Goal: Task Accomplishment & Management: Manage account settings

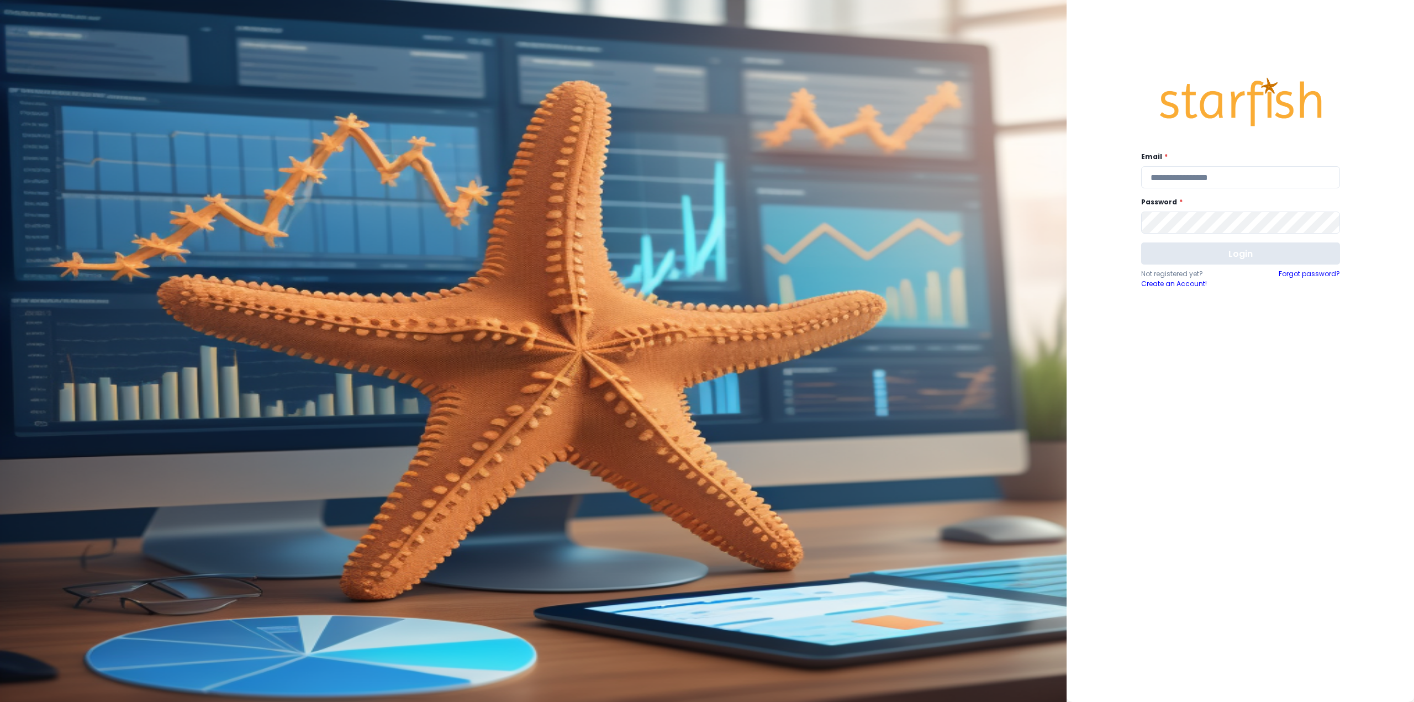
type input "**********"
click at [1190, 255] on button "Login" at bounding box center [1240, 253] width 199 height 22
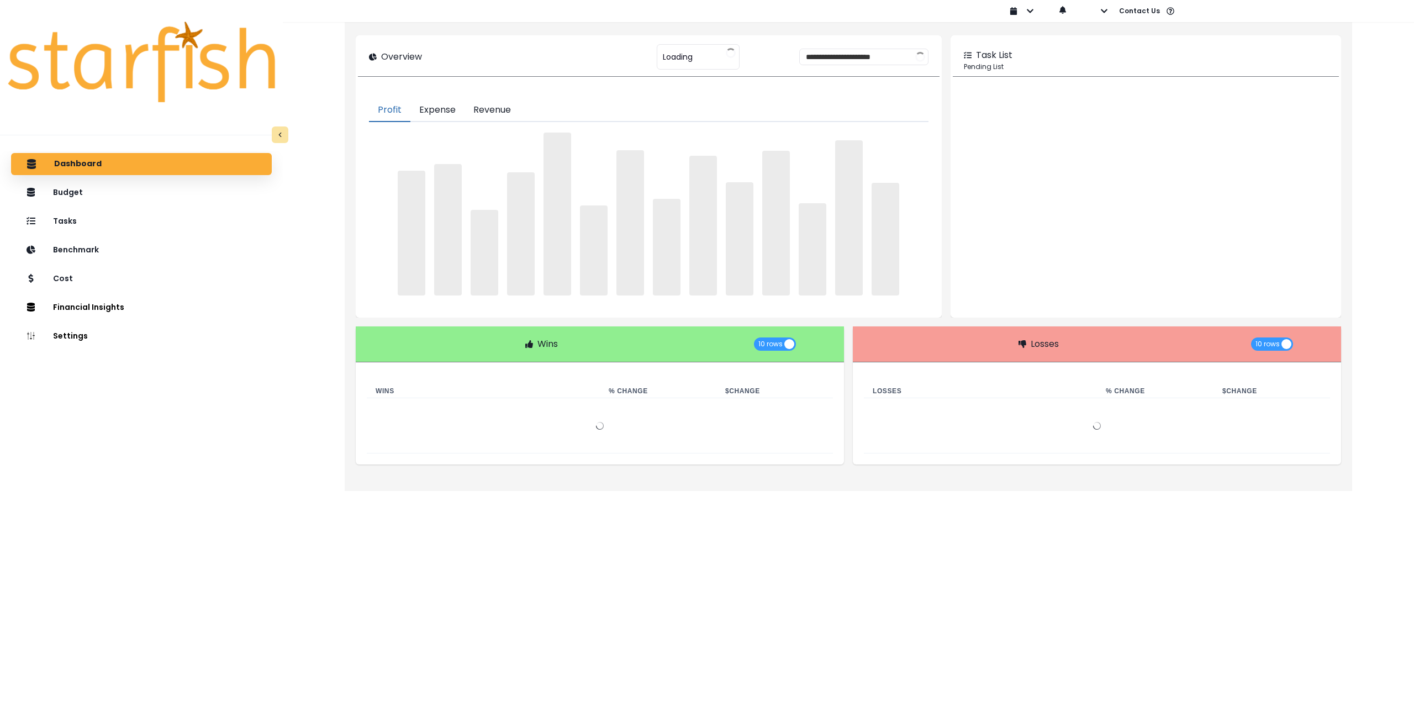
type input "******"
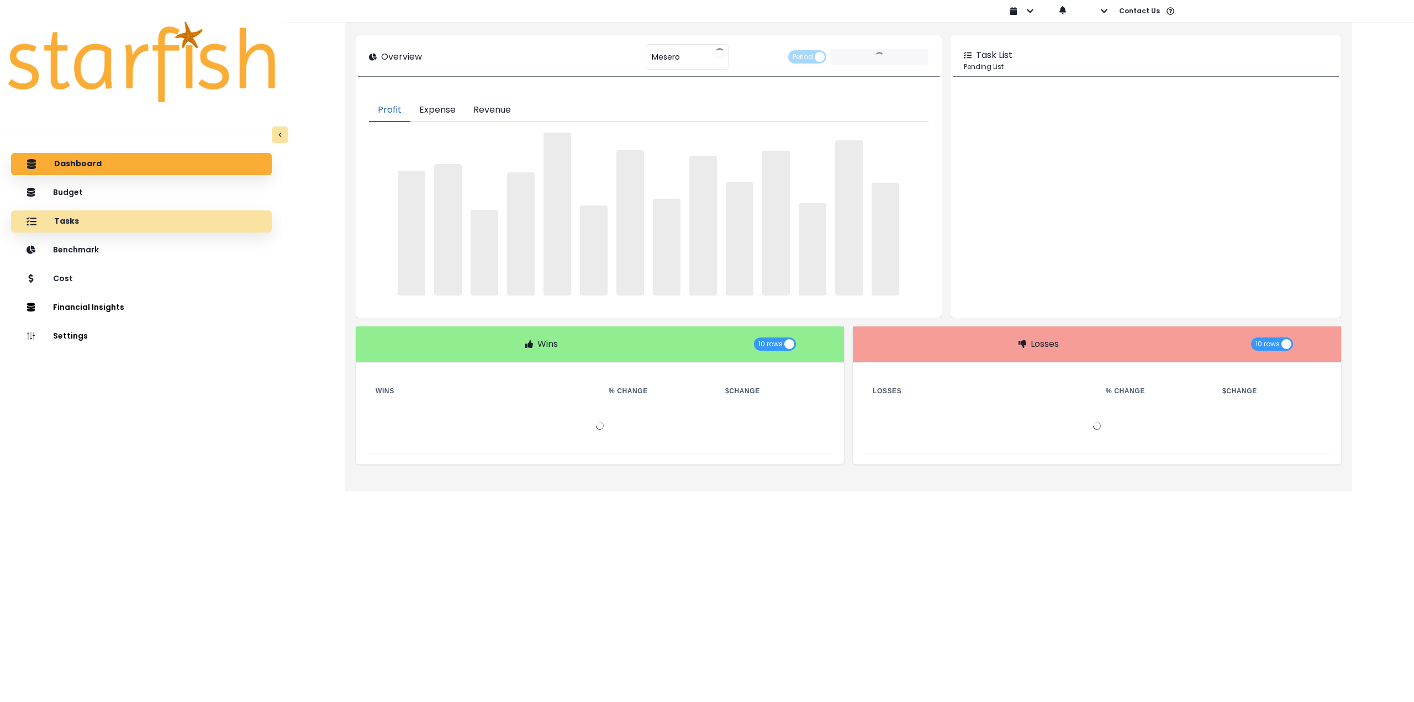
click at [125, 219] on div "Tasks" at bounding box center [141, 221] width 243 height 23
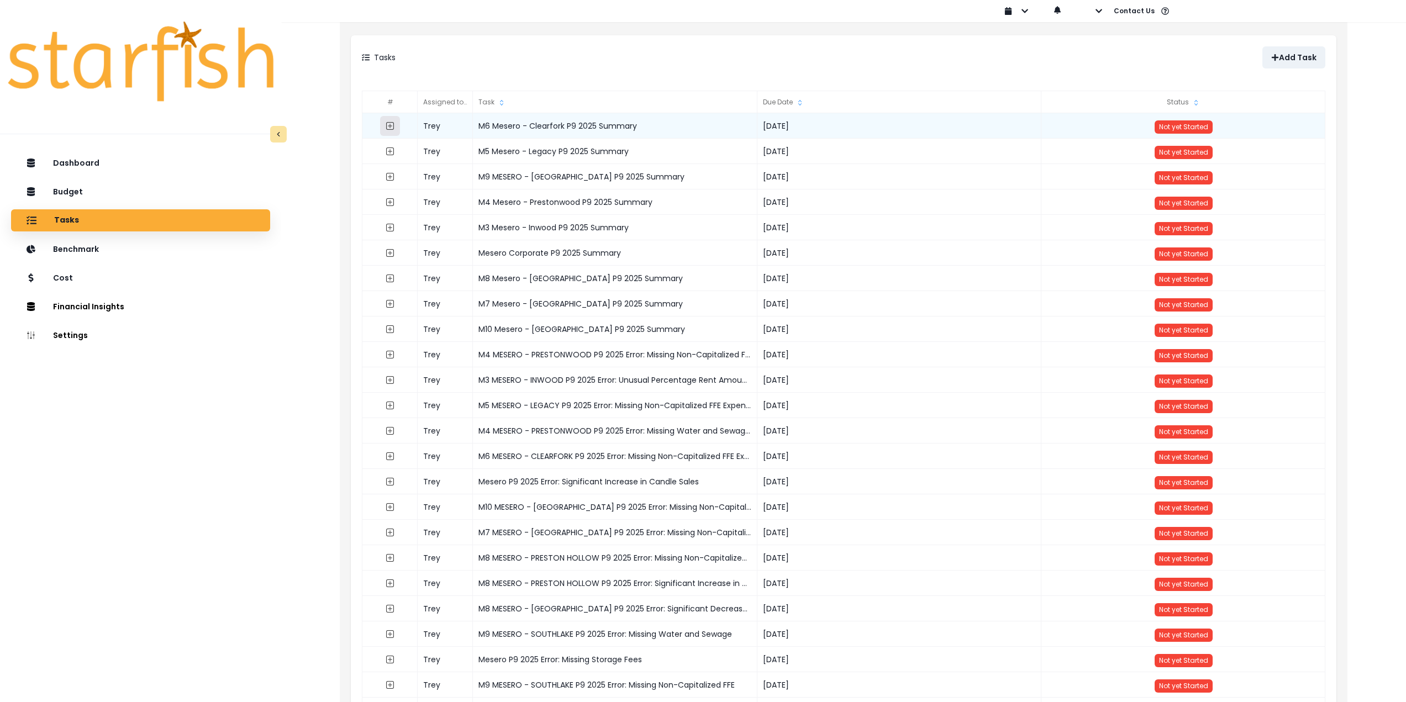
click at [390, 128] on icon "expand outline" at bounding box center [390, 126] width 4 height 4
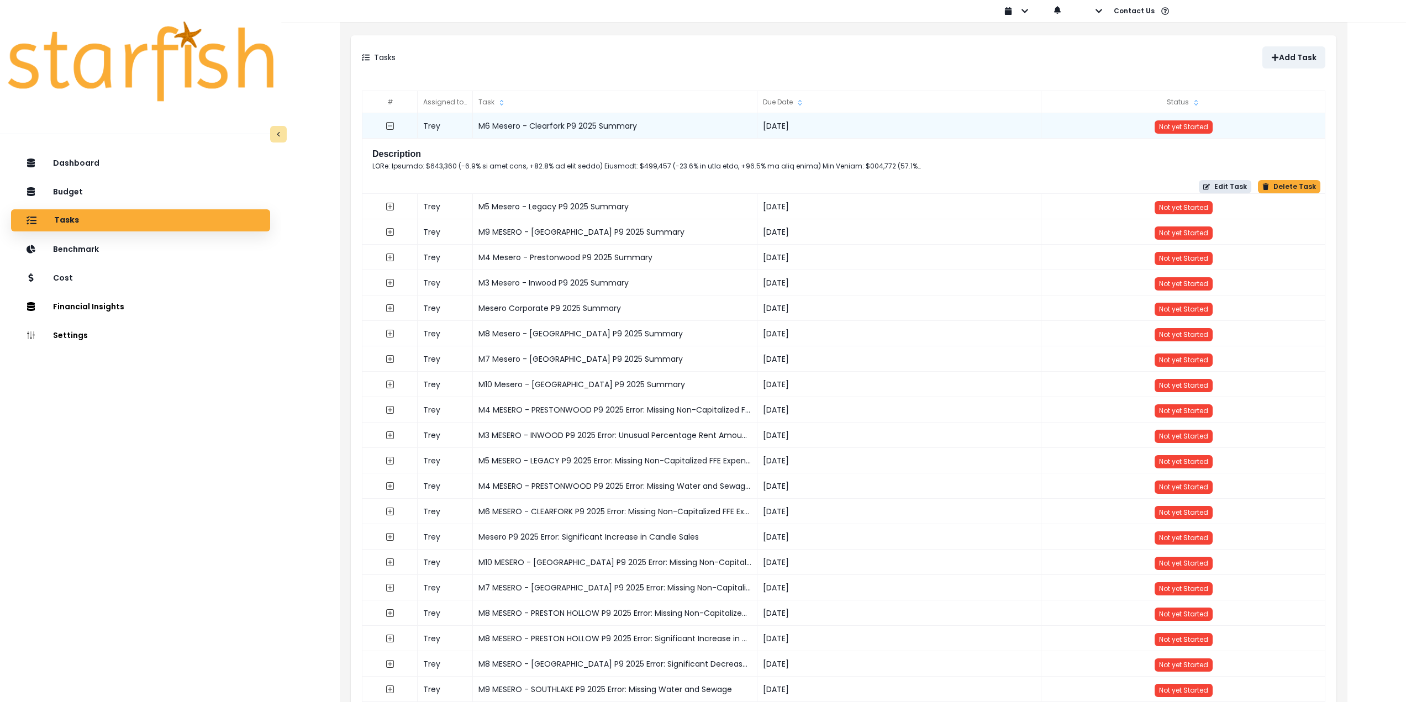
click at [1219, 186] on button "Edit Task" at bounding box center [1225, 186] width 52 height 13
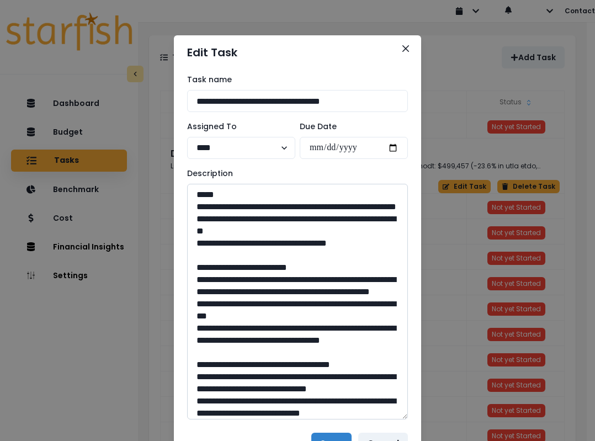
drag, startPoint x: 404, startPoint y: 226, endPoint x: 398, endPoint y: 418, distance: 191.8
click at [398, 418] on textarea at bounding box center [297, 302] width 221 height 236
drag, startPoint x: 344, startPoint y: 257, endPoint x: 148, endPoint y: 209, distance: 202.0
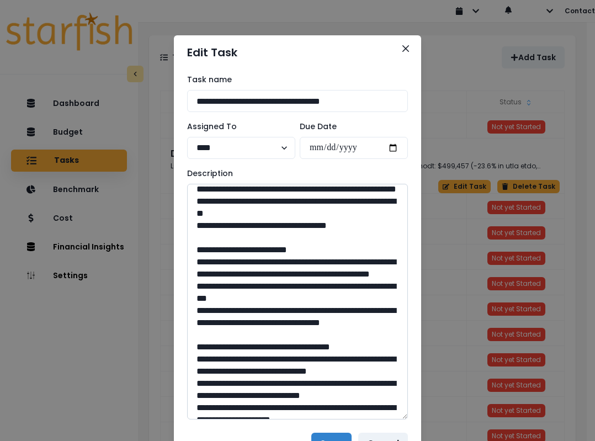
scroll to position [55, 0]
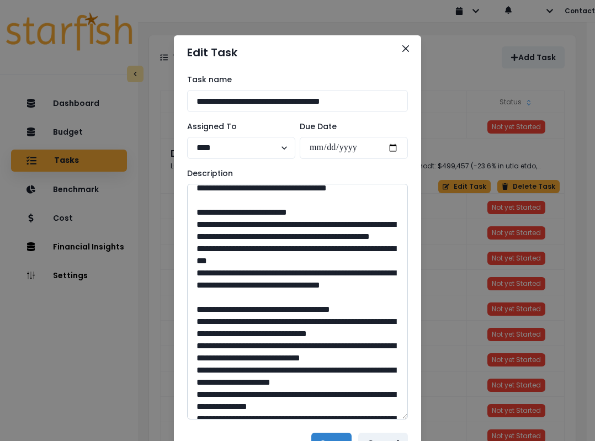
drag, startPoint x: 192, startPoint y: 238, endPoint x: 302, endPoint y: 320, distance: 138.1
click at [302, 320] on textarea at bounding box center [297, 302] width 221 height 236
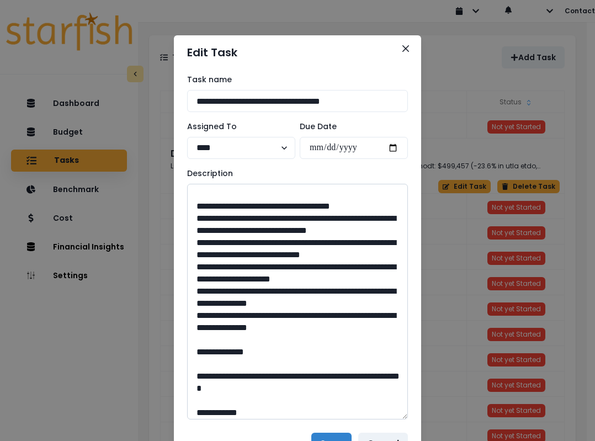
scroll to position [166, 0]
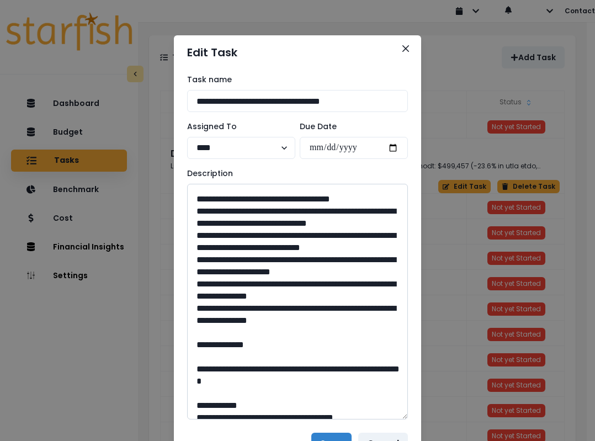
drag, startPoint x: 201, startPoint y: 254, endPoint x: 377, endPoint y: 379, distance: 216.3
click at [377, 379] on textarea at bounding box center [297, 302] width 221 height 236
click at [313, 365] on textarea at bounding box center [297, 302] width 221 height 236
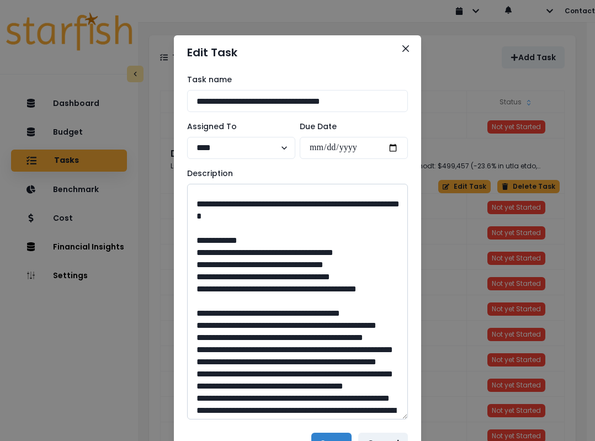
scroll to position [331, 0]
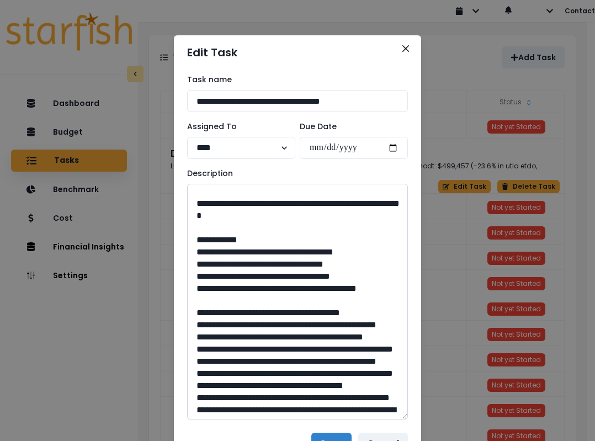
drag, startPoint x: 223, startPoint y: 263, endPoint x: 333, endPoint y: 280, distance: 110.6
click at [333, 280] on textarea at bounding box center [297, 302] width 221 height 236
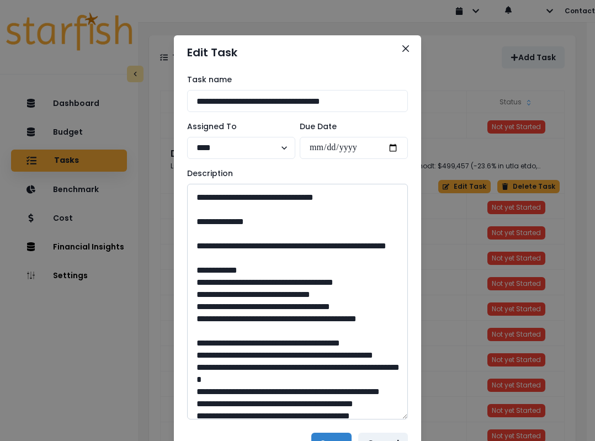
scroll to position [663, 0]
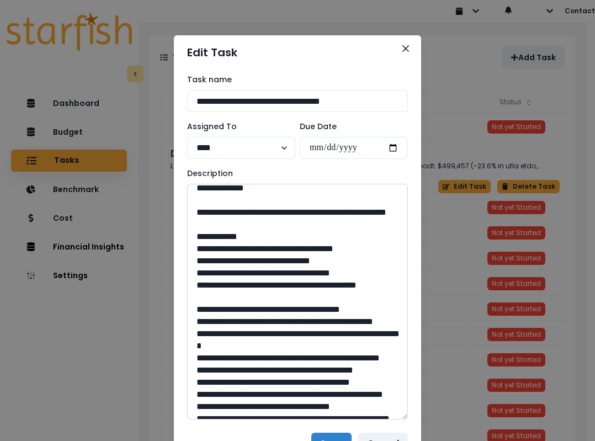
drag, startPoint x: 296, startPoint y: 310, endPoint x: 270, endPoint y: 310, distance: 26.5
click at [270, 310] on textarea at bounding box center [297, 302] width 221 height 236
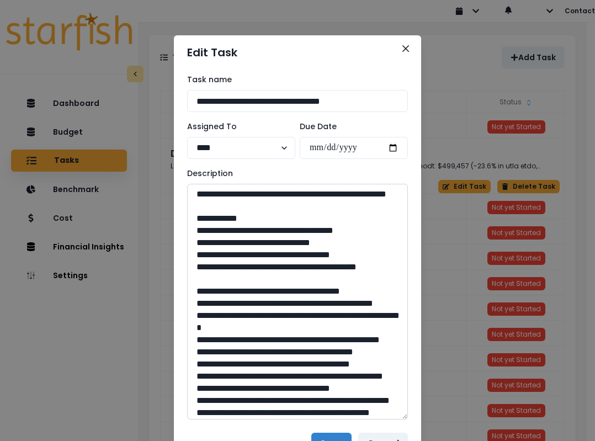
scroll to position [718, 0]
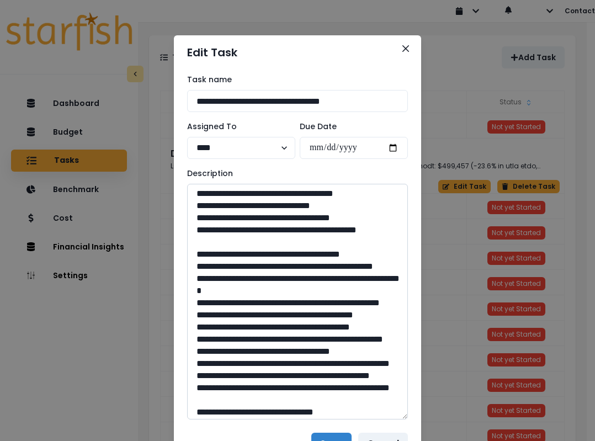
drag, startPoint x: 225, startPoint y: 300, endPoint x: 272, endPoint y: 321, distance: 51.9
click at [272, 321] on textarea at bounding box center [297, 302] width 221 height 236
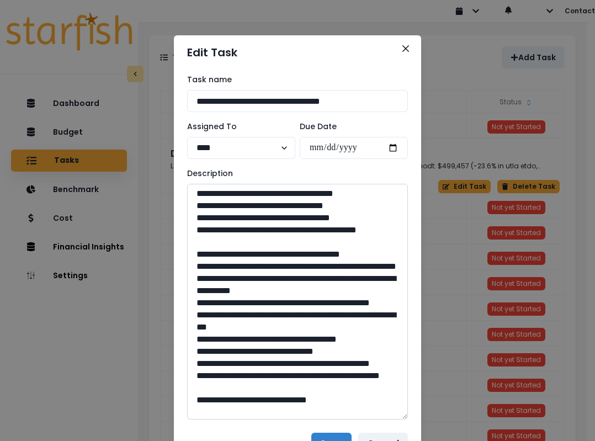
scroll to position [1050, 0]
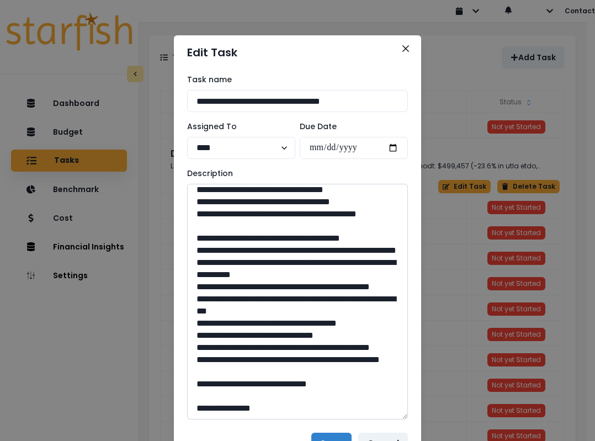
drag, startPoint x: 294, startPoint y: 347, endPoint x: 271, endPoint y: 347, distance: 23.2
click at [271, 347] on textarea at bounding box center [297, 302] width 221 height 236
click at [321, 329] on textarea at bounding box center [297, 302] width 221 height 236
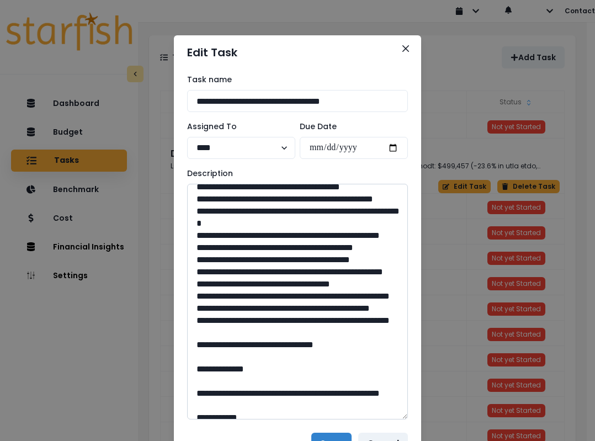
scroll to position [773, 0]
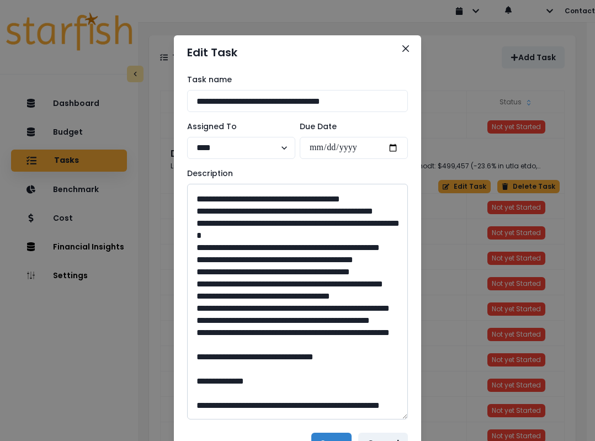
drag, startPoint x: 260, startPoint y: 260, endPoint x: 224, endPoint y: 242, distance: 39.5
click at [224, 242] on textarea at bounding box center [297, 302] width 221 height 236
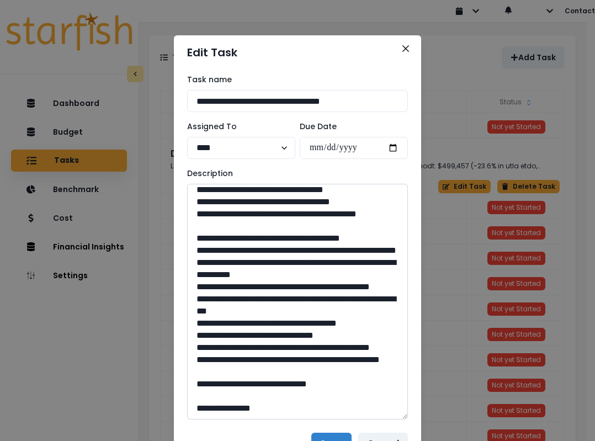
scroll to position [1160, 0]
drag, startPoint x: 226, startPoint y: 287, endPoint x: 248, endPoint y: 297, distance: 23.7
click at [248, 297] on textarea at bounding box center [297, 302] width 221 height 236
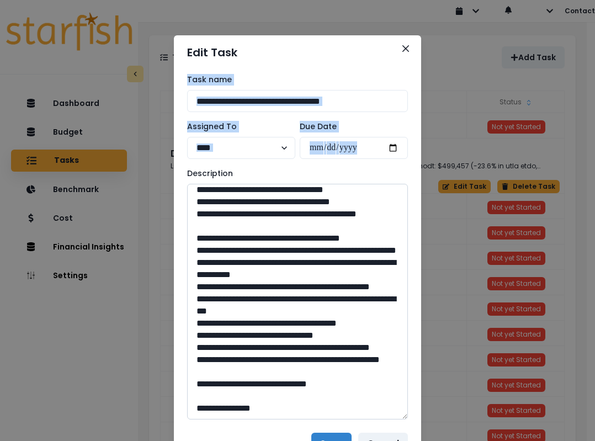
drag, startPoint x: 323, startPoint y: 46, endPoint x: 305, endPoint y: 301, distance: 255.2
click at [305, 301] on section "**********" at bounding box center [297, 249] width 247 height 429
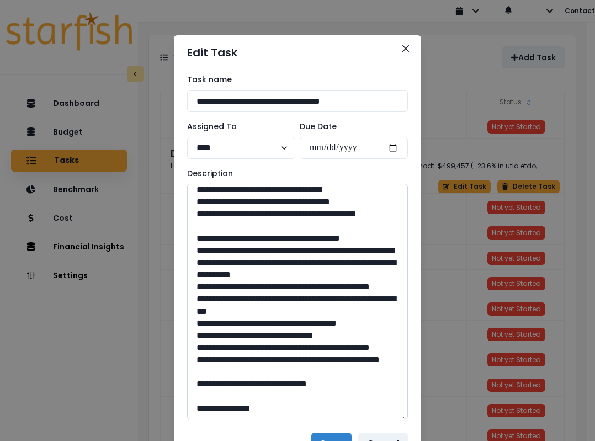
scroll to position [1378, 0]
click at [275, 358] on textarea at bounding box center [297, 302] width 221 height 236
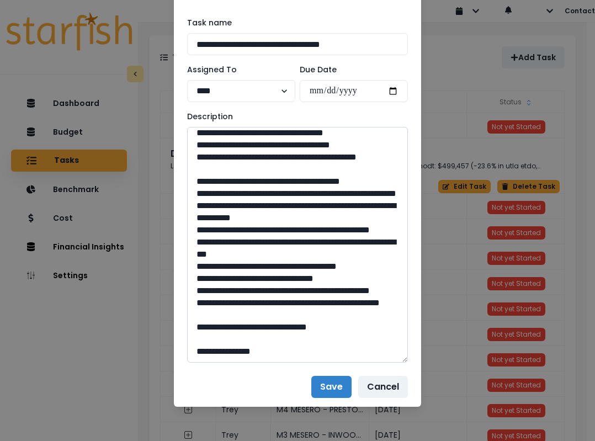
scroll to position [58, 0]
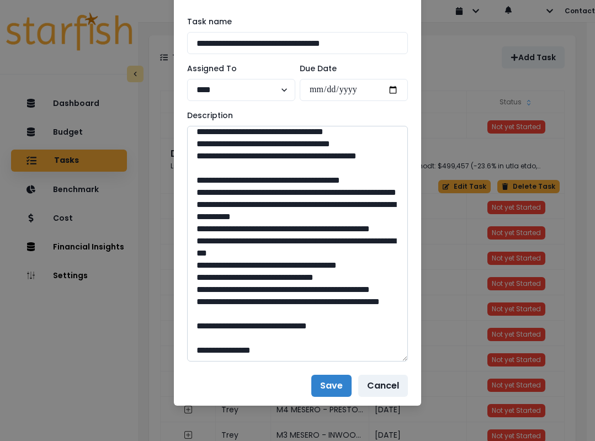
drag, startPoint x: 292, startPoint y: 324, endPoint x: 274, endPoint y: 324, distance: 18.2
click at [274, 324] on textarea at bounding box center [297, 244] width 221 height 236
drag, startPoint x: 296, startPoint y: 234, endPoint x: 270, endPoint y: 235, distance: 25.4
click at [270, 235] on textarea at bounding box center [297, 244] width 221 height 236
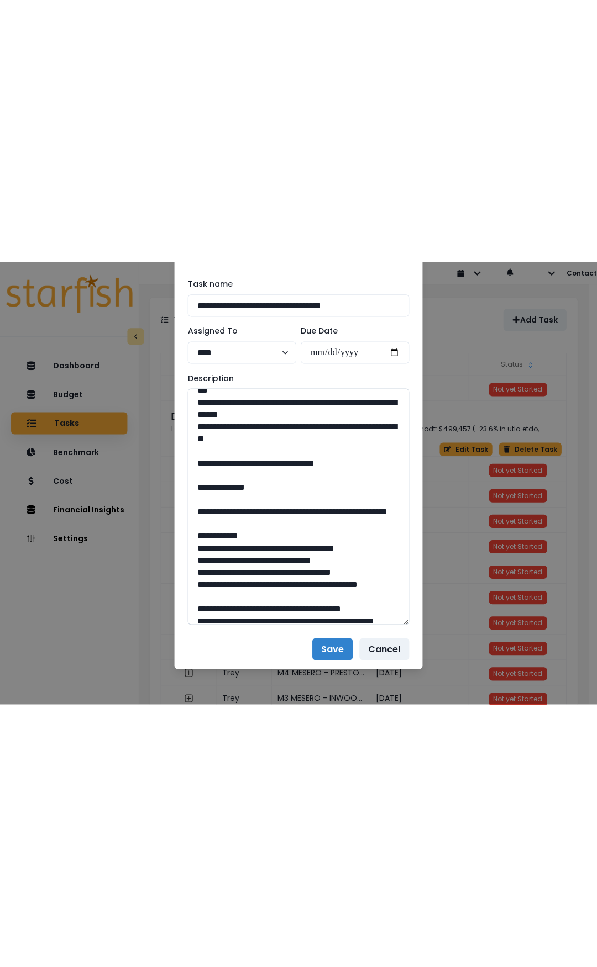
scroll to position [605, 0]
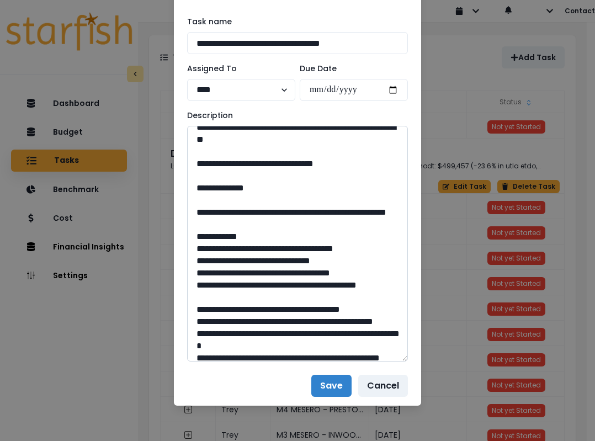
drag, startPoint x: 291, startPoint y: 308, endPoint x: 274, endPoint y: 308, distance: 17.1
click at [274, 308] on textarea at bounding box center [297, 244] width 221 height 236
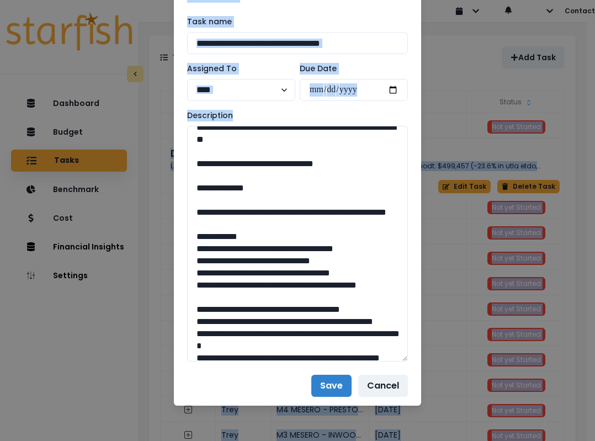
drag, startPoint x: 445, startPoint y: 439, endPoint x: 451, endPoint y: 552, distance: 114.0
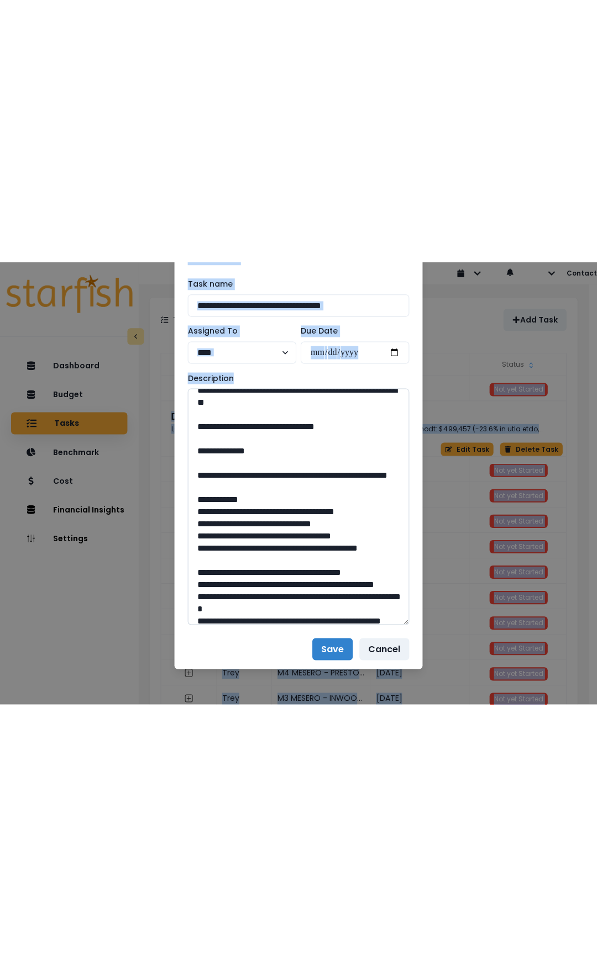
scroll to position [0, 0]
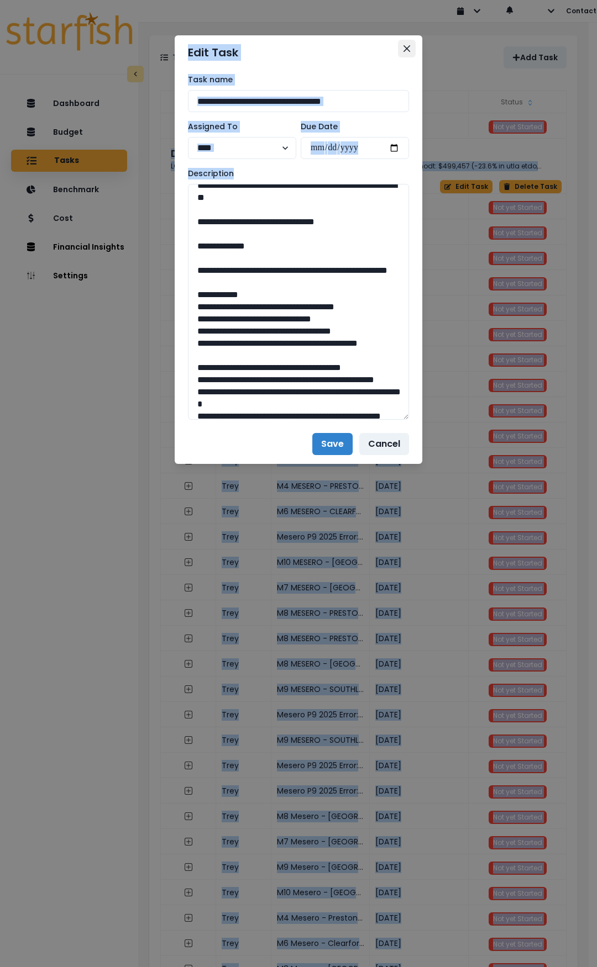
click at [409, 49] on icon "Close" at bounding box center [406, 48] width 7 height 7
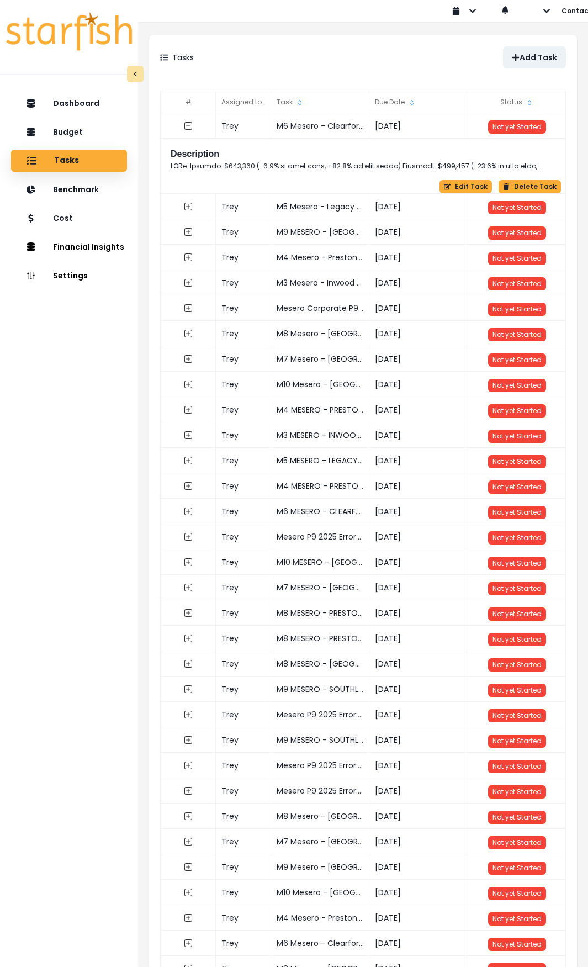
click at [363, 59] on div "Add Task" at bounding box center [464, 57] width 203 height 22
click at [191, 362] on icon "expand outline" at bounding box center [188, 359] width 8 height 8
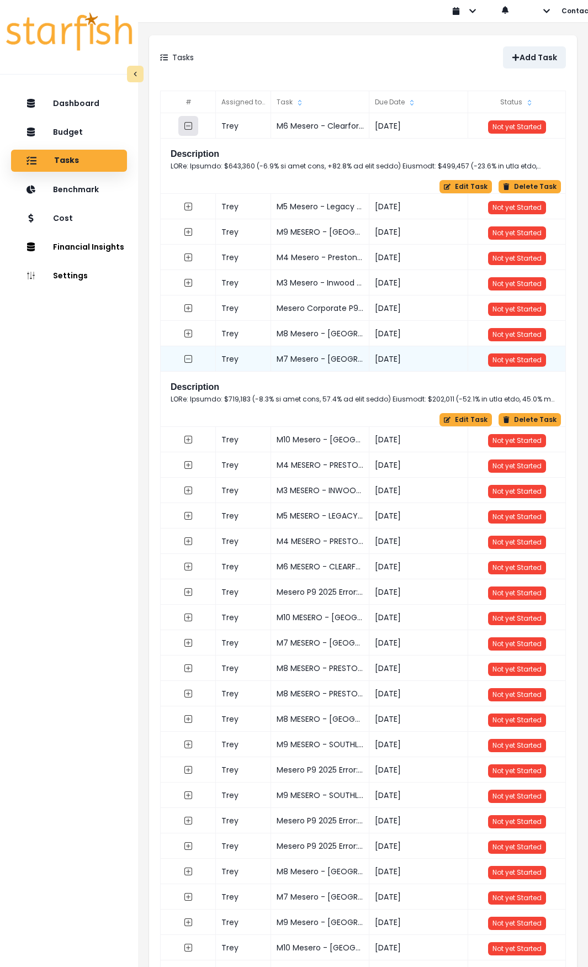
click at [189, 123] on icon "collasped outline" at bounding box center [188, 126] width 8 height 8
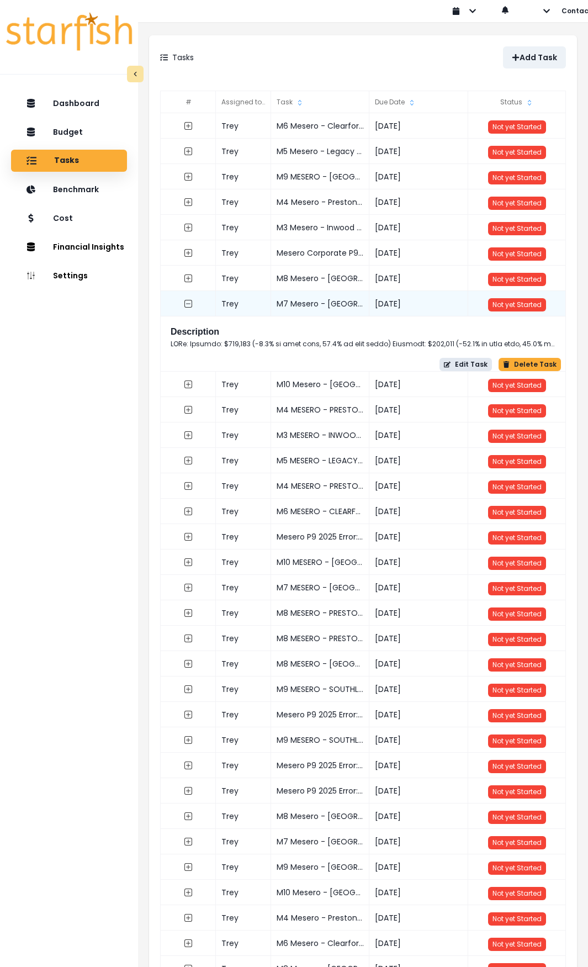
click at [472, 366] on button "Edit Task" at bounding box center [466, 364] width 52 height 13
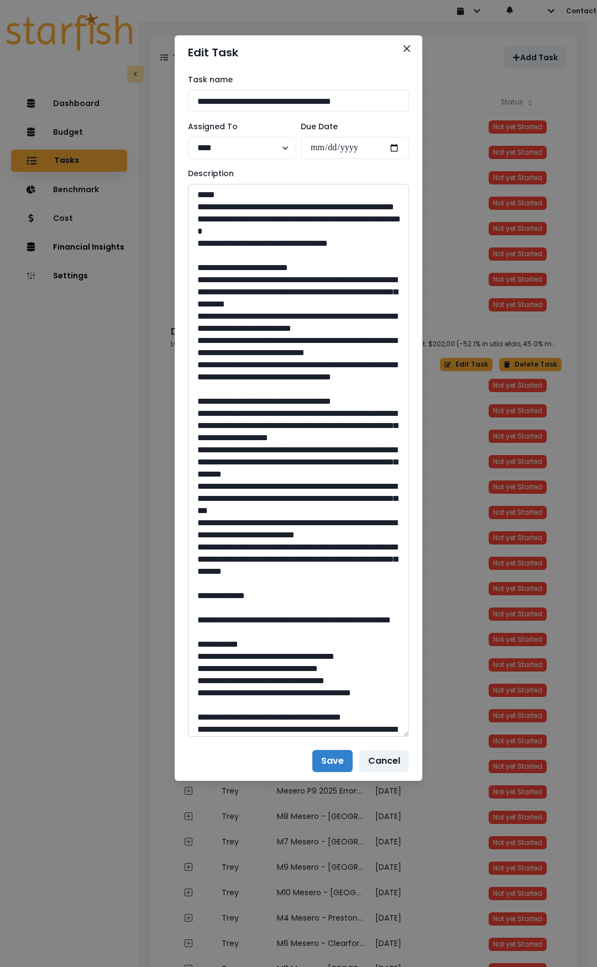
drag, startPoint x: 405, startPoint y: 223, endPoint x: 384, endPoint y: 711, distance: 488.8
click at [389, 702] on textarea at bounding box center [298, 460] width 221 height 553
drag, startPoint x: 335, startPoint y: 246, endPoint x: 191, endPoint y: 210, distance: 148.2
drag, startPoint x: 313, startPoint y: 251, endPoint x: 341, endPoint y: 253, distance: 28.3
click at [314, 251] on textarea at bounding box center [298, 459] width 221 height 551
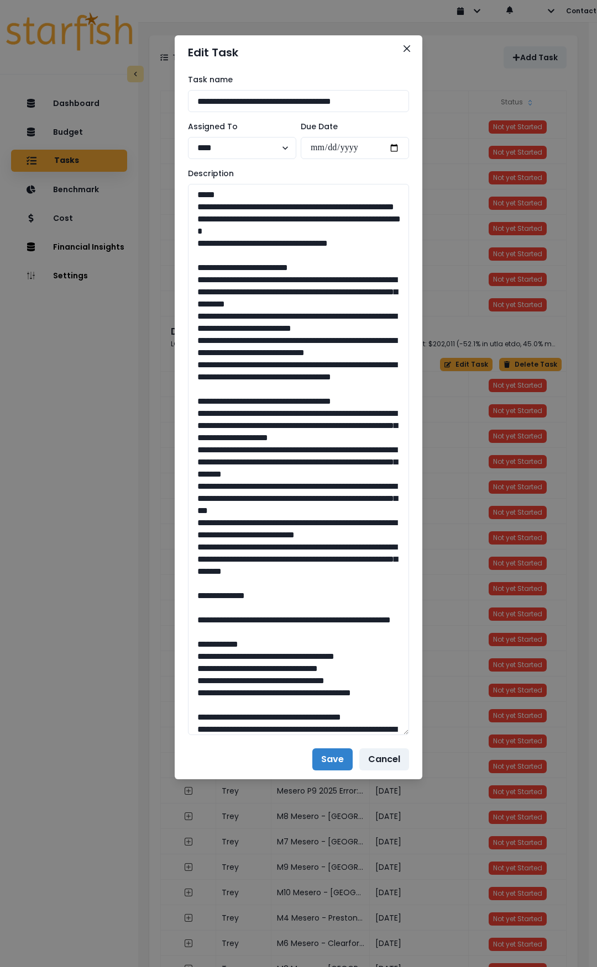
drag, startPoint x: 373, startPoint y: 256, endPoint x: 180, endPoint y: 207, distance: 199.1
click at [180, 207] on div "**********" at bounding box center [298, 405] width 247 height 670
drag, startPoint x: 294, startPoint y: 435, endPoint x: 191, endPoint y: 287, distance: 180.8
click at [191, 287] on textarea at bounding box center [298, 459] width 221 height 551
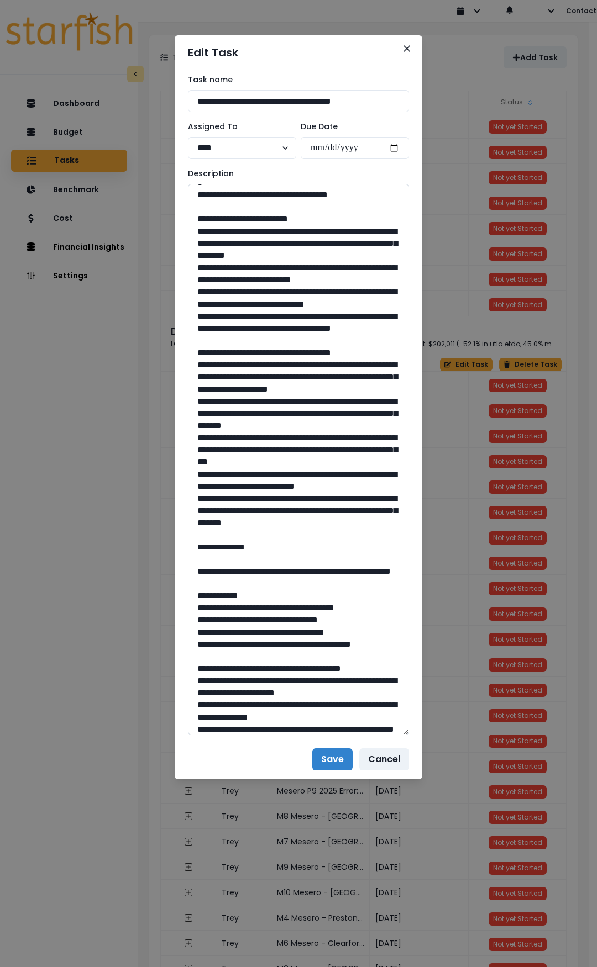
scroll to position [55, 0]
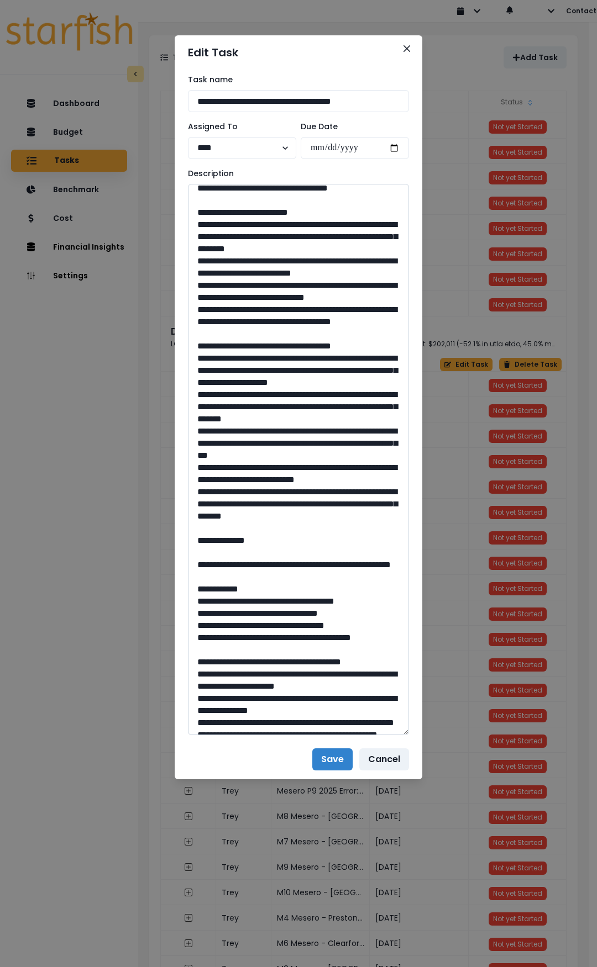
drag, startPoint x: 239, startPoint y: 618, endPoint x: 196, endPoint y: 420, distance: 201.9
click at [191, 420] on textarea at bounding box center [298, 459] width 221 height 551
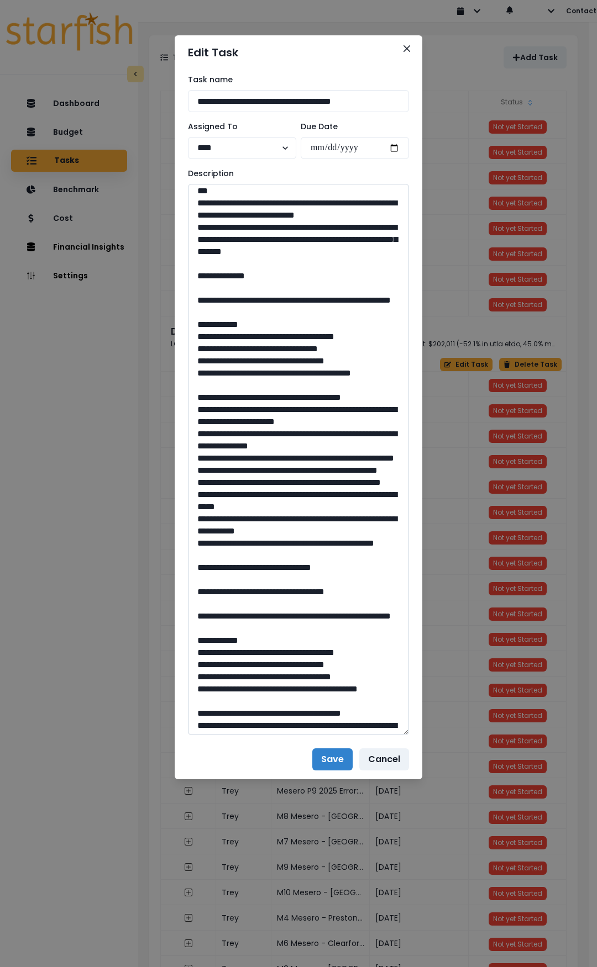
scroll to position [331, 0]
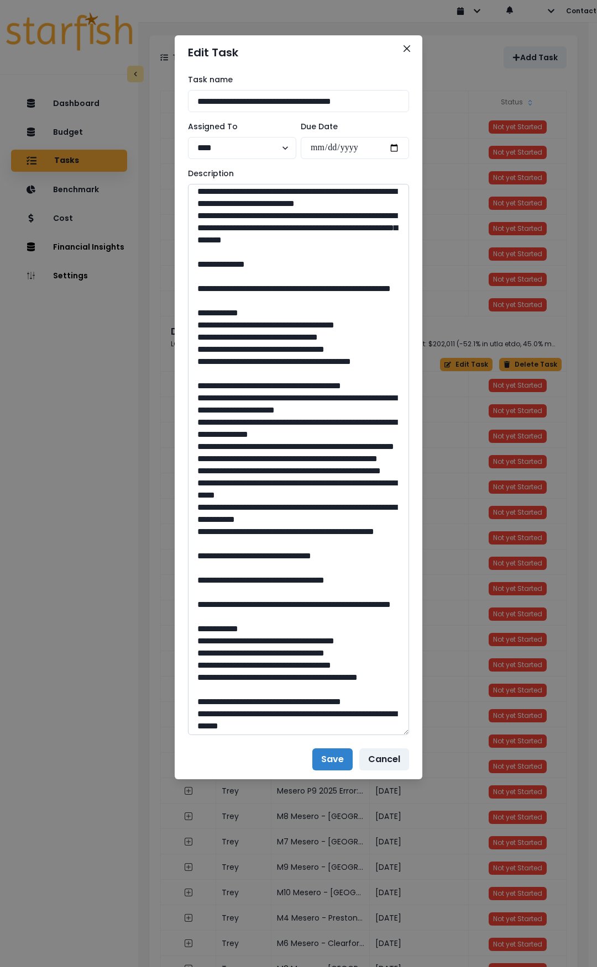
drag, startPoint x: 227, startPoint y: 398, endPoint x: 317, endPoint y: 412, distance: 90.6
click at [317, 412] on textarea at bounding box center [298, 459] width 221 height 551
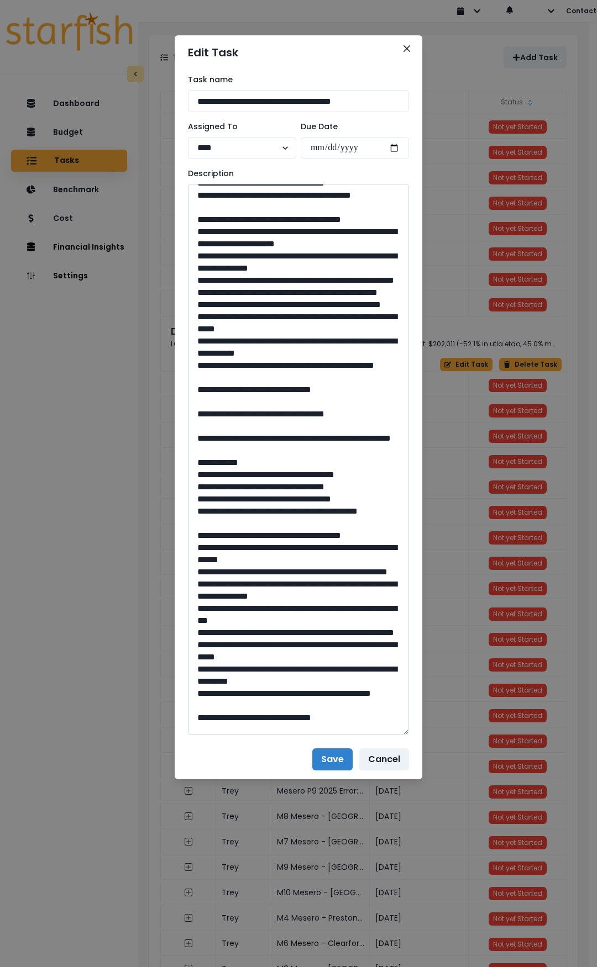
scroll to position [552, 0]
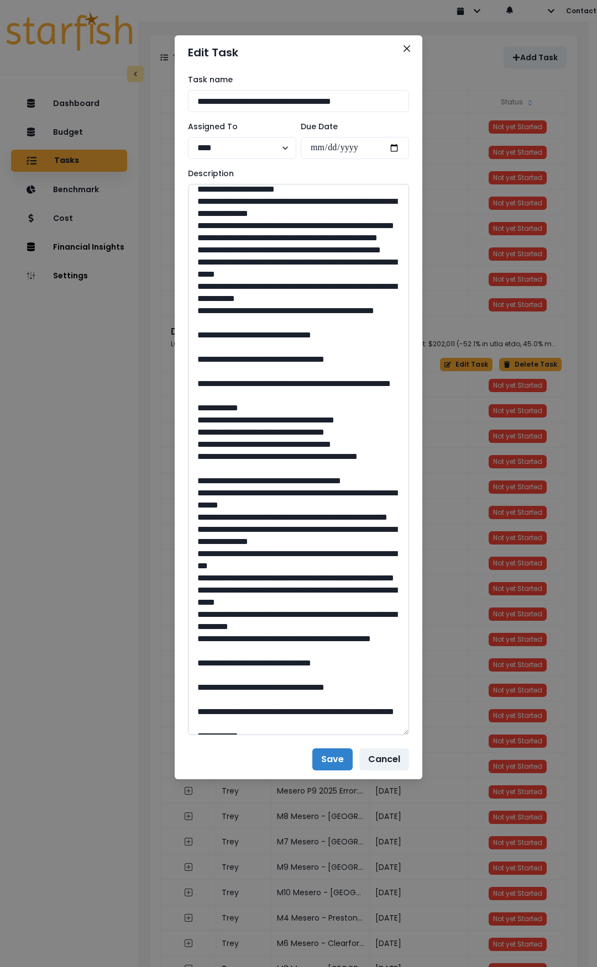
drag, startPoint x: 302, startPoint y: 515, endPoint x: 275, endPoint y: 516, distance: 27.6
click at [275, 516] on textarea at bounding box center [298, 459] width 221 height 551
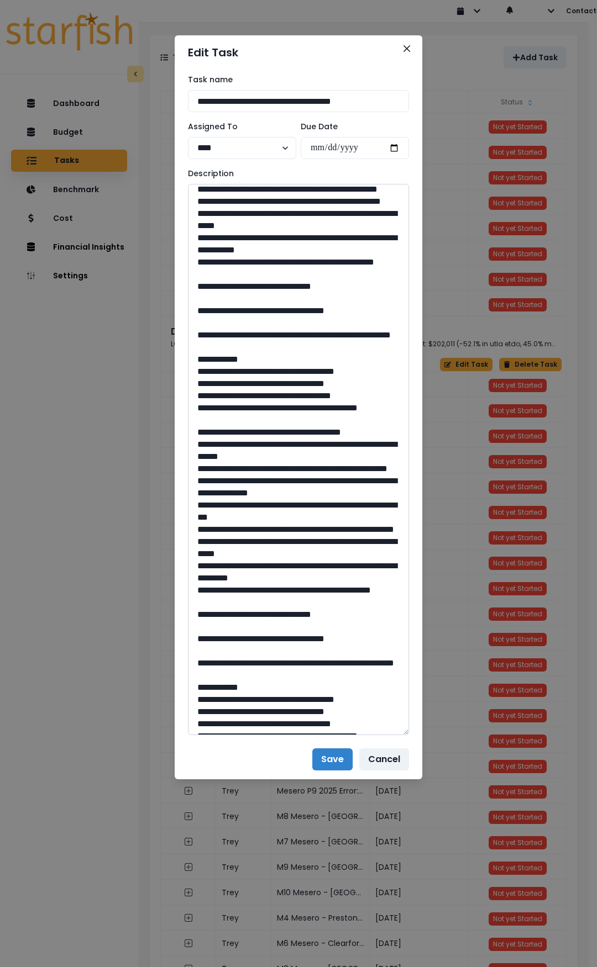
scroll to position [608, 0]
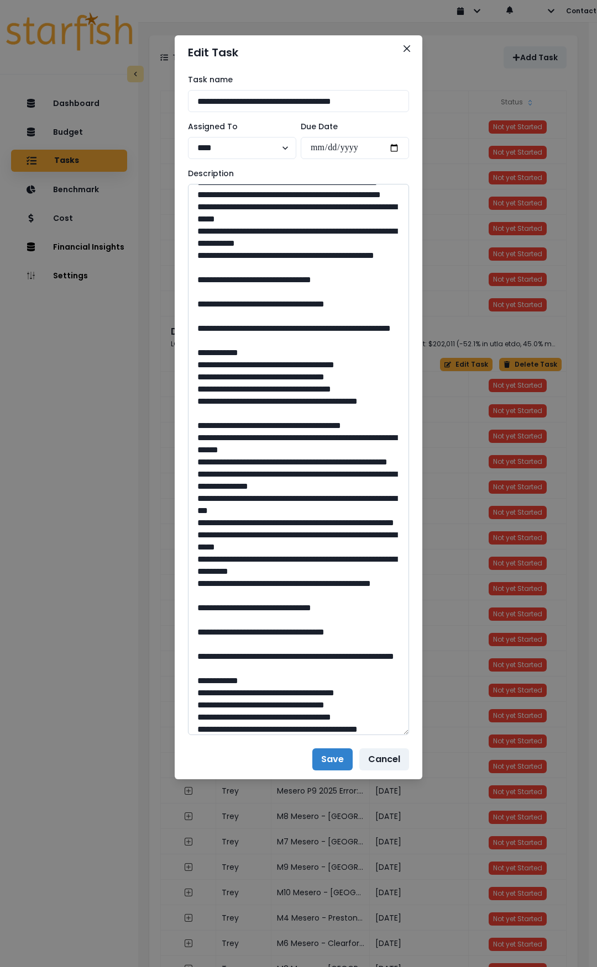
drag, startPoint x: 229, startPoint y: 512, endPoint x: 341, endPoint y: 524, distance: 113.3
click at [294, 525] on textarea at bounding box center [298, 459] width 221 height 551
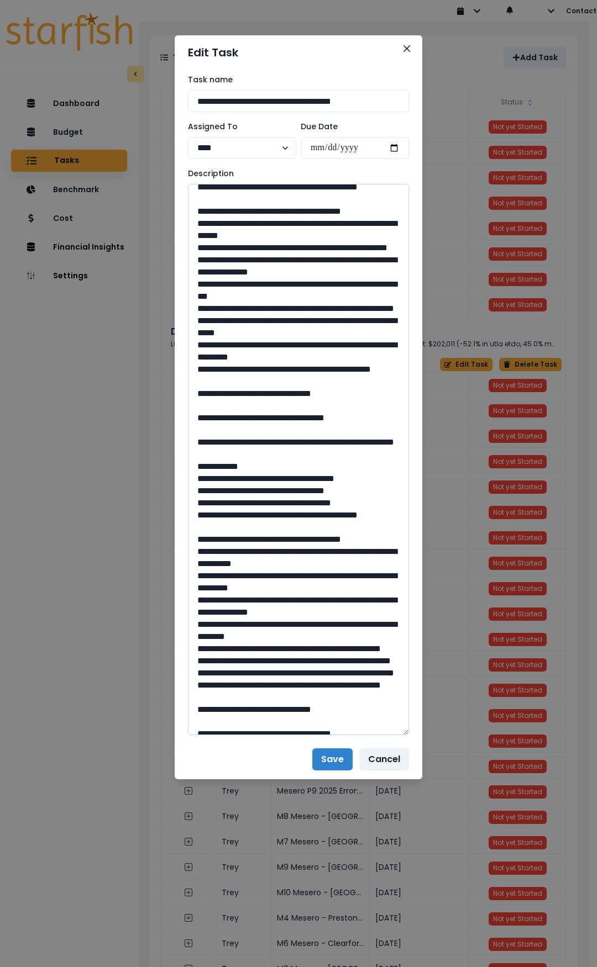
scroll to position [829, 0]
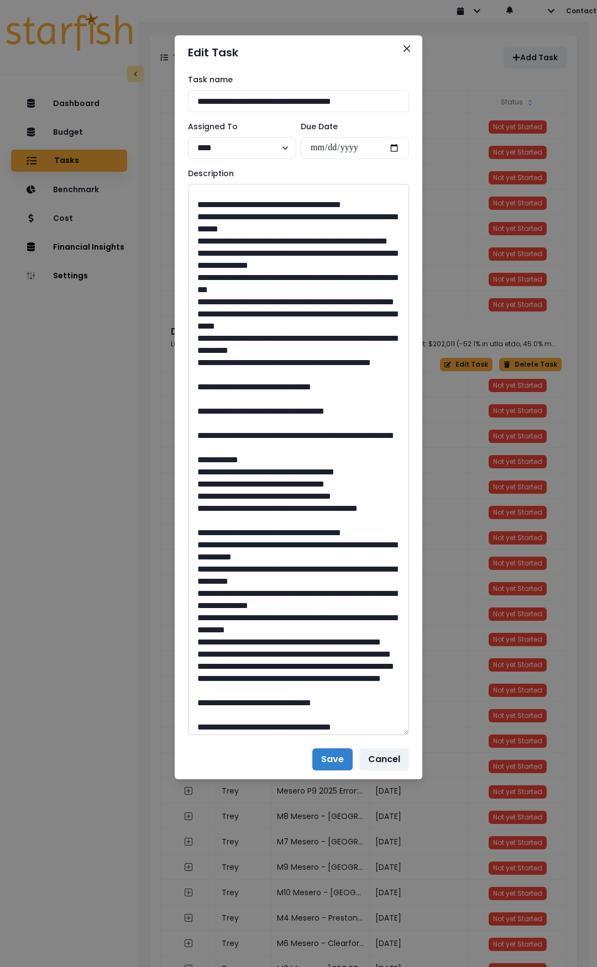
drag, startPoint x: 304, startPoint y: 630, endPoint x: 275, endPoint y: 628, distance: 28.8
click at [275, 628] on textarea at bounding box center [298, 459] width 221 height 551
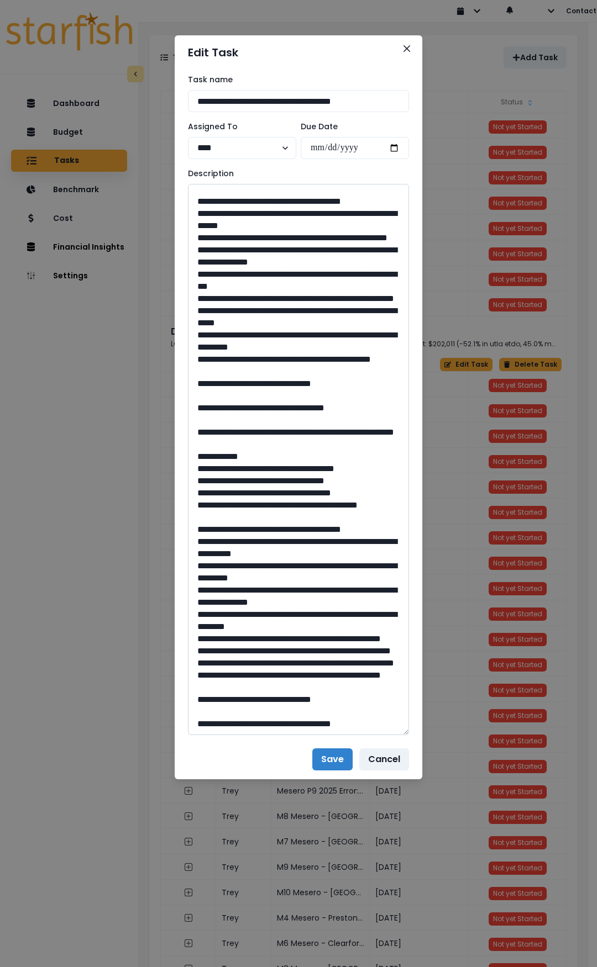
scroll to position [939, 0]
drag, startPoint x: 230, startPoint y: 568, endPoint x: 290, endPoint y: 584, distance: 61.8
click at [290, 584] on textarea at bounding box center [298, 459] width 221 height 551
drag, startPoint x: 300, startPoint y: 700, endPoint x: 275, endPoint y: 700, distance: 25.4
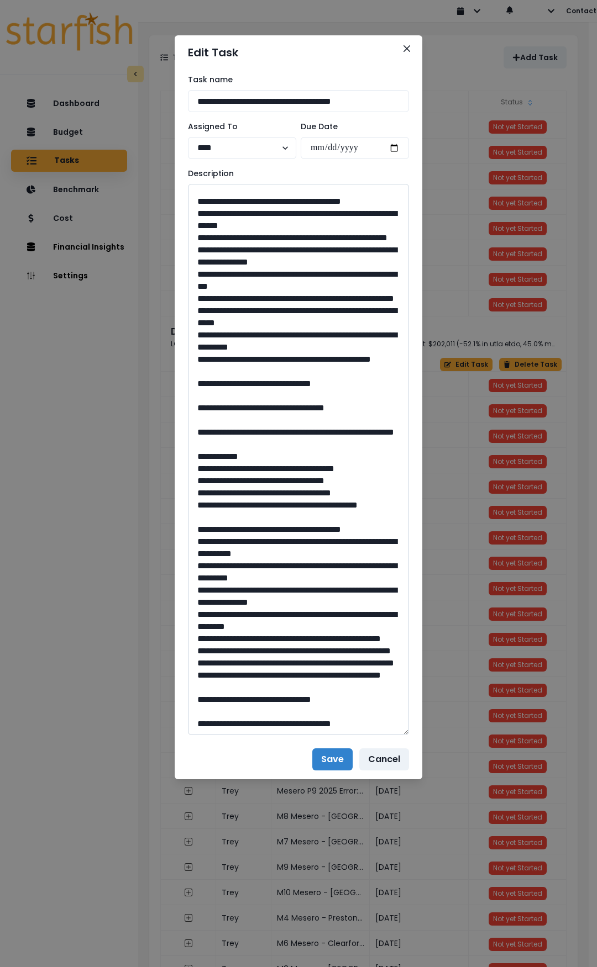
click at [275, 700] on textarea at bounding box center [298, 459] width 221 height 551
click at [409, 49] on icon "Close" at bounding box center [406, 48] width 7 height 7
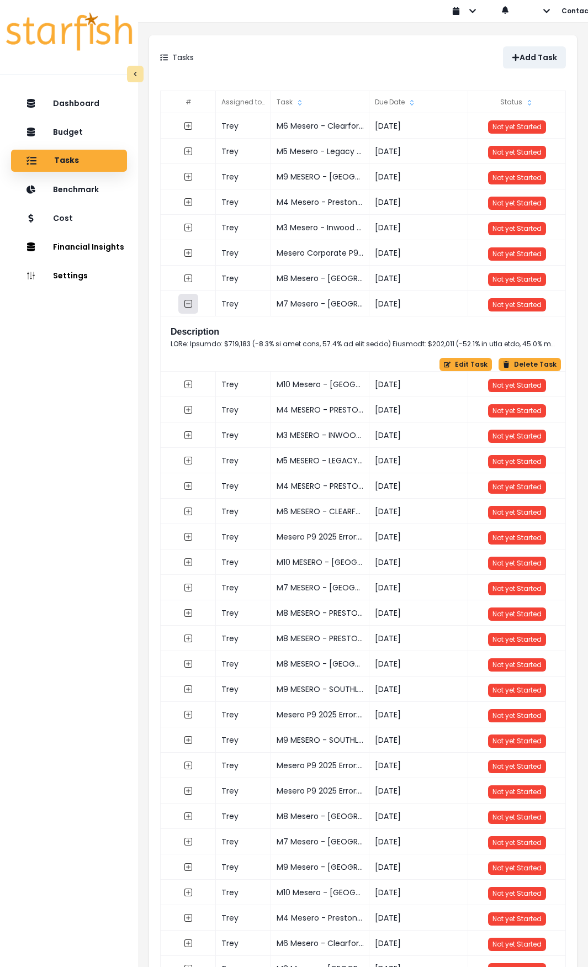
click at [188, 305] on icon "collasped outline" at bounding box center [188, 303] width 9 height 9
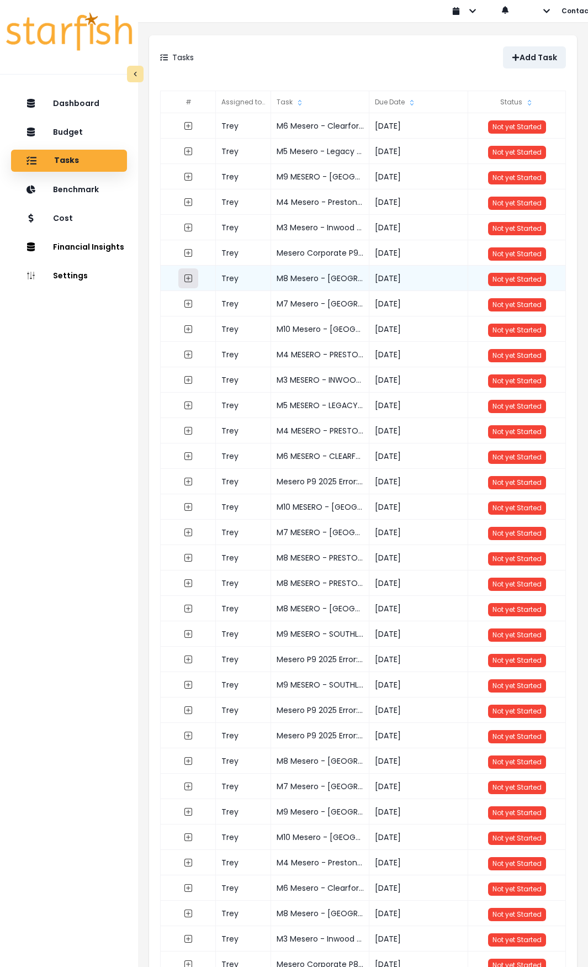
click at [190, 281] on icon "expand outline" at bounding box center [188, 278] width 9 height 9
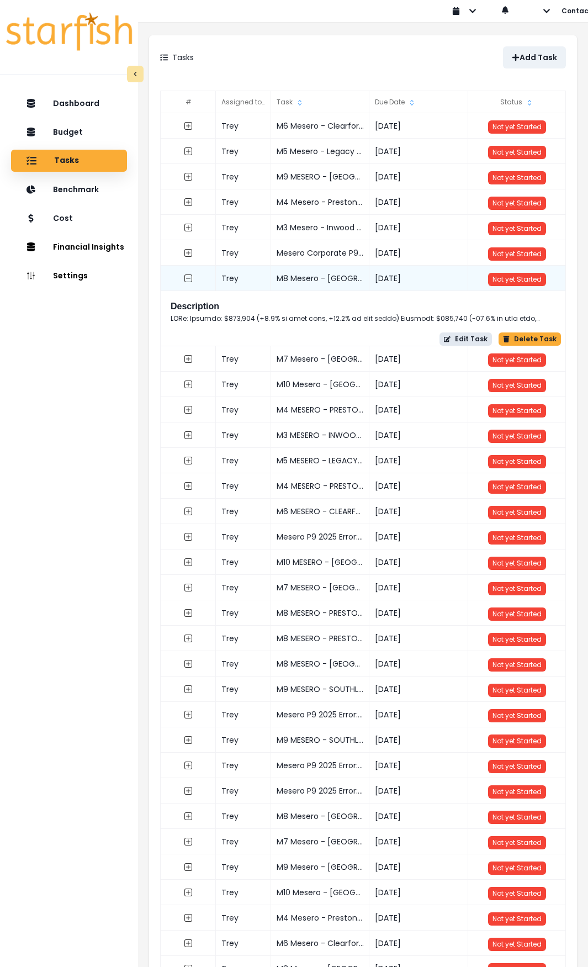
click at [476, 337] on button "Edit Task" at bounding box center [466, 339] width 52 height 13
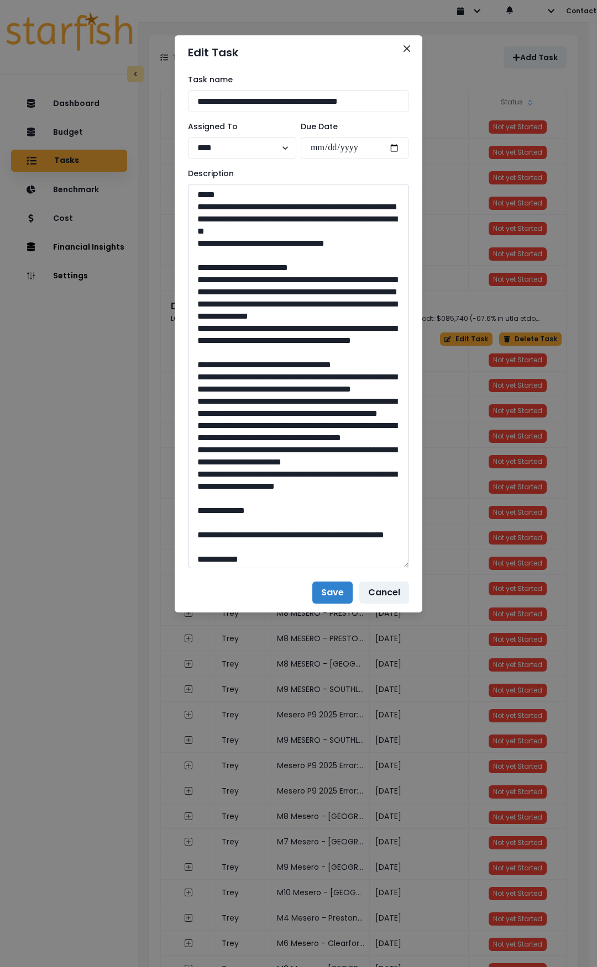
drag, startPoint x: 405, startPoint y: 225, endPoint x: 396, endPoint y: 479, distance: 254.3
click at [411, 573] on div "**********" at bounding box center [298, 321] width 247 height 503
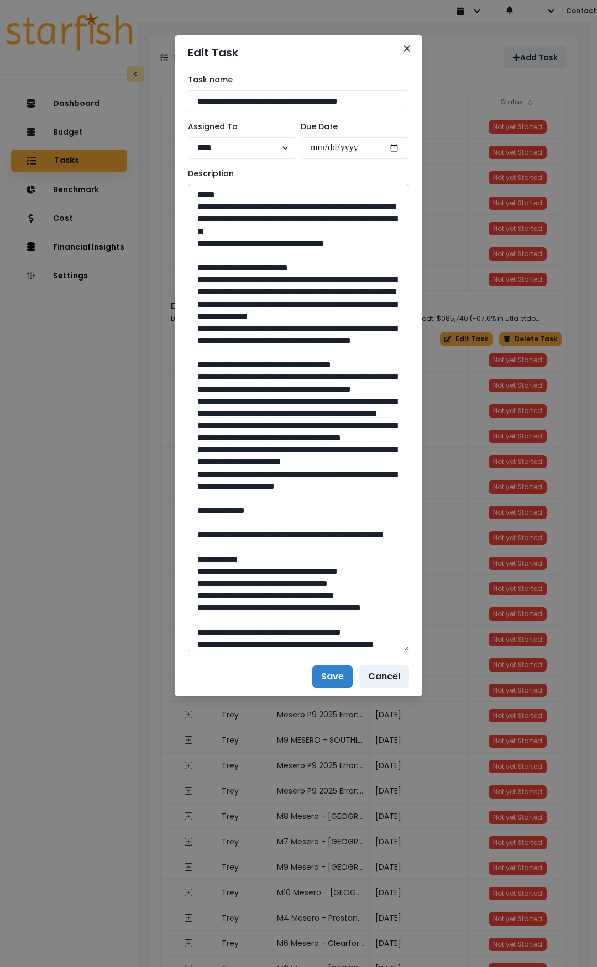
drag, startPoint x: 306, startPoint y: 241, endPoint x: 196, endPoint y: 209, distance: 115.2
drag, startPoint x: 196, startPoint y: 292, endPoint x: 324, endPoint y: 386, distance: 159.6
click at [324, 386] on textarea at bounding box center [298, 418] width 221 height 468
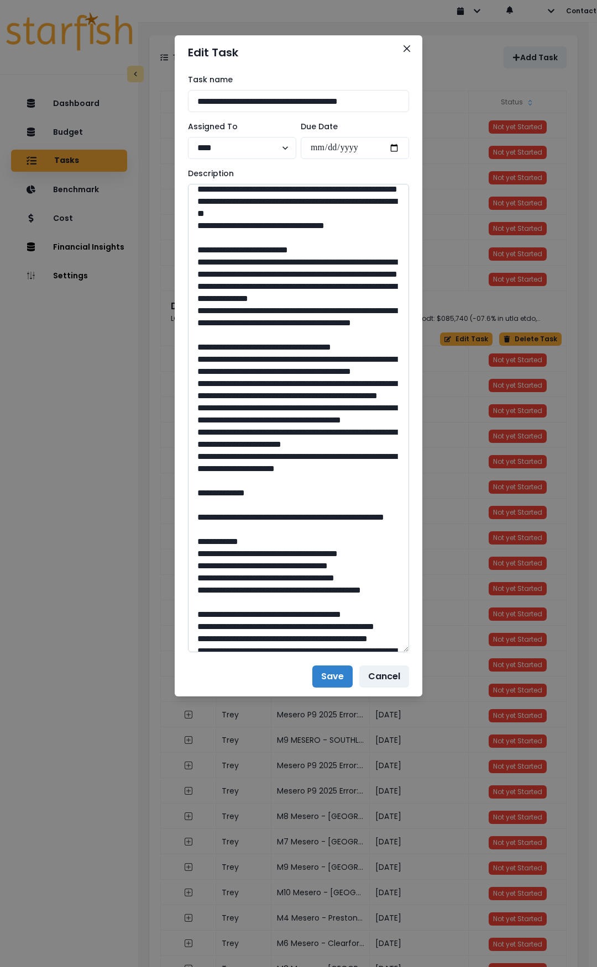
scroll to position [55, 0]
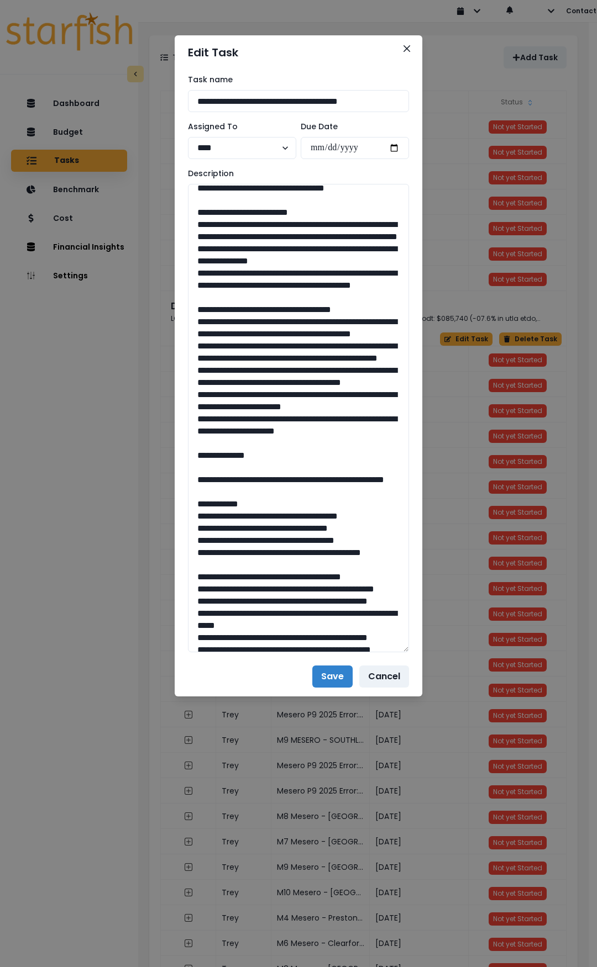
drag, startPoint x: 194, startPoint y: 369, endPoint x: 413, endPoint y: 526, distance: 269.5
click at [413, 526] on div "**********" at bounding box center [298, 363] width 247 height 587
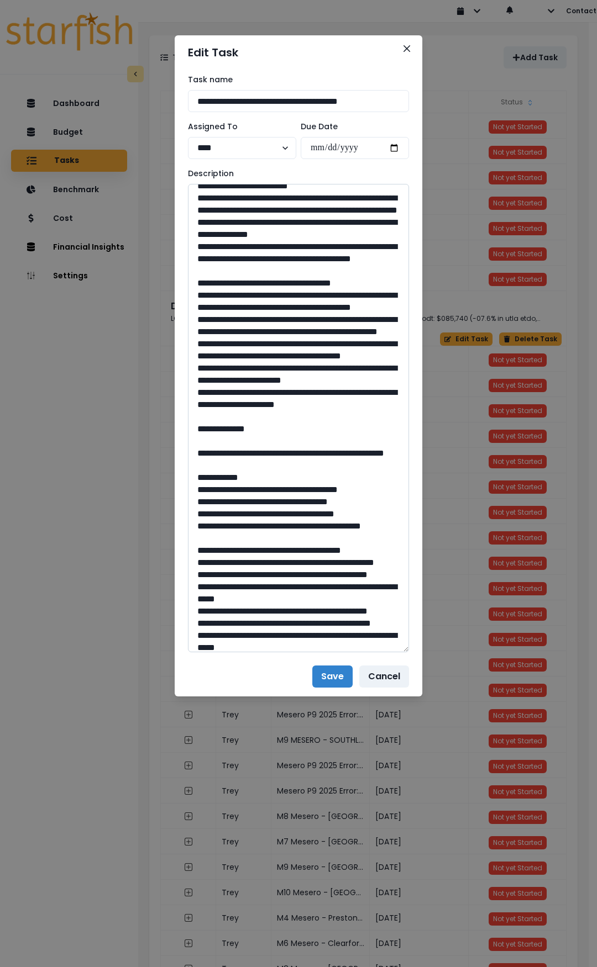
scroll to position [221, 0]
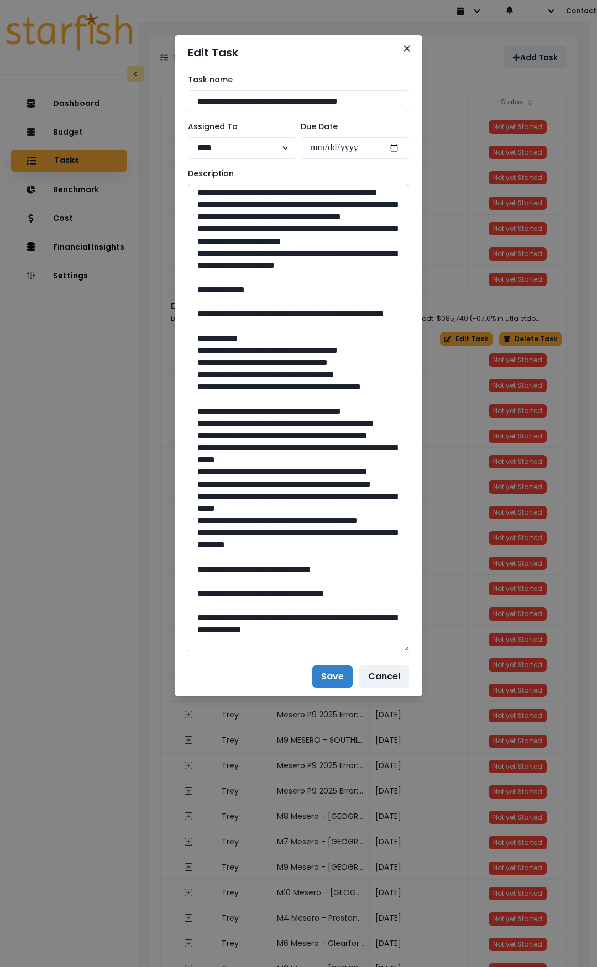
drag, startPoint x: 226, startPoint y: 409, endPoint x: 294, endPoint y: 425, distance: 70.2
click at [294, 425] on textarea at bounding box center [298, 418] width 221 height 468
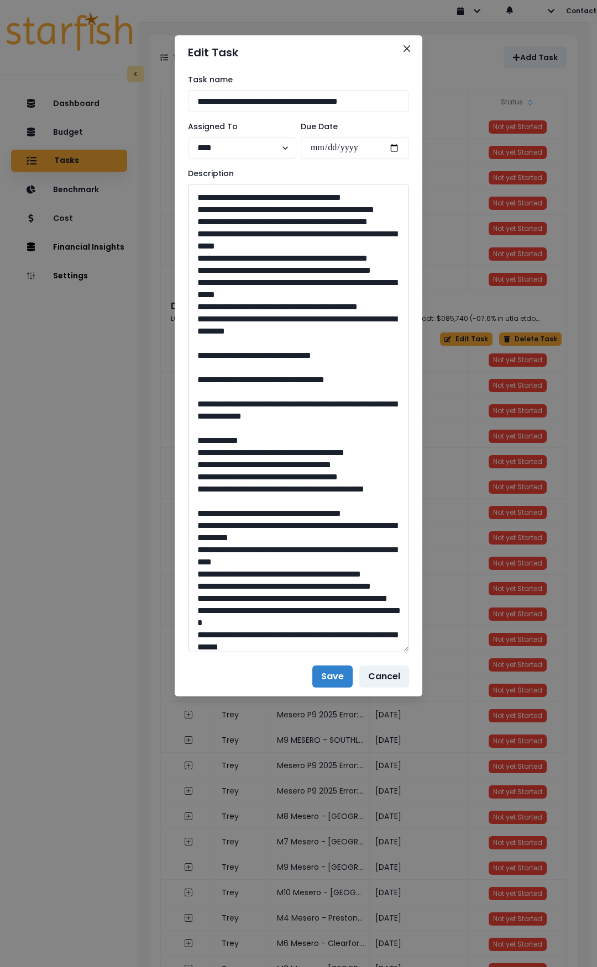
scroll to position [442, 0]
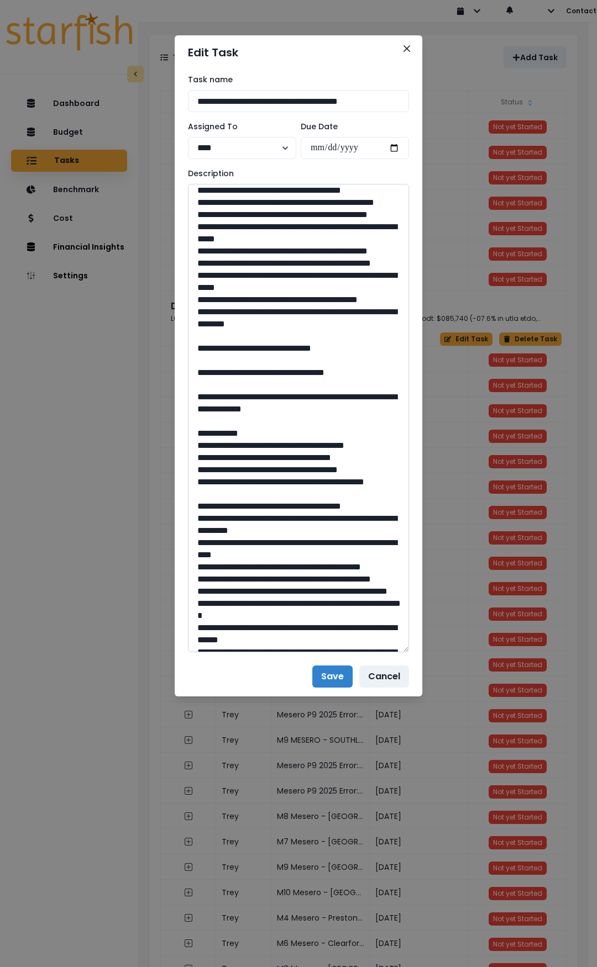
drag, startPoint x: 303, startPoint y: 532, endPoint x: 276, endPoint y: 533, distance: 27.1
click at [276, 533] on textarea at bounding box center [298, 418] width 221 height 468
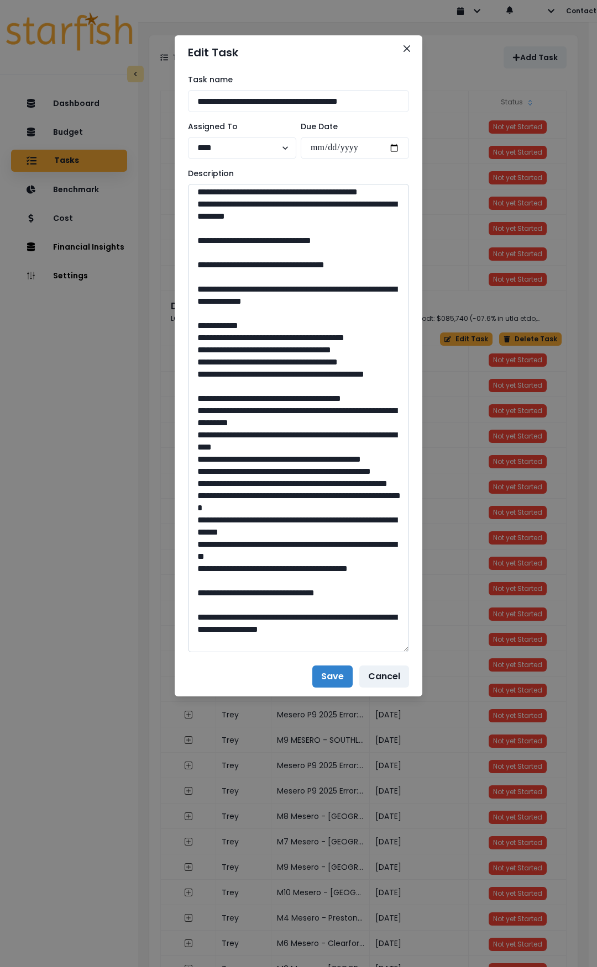
scroll to position [552, 0]
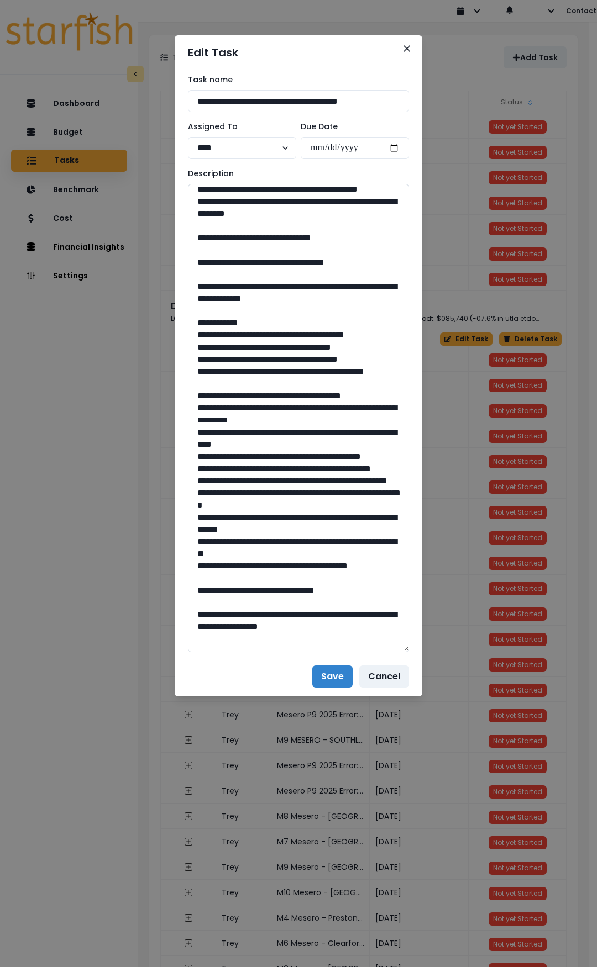
click at [228, 470] on textarea at bounding box center [298, 418] width 221 height 468
drag, startPoint x: 230, startPoint y: 468, endPoint x: 357, endPoint y: 484, distance: 128.1
click at [357, 484] on textarea at bounding box center [298, 418] width 221 height 468
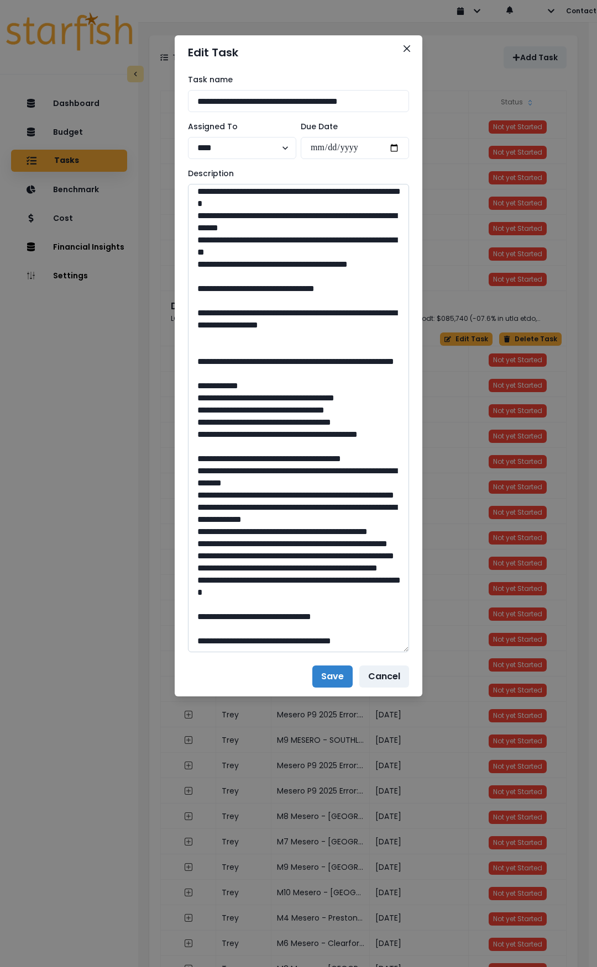
scroll to position [884, 0]
drag, startPoint x: 303, startPoint y: 500, endPoint x: 276, endPoint y: 500, distance: 27.1
click at [276, 500] on textarea at bounding box center [298, 418] width 221 height 468
drag, startPoint x: 230, startPoint y: 466, endPoint x: 293, endPoint y: 476, distance: 63.8
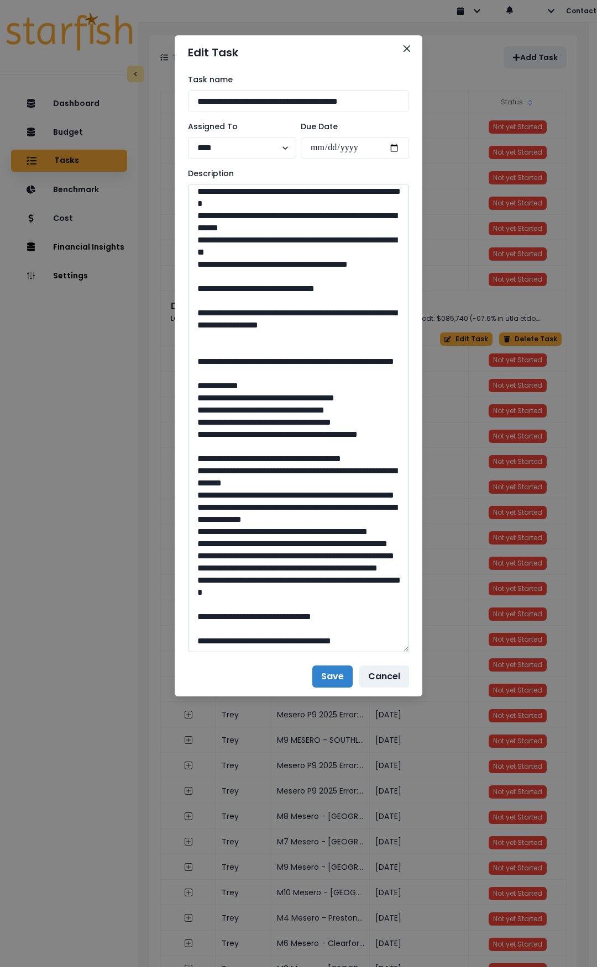
click at [293, 476] on textarea at bounding box center [298, 418] width 221 height 468
drag, startPoint x: 302, startPoint y: 614, endPoint x: 275, endPoint y: 614, distance: 27.6
click at [275, 614] on textarea at bounding box center [298, 418] width 221 height 468
click at [409, 44] on button "Close" at bounding box center [407, 49] width 18 height 18
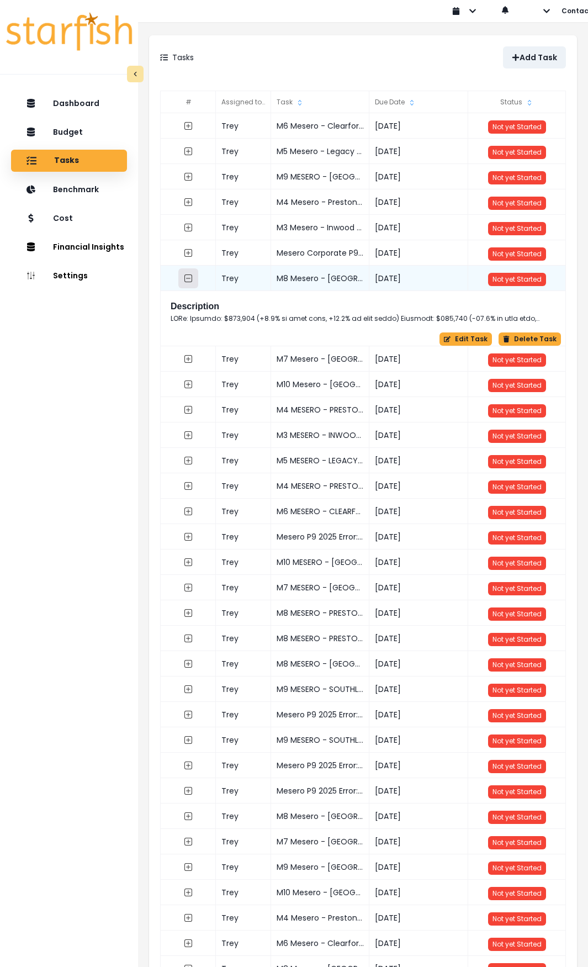
click at [183, 283] on button "button" at bounding box center [188, 278] width 20 height 20
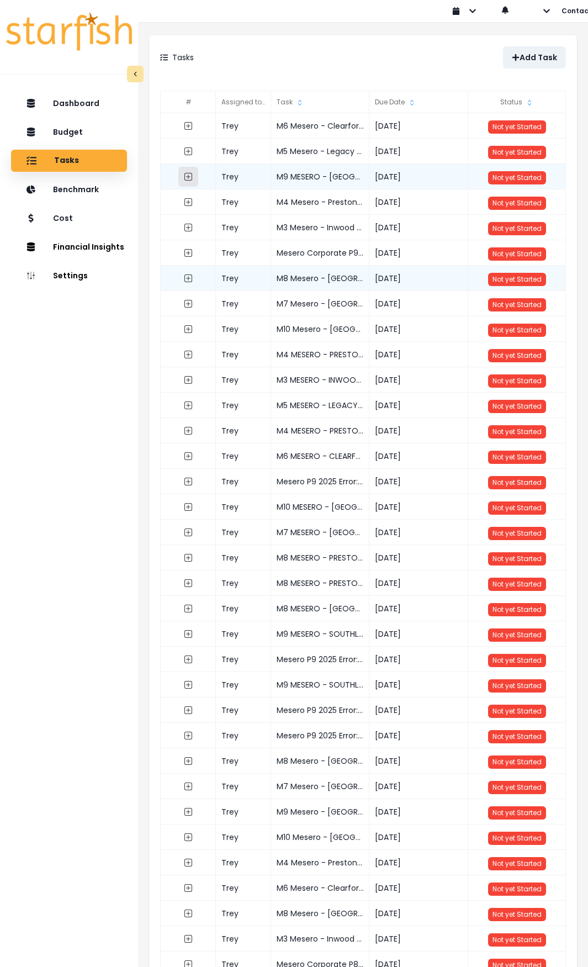
click at [190, 176] on icon "expand outline" at bounding box center [188, 176] width 9 height 9
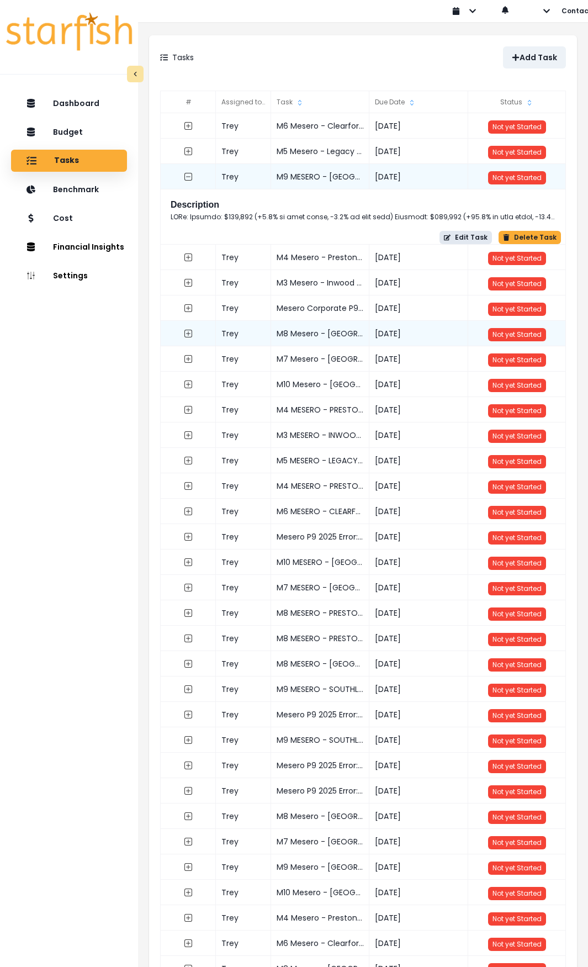
click at [481, 236] on button "Edit Task" at bounding box center [466, 237] width 52 height 13
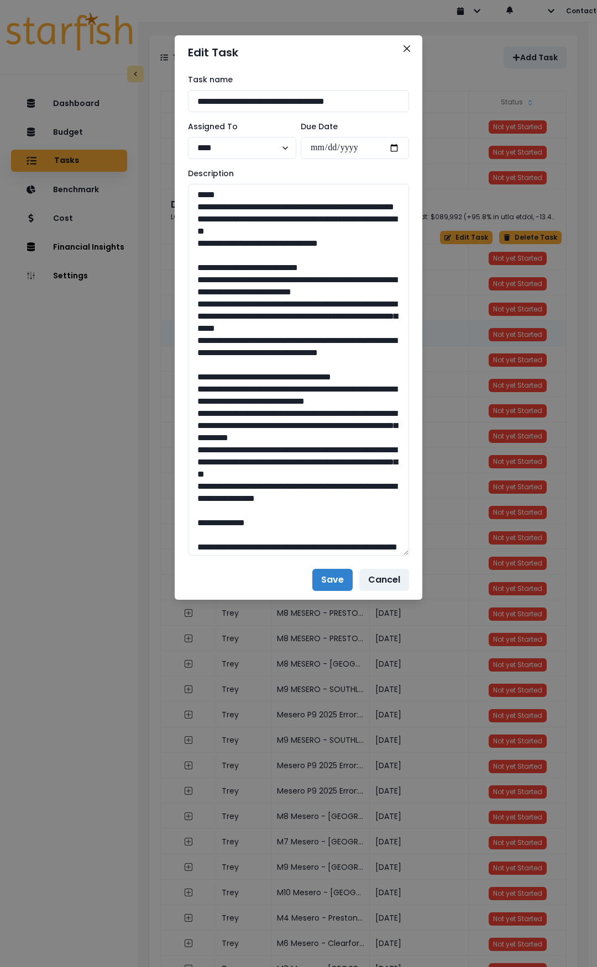
drag, startPoint x: 404, startPoint y: 225, endPoint x: 410, endPoint y: 536, distance: 311.6
click at [413, 550] on div "**********" at bounding box center [298, 315] width 247 height 491
drag, startPoint x: 365, startPoint y: 254, endPoint x: 186, endPoint y: 206, distance: 184.6
drag, startPoint x: 194, startPoint y: 291, endPoint x: 264, endPoint y: 402, distance: 131.5
click at [264, 402] on textarea at bounding box center [298, 369] width 221 height 370
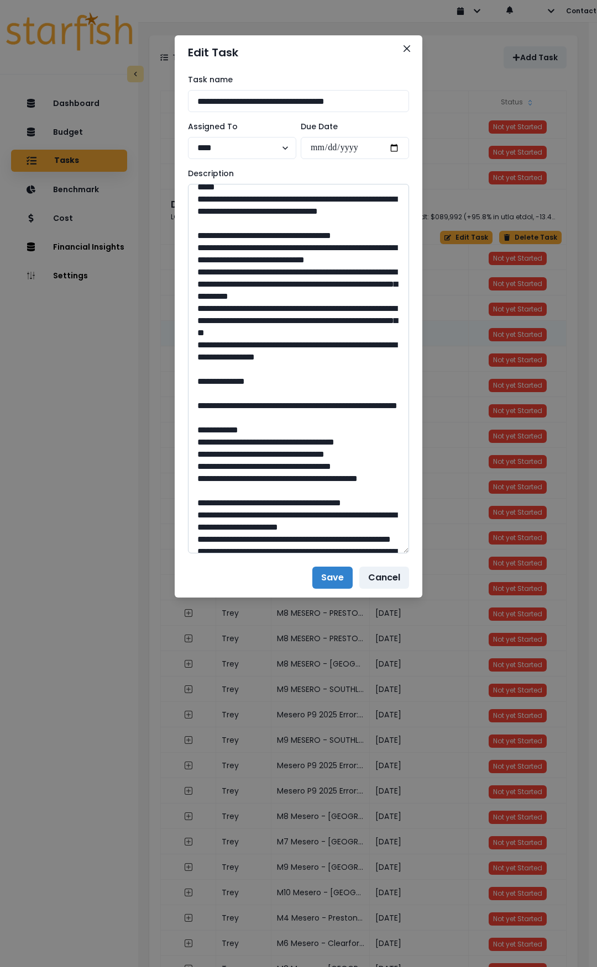
scroll to position [166, 0]
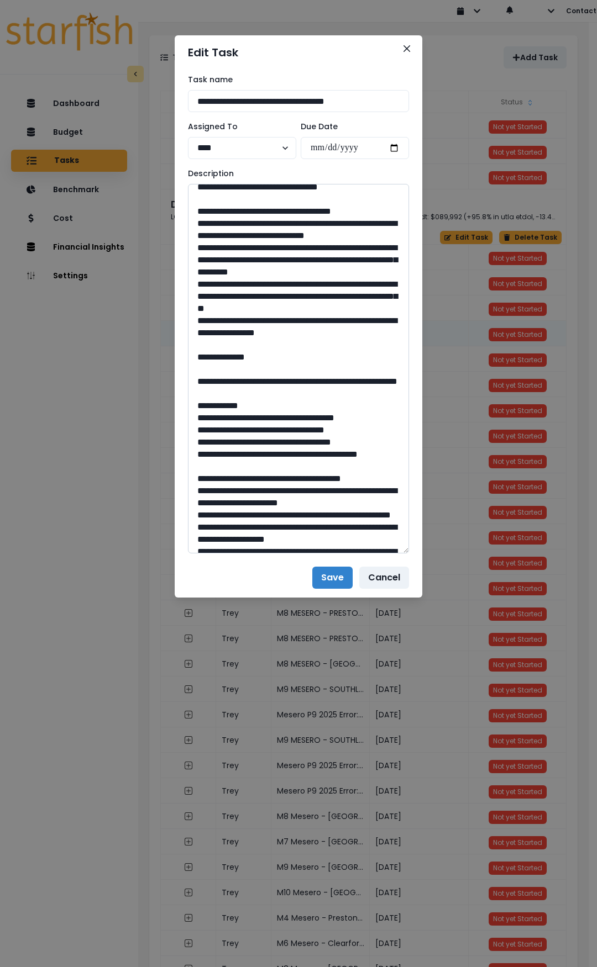
drag, startPoint x: 195, startPoint y: 270, endPoint x: 356, endPoint y: 415, distance: 217.1
click at [356, 415] on textarea at bounding box center [298, 369] width 221 height 370
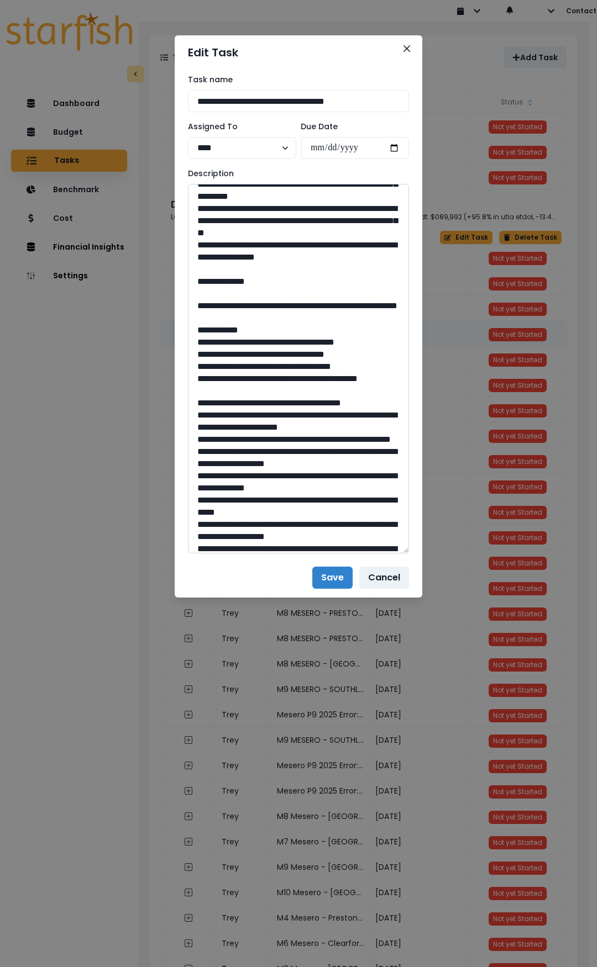
scroll to position [276, 0]
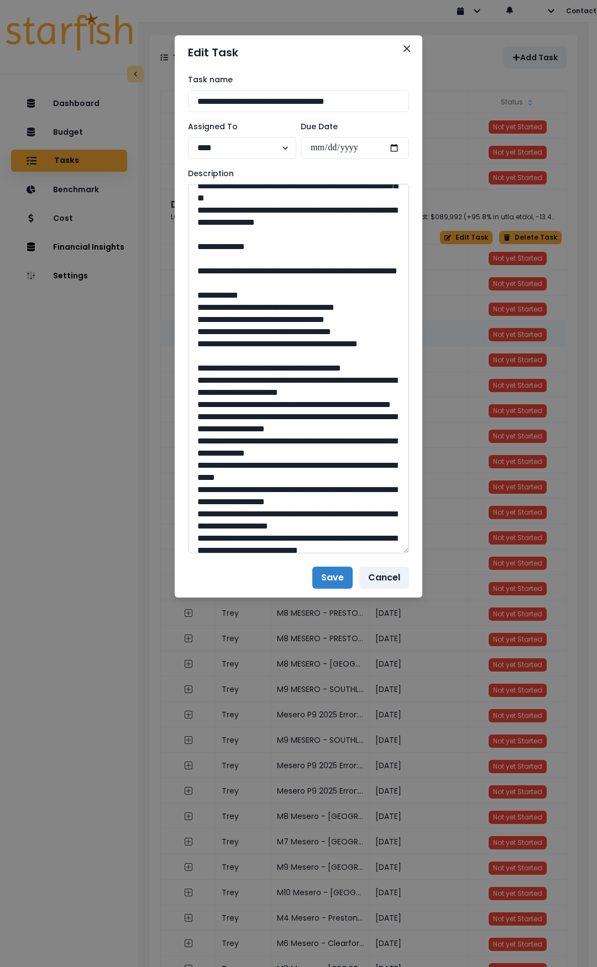
drag, startPoint x: 225, startPoint y: 355, endPoint x: 282, endPoint y: 368, distance: 59.0
click at [282, 368] on textarea at bounding box center [298, 369] width 221 height 370
click at [273, 371] on textarea at bounding box center [298, 369] width 221 height 370
drag, startPoint x: 267, startPoint y: 370, endPoint x: 229, endPoint y: 359, distance: 39.7
click at [229, 359] on textarea at bounding box center [298, 369] width 221 height 370
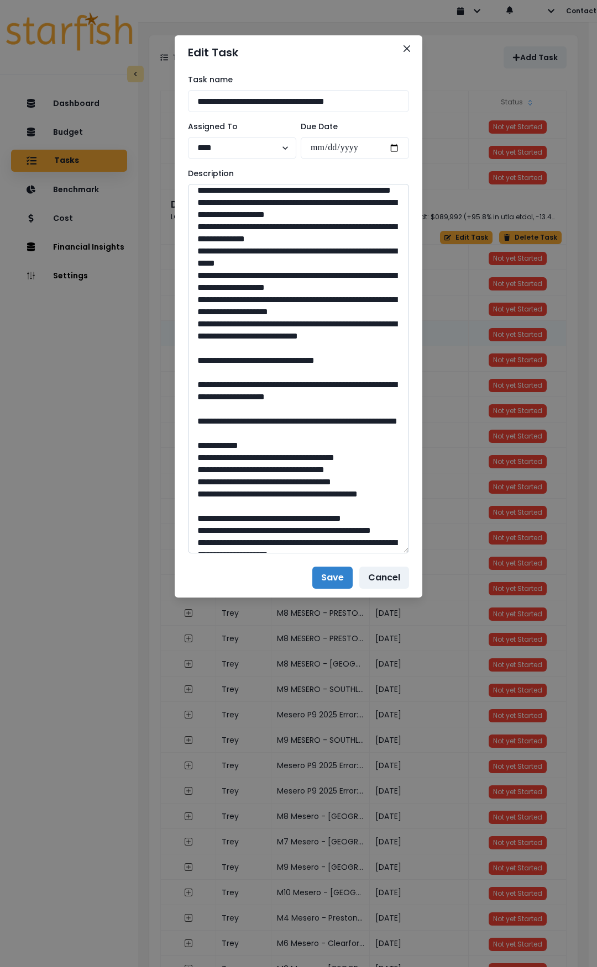
scroll to position [497, 0]
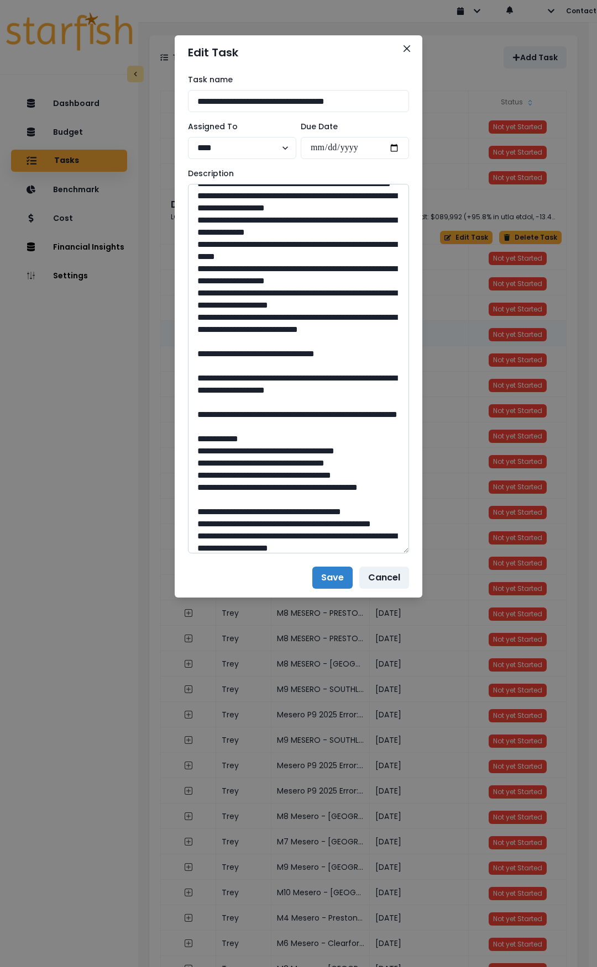
drag, startPoint x: 299, startPoint y: 499, endPoint x: 276, endPoint y: 499, distance: 23.2
click at [276, 499] on textarea at bounding box center [298, 369] width 221 height 370
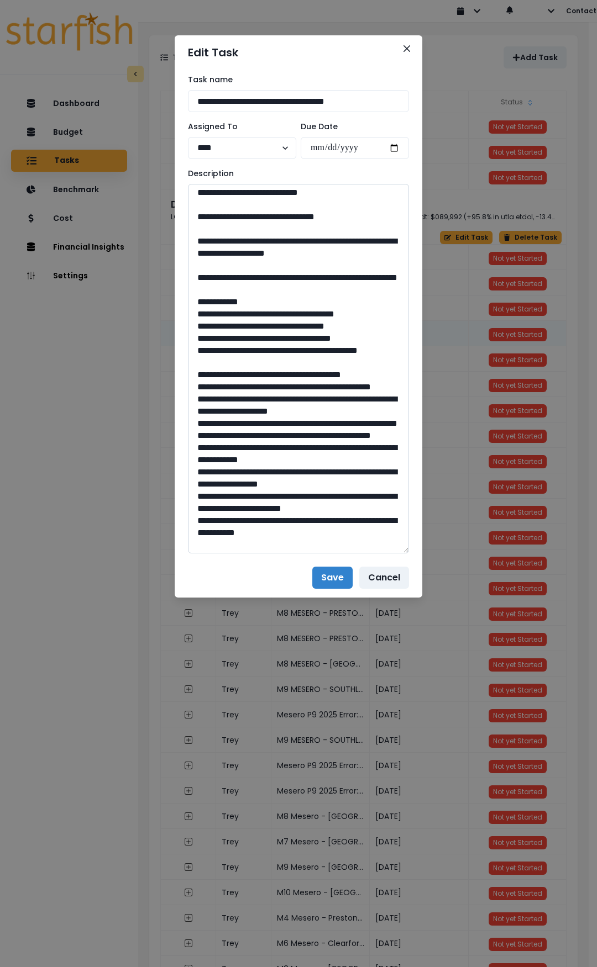
scroll to position [663, 0]
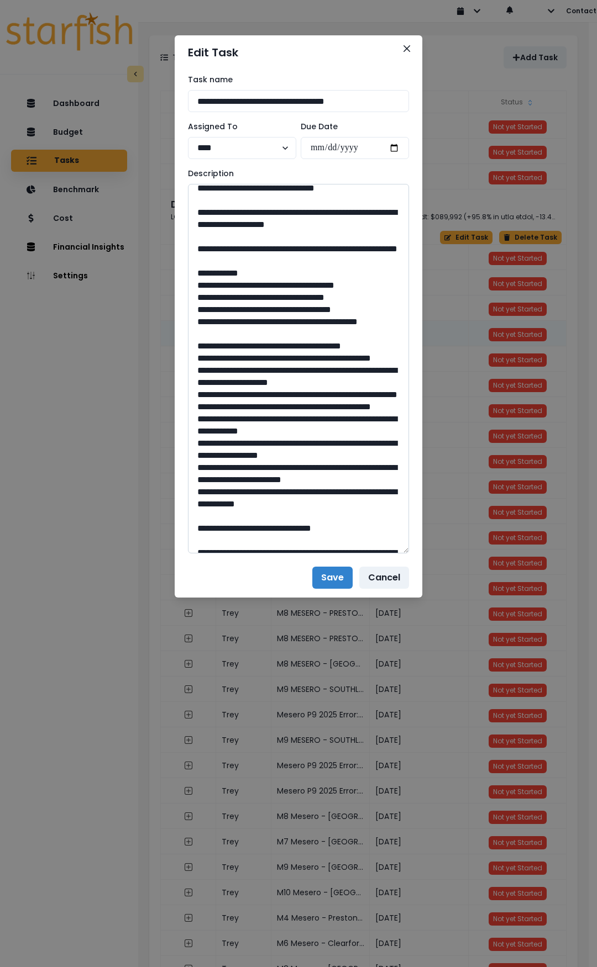
drag, startPoint x: 229, startPoint y: 393, endPoint x: 299, endPoint y: 410, distance: 71.7
click at [299, 410] on textarea at bounding box center [298, 369] width 221 height 370
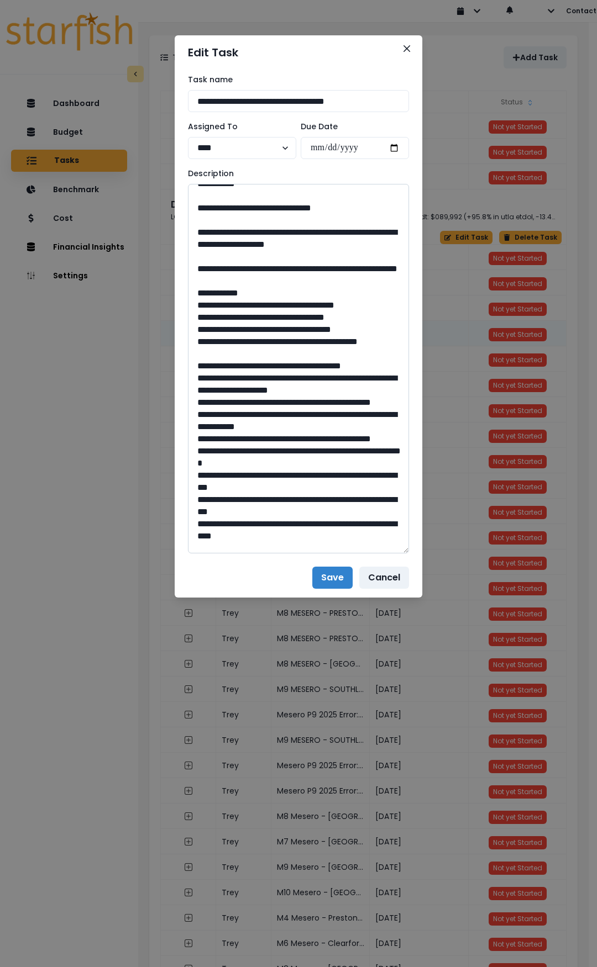
scroll to position [994, 0]
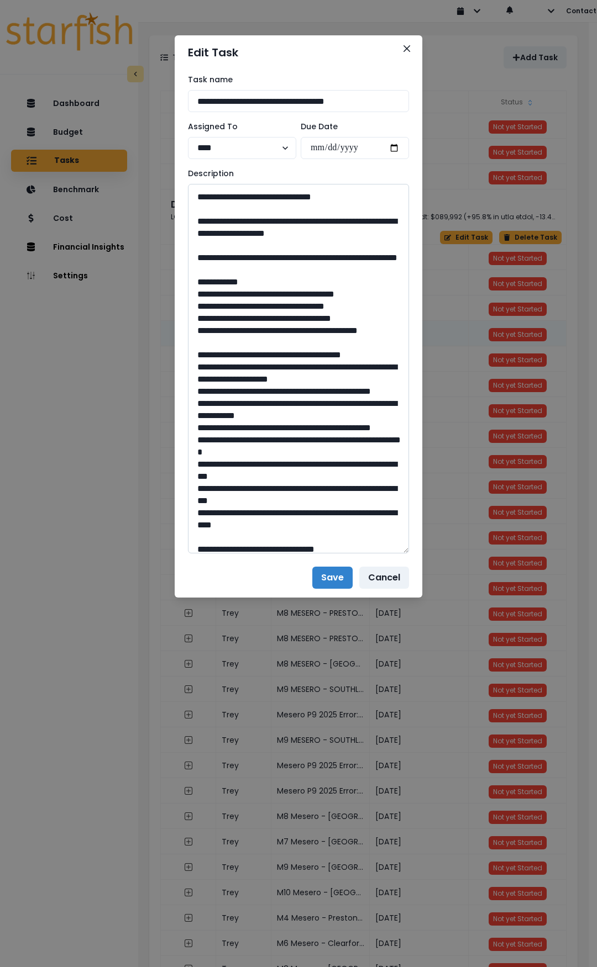
drag, startPoint x: 298, startPoint y: 414, endPoint x: 276, endPoint y: 414, distance: 21.5
click at [276, 414] on textarea at bounding box center [298, 369] width 221 height 370
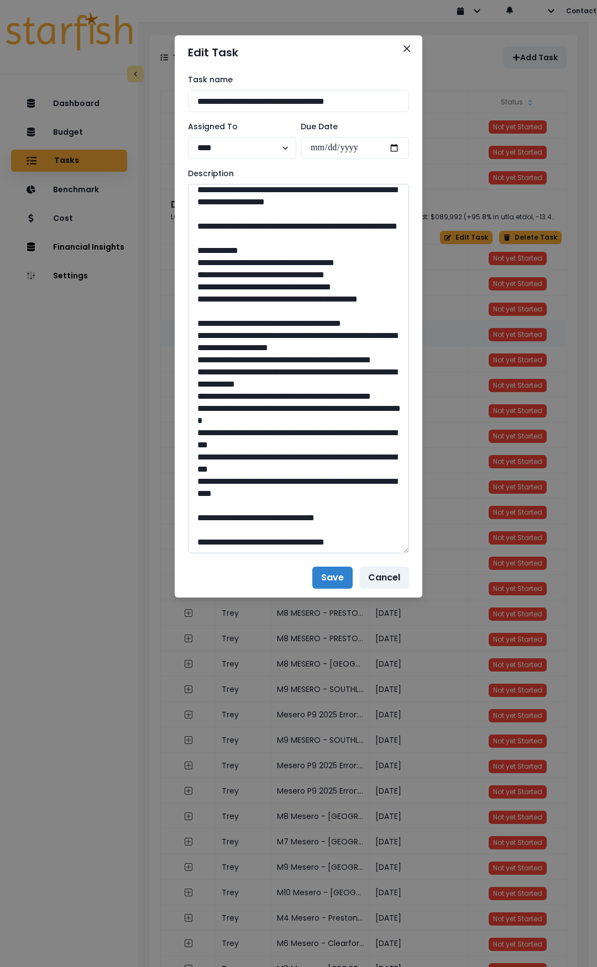
scroll to position [1105, 0]
drag, startPoint x: 230, startPoint y: 365, endPoint x: 300, endPoint y: 379, distance: 71.6
click at [300, 379] on textarea at bounding box center [298, 369] width 221 height 370
drag, startPoint x: 301, startPoint y: 541, endPoint x: 276, endPoint y: 540, distance: 25.4
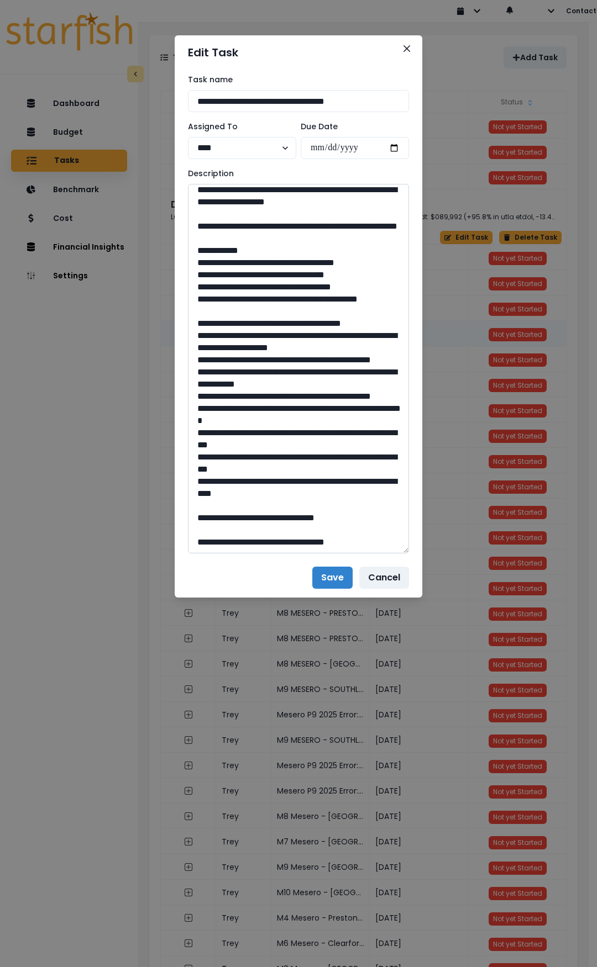
click at [276, 540] on textarea at bounding box center [298, 369] width 221 height 370
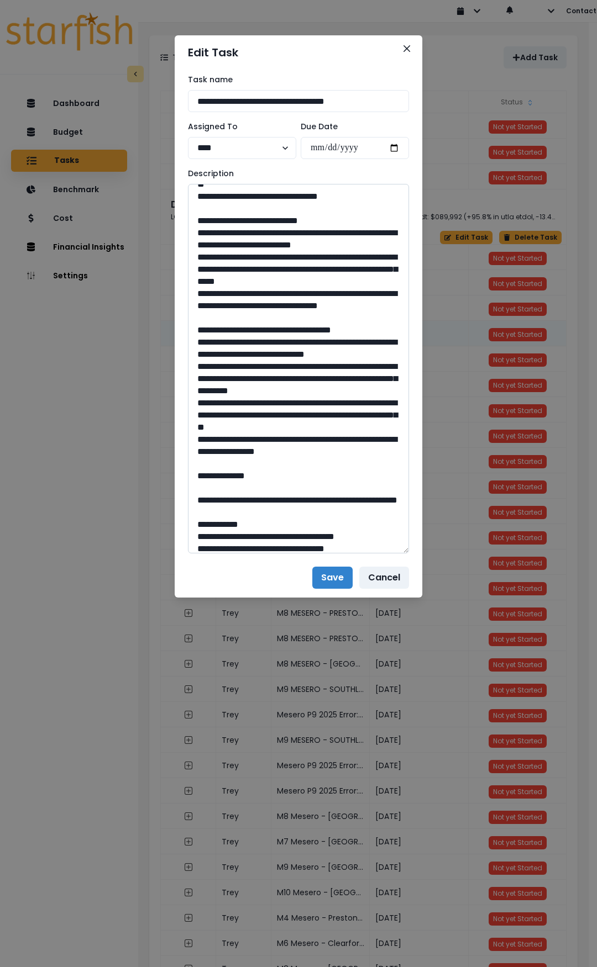
scroll to position [0, 0]
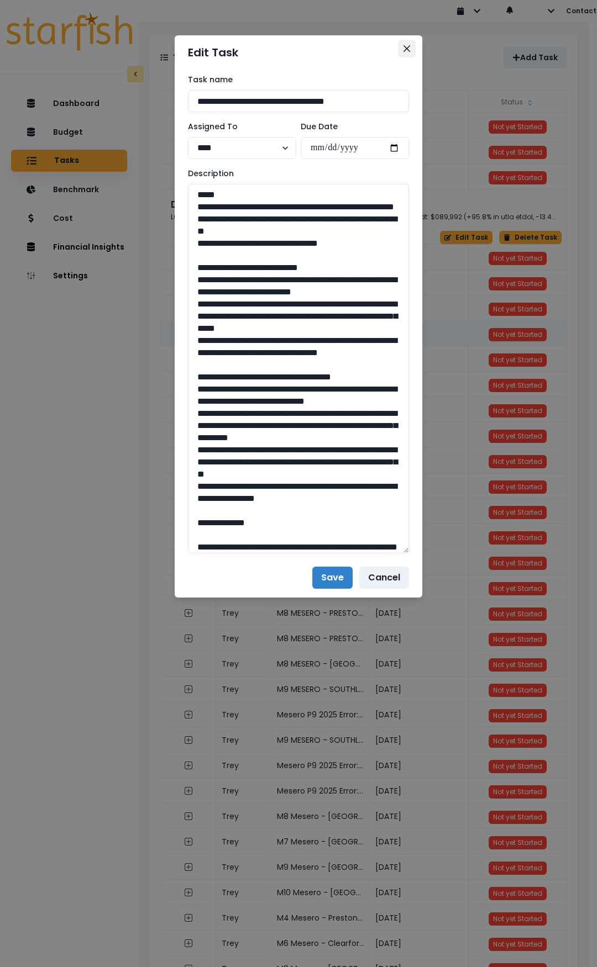
click at [407, 49] on icon "Close" at bounding box center [406, 48] width 7 height 7
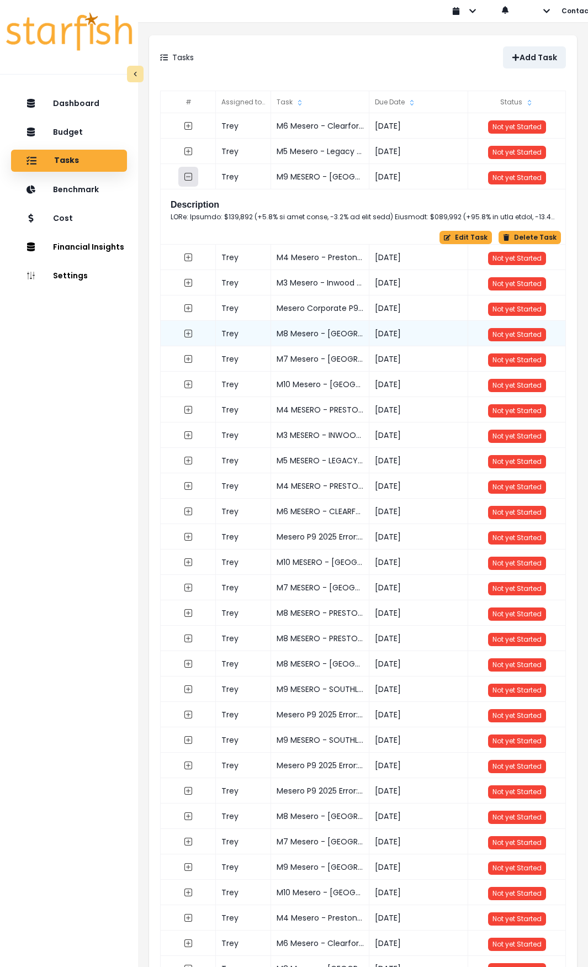
click at [186, 178] on icon "collasped outline" at bounding box center [188, 176] width 9 height 9
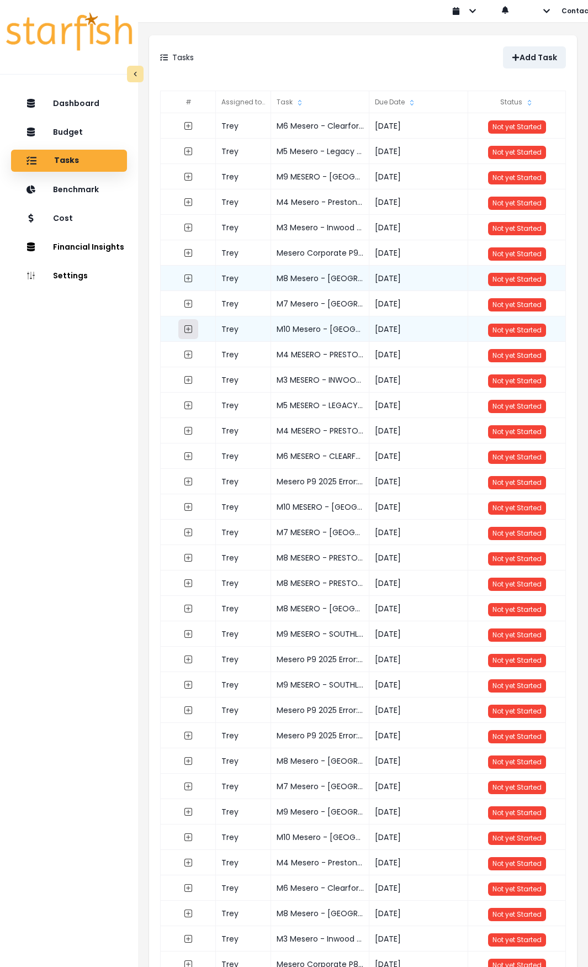
click at [189, 330] on icon "expand outline" at bounding box center [188, 329] width 9 height 9
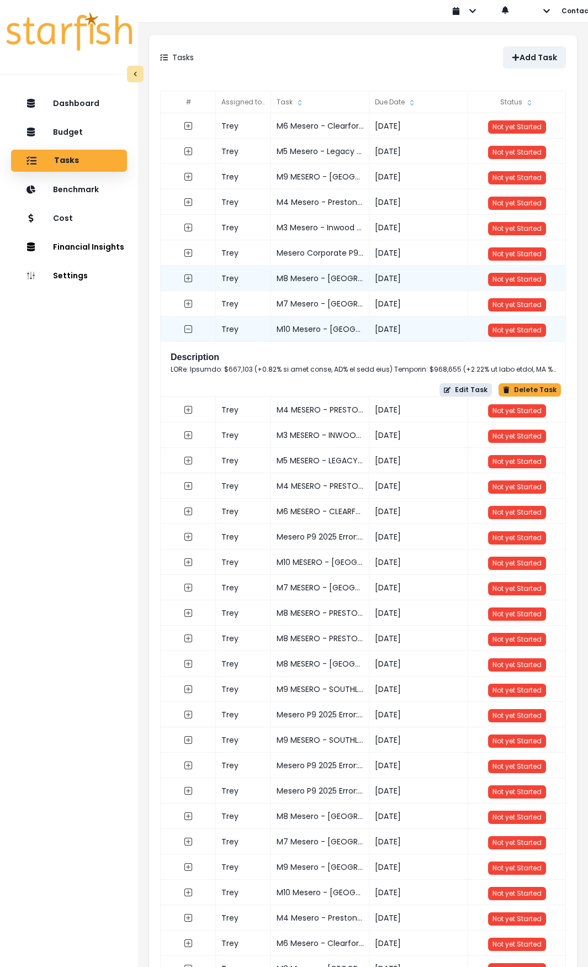
click at [477, 390] on button "Edit Task" at bounding box center [466, 389] width 52 height 13
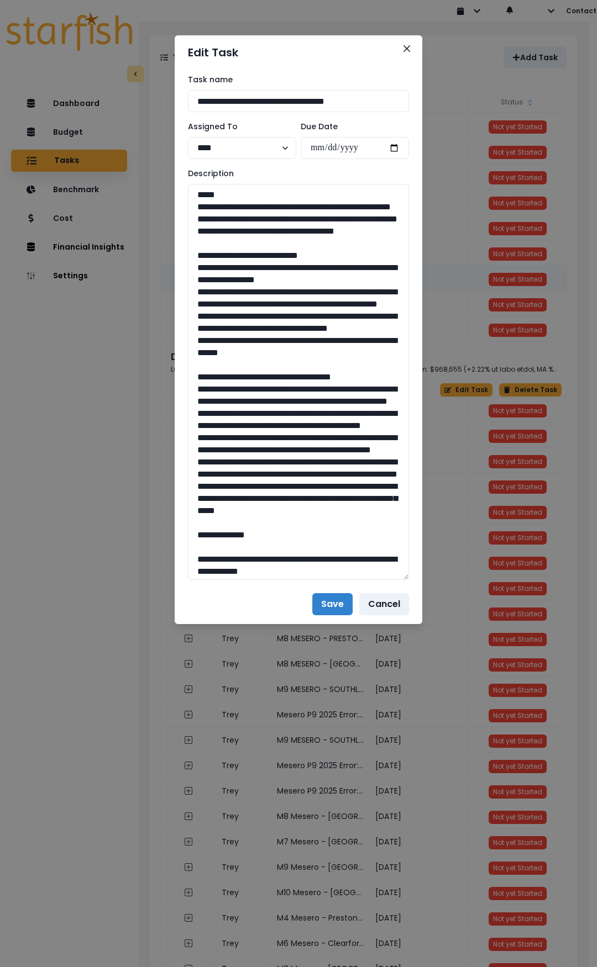
drag, startPoint x: 401, startPoint y: 224, endPoint x: 425, endPoint y: 563, distance: 339.5
click at [428, 600] on div "**********" at bounding box center [298, 483] width 597 height 967
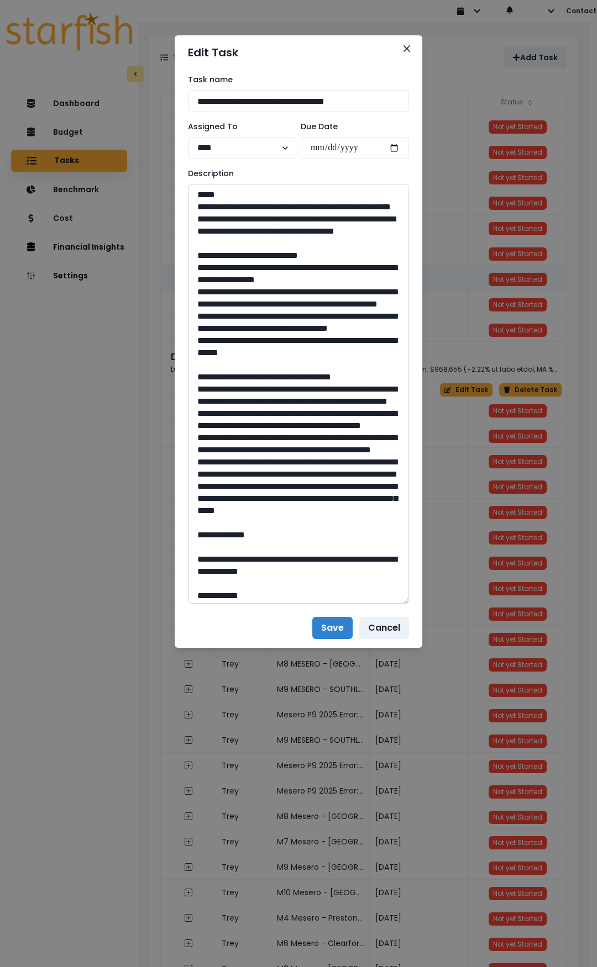
drag, startPoint x: 377, startPoint y: 254, endPoint x: 194, endPoint y: 202, distance: 190.1
drag, startPoint x: 197, startPoint y: 292, endPoint x: 320, endPoint y: 400, distance: 164.4
click at [320, 400] on textarea at bounding box center [298, 394] width 221 height 420
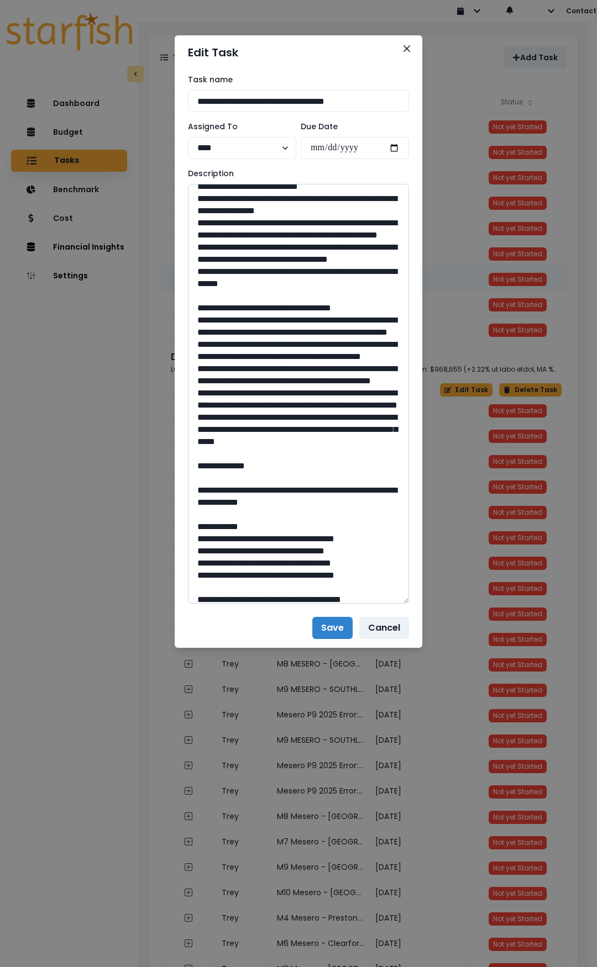
scroll to position [110, 0]
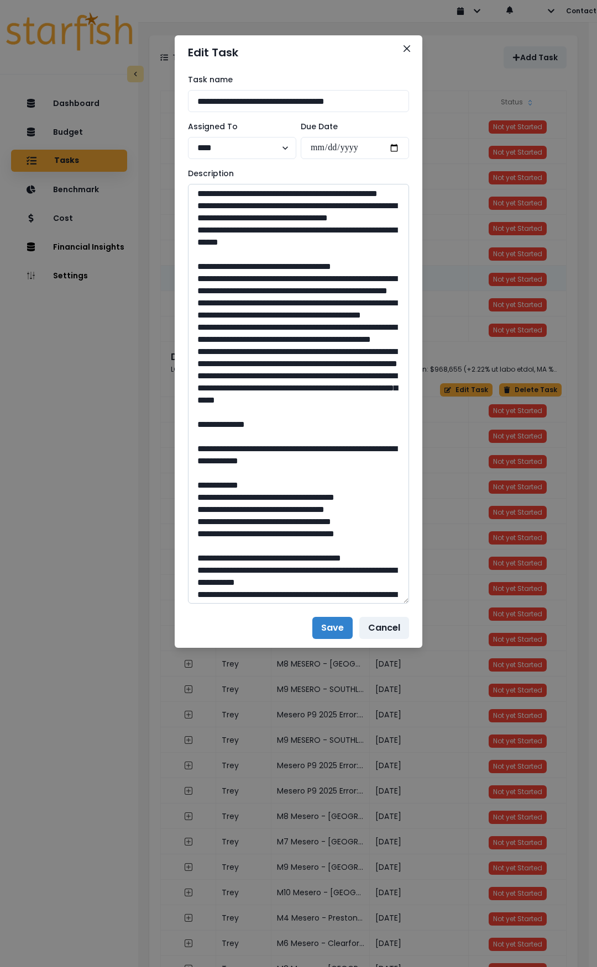
drag, startPoint x: 200, startPoint y: 332, endPoint x: 373, endPoint y: 498, distance: 239.9
click at [373, 498] on textarea at bounding box center [298, 394] width 221 height 420
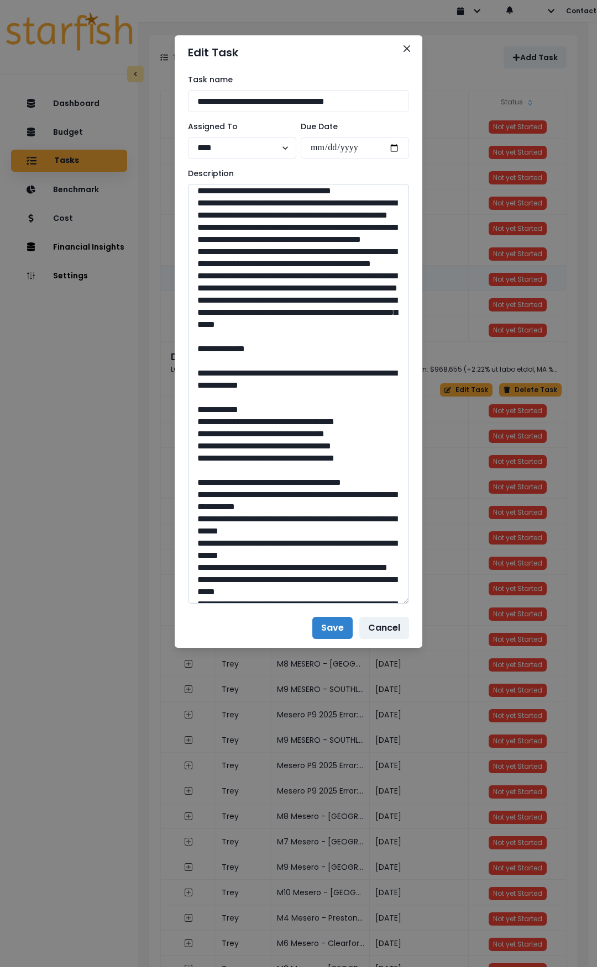
scroll to position [221, 0]
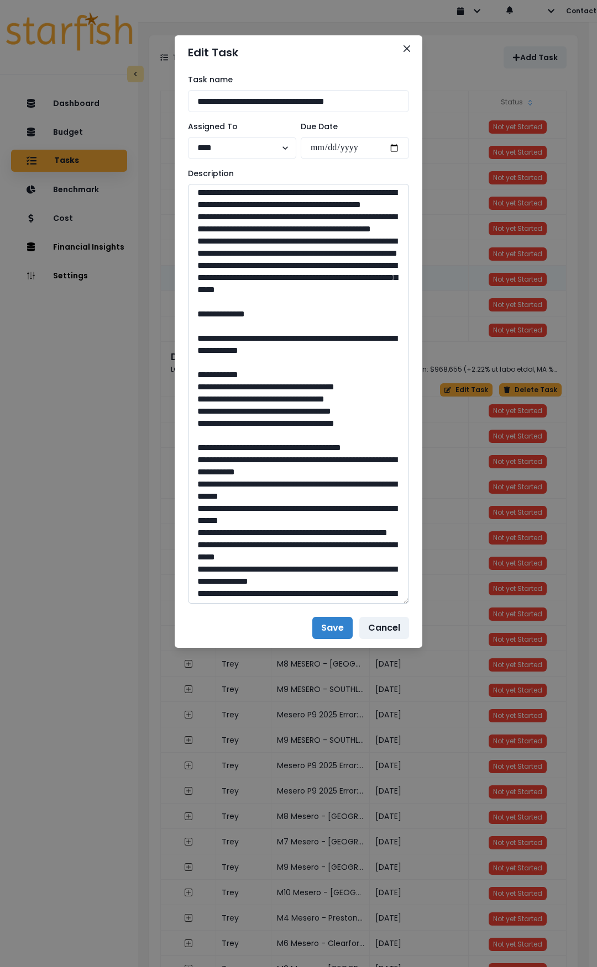
drag, startPoint x: 227, startPoint y: 437, endPoint x: 593, endPoint y: 424, distance: 366.5
click at [372, 455] on textarea at bounding box center [298, 394] width 221 height 420
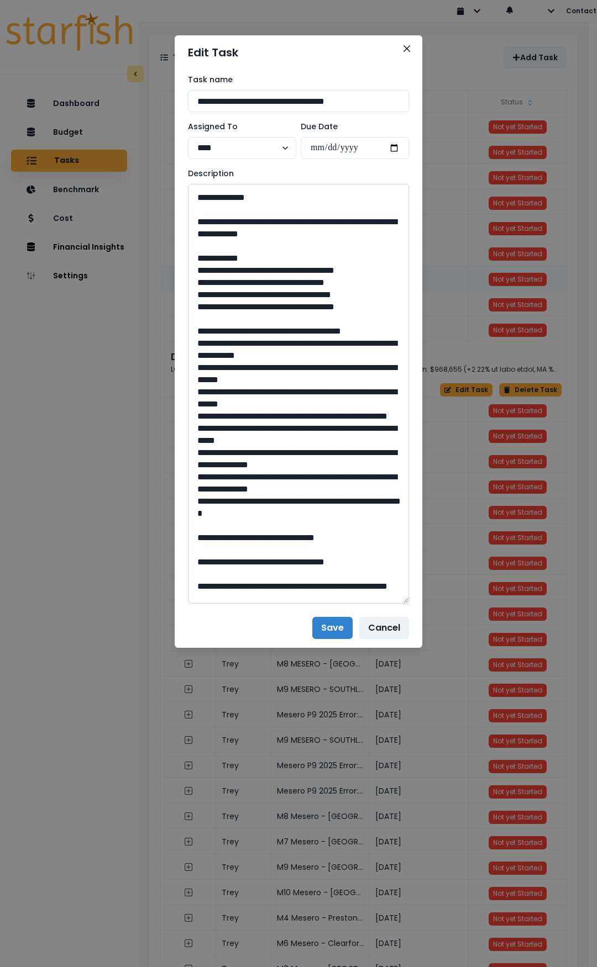
scroll to position [442, 0]
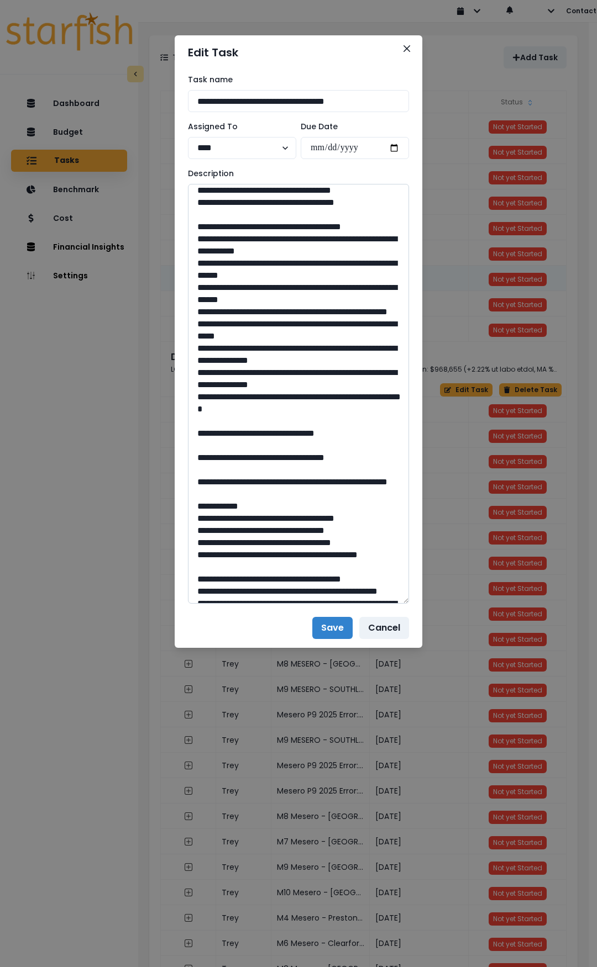
drag, startPoint x: 299, startPoint y: 542, endPoint x: 276, endPoint y: 543, distance: 23.2
click at [276, 543] on textarea at bounding box center [298, 394] width 221 height 420
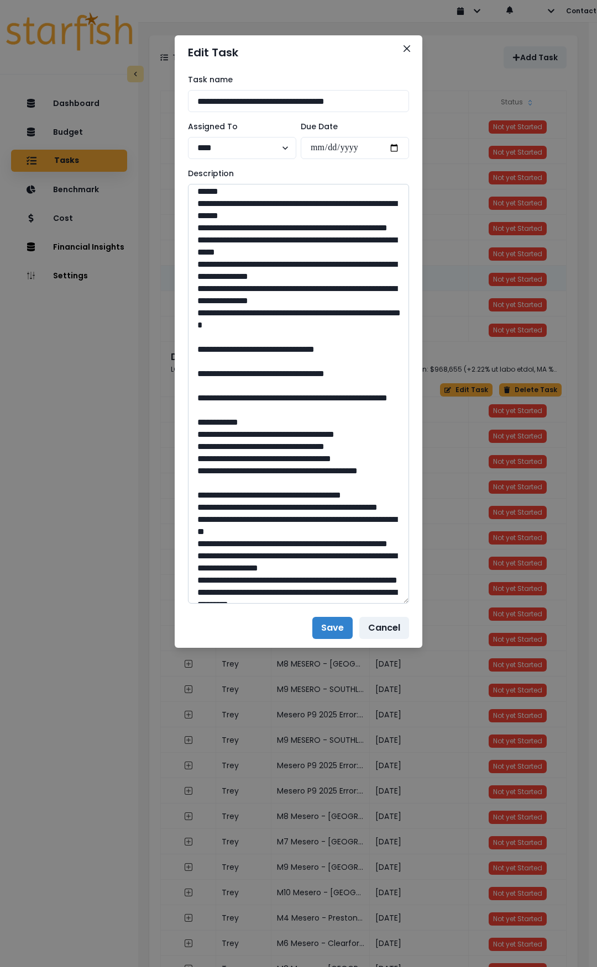
scroll to position [552, 0]
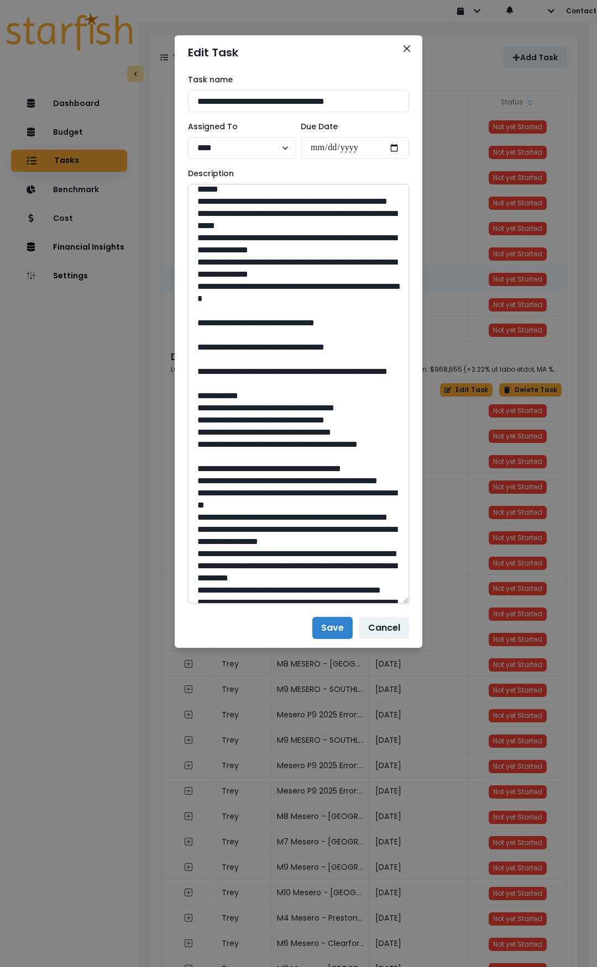
drag, startPoint x: 236, startPoint y: 483, endPoint x: 291, endPoint y: 495, distance: 56.1
click at [291, 495] on textarea at bounding box center [298, 394] width 221 height 420
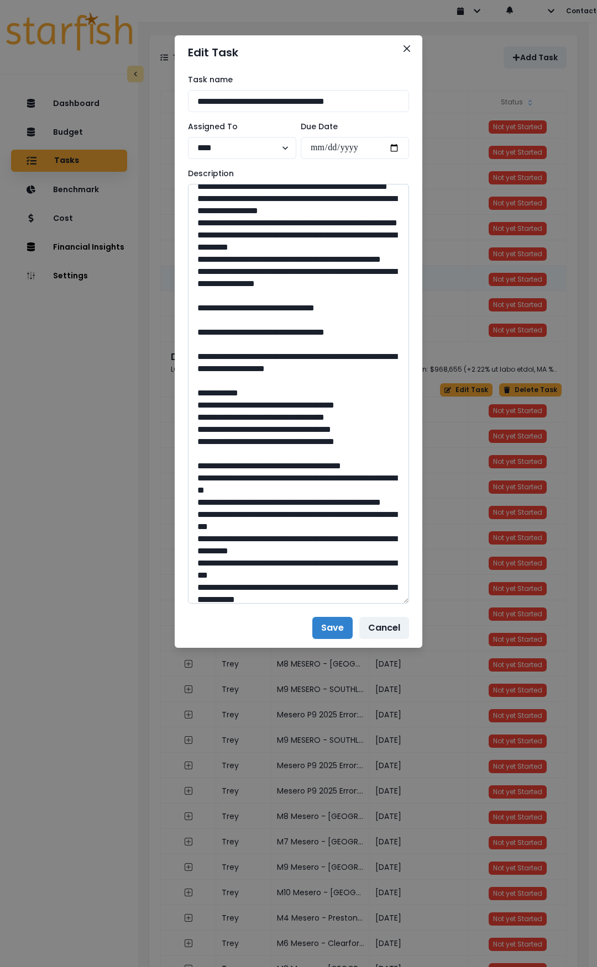
scroll to position [884, 0]
drag, startPoint x: 302, startPoint y: 493, endPoint x: 276, endPoint y: 490, distance: 26.1
click at [276, 490] on textarea at bounding box center [298, 394] width 221 height 420
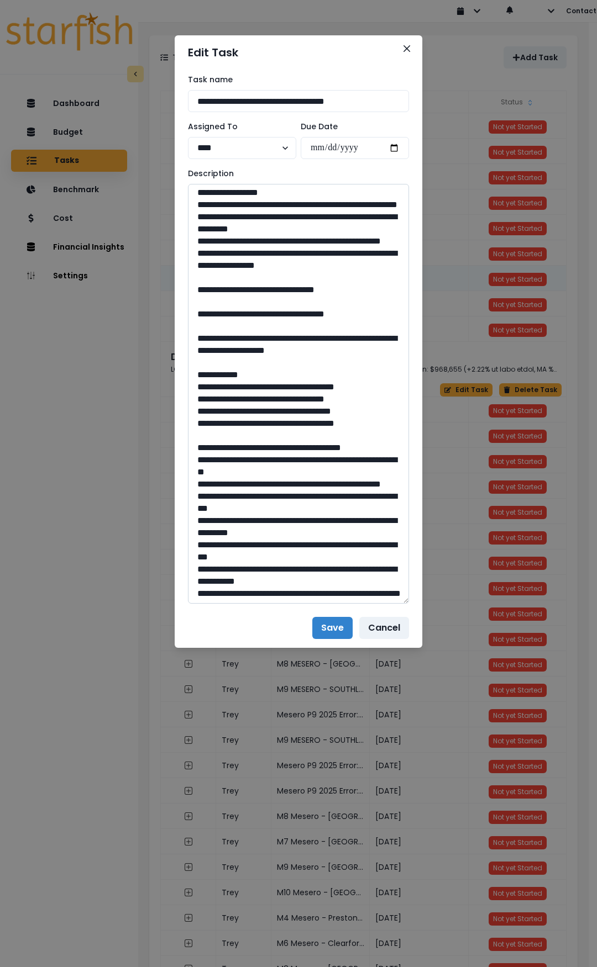
scroll to position [939, 0]
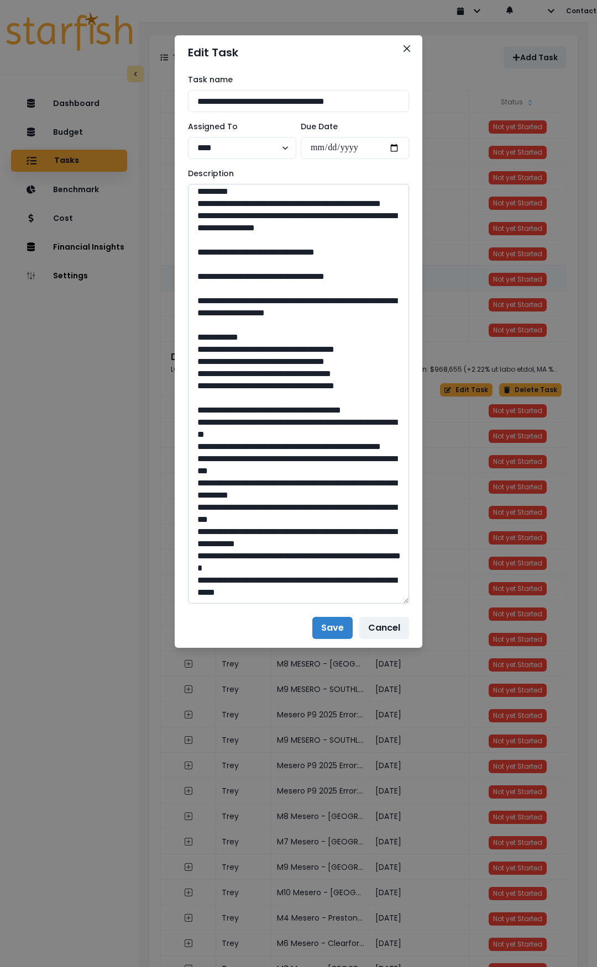
drag, startPoint x: 229, startPoint y: 482, endPoint x: 390, endPoint y: 504, distance: 162.3
click at [390, 504] on textarea at bounding box center [298, 394] width 221 height 420
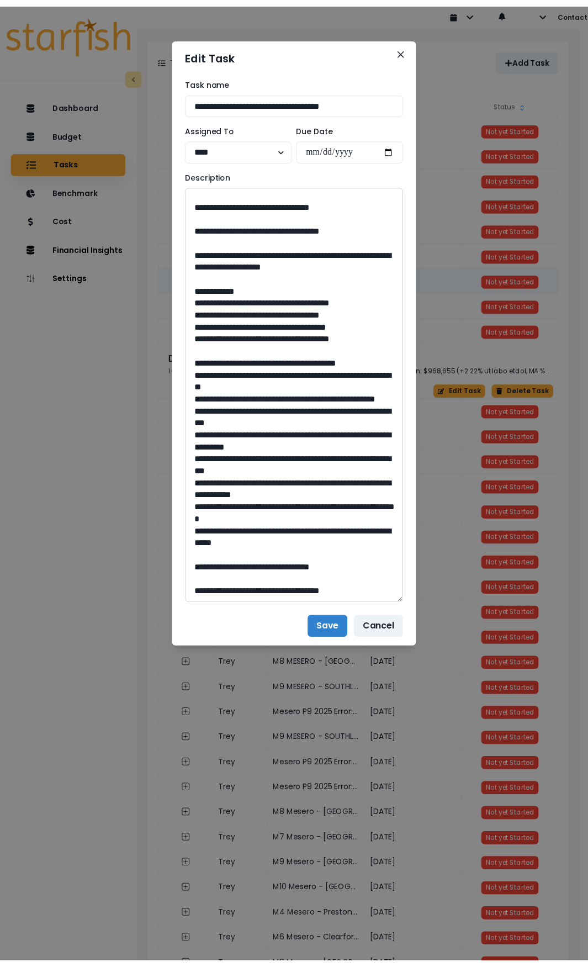
scroll to position [1182, 0]
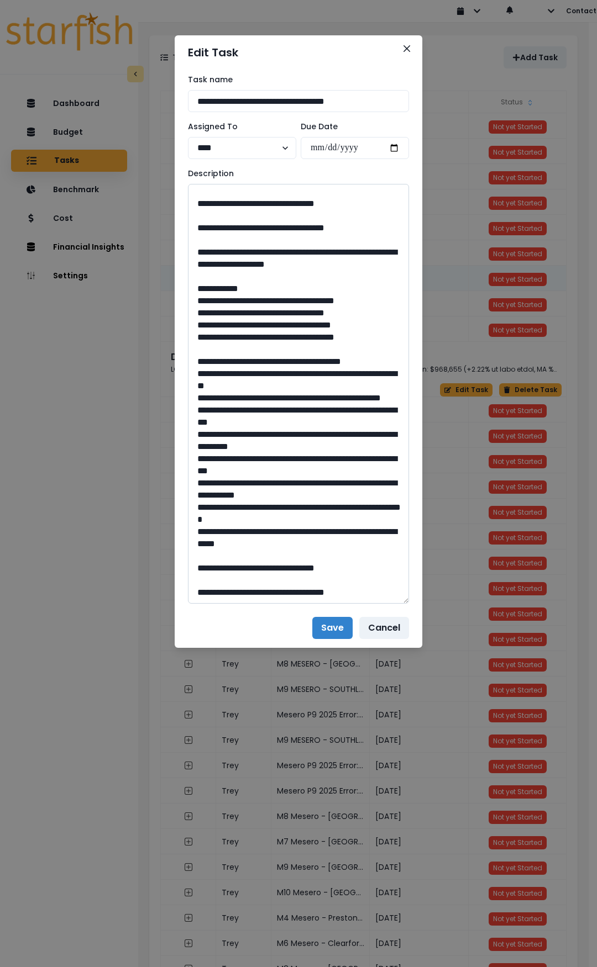
drag, startPoint x: 302, startPoint y: 569, endPoint x: 275, endPoint y: 568, distance: 26.5
click at [275, 568] on textarea at bounding box center [298, 394] width 221 height 420
drag, startPoint x: 407, startPoint y: 49, endPoint x: 479, endPoint y: 28, distance: 75.2
click at [407, 49] on icon "Close" at bounding box center [406, 48] width 7 height 7
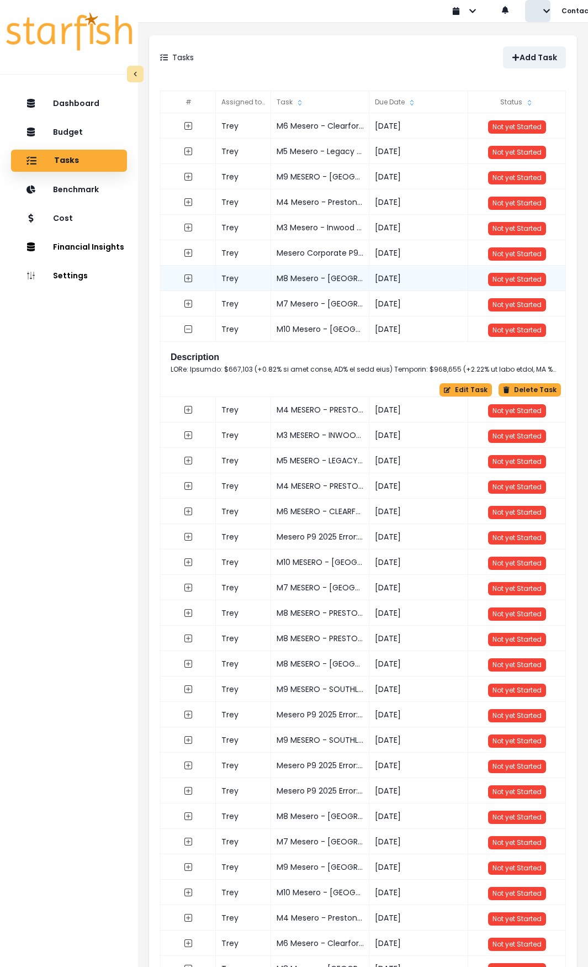
click at [542, 15] on button "button" at bounding box center [537, 11] width 25 height 22
click at [525, 41] on button "Sign out" at bounding box center [489, 42] width 123 height 22
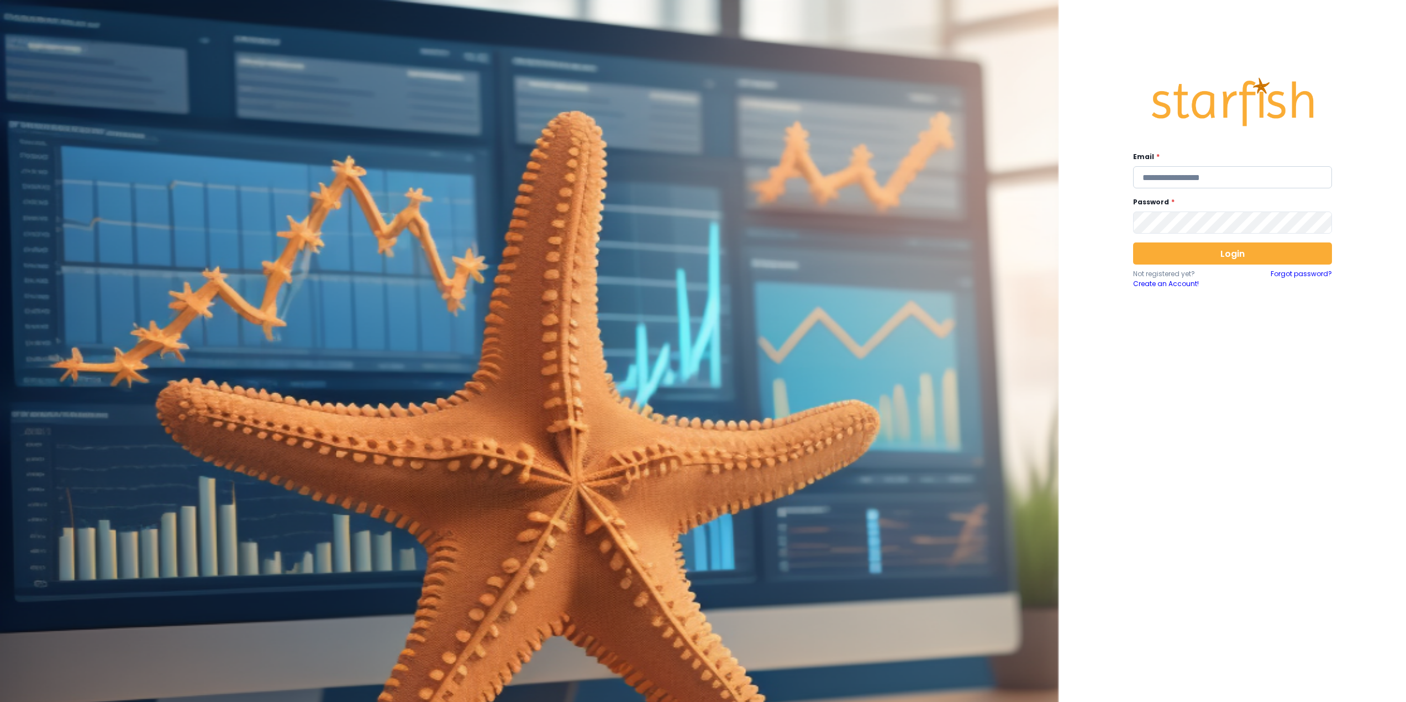
type input "**********"
click at [588, 181] on input "**********" at bounding box center [1232, 177] width 199 height 22
paste input "**********"
type input "**********"
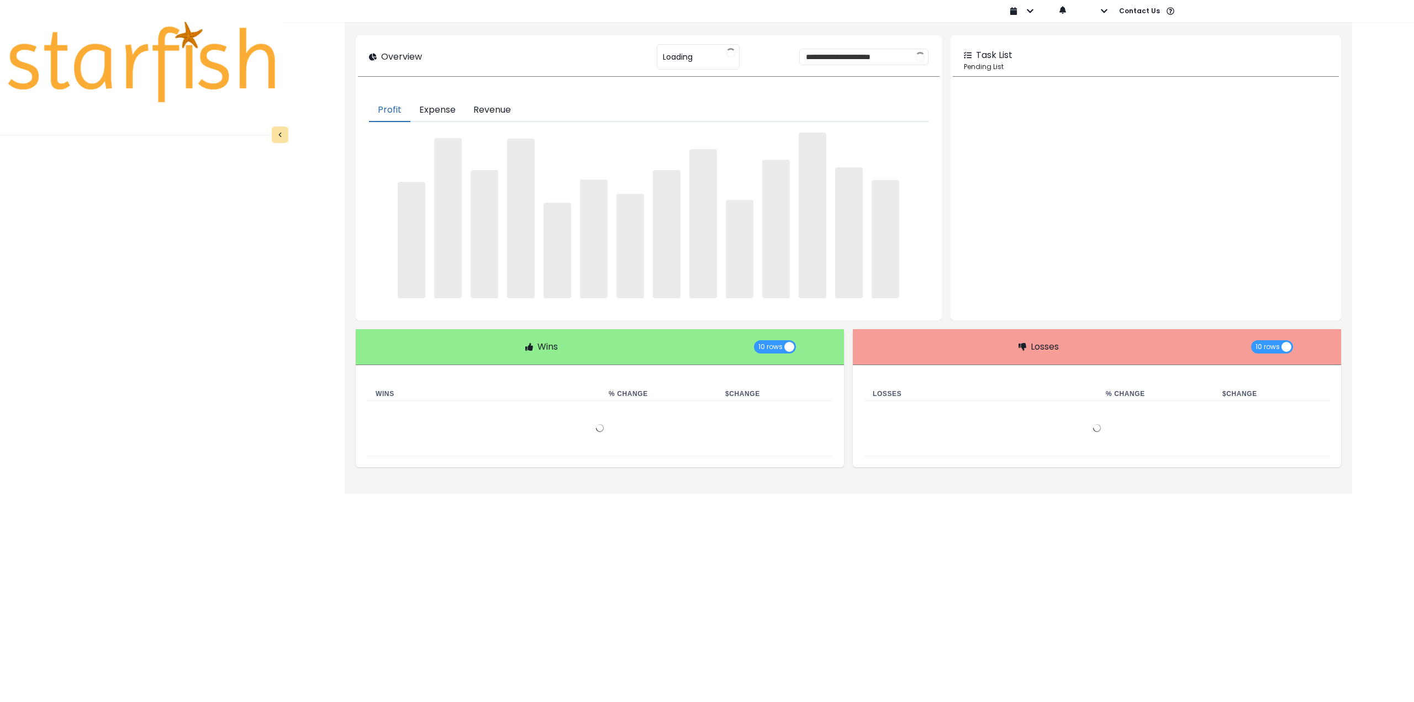
type input "**********"
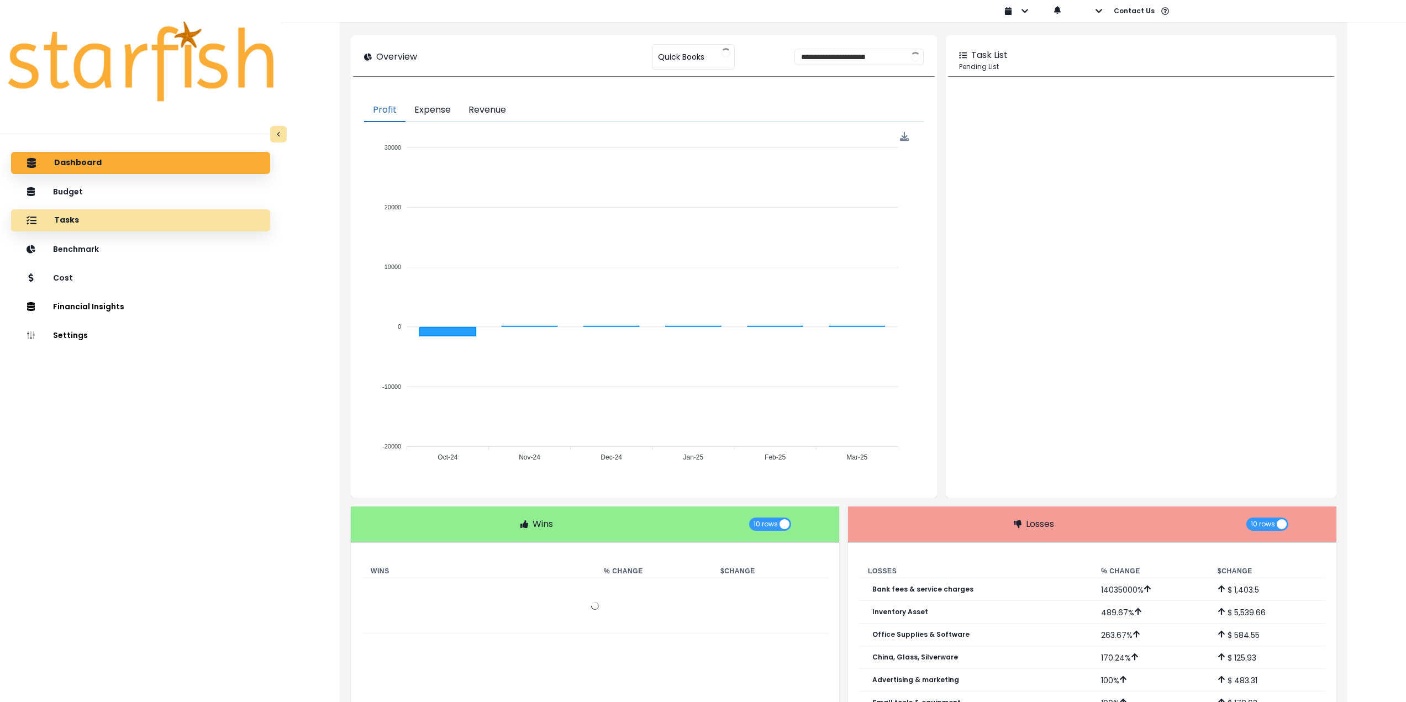
click at [75, 230] on div "Tasks" at bounding box center [140, 220] width 241 height 23
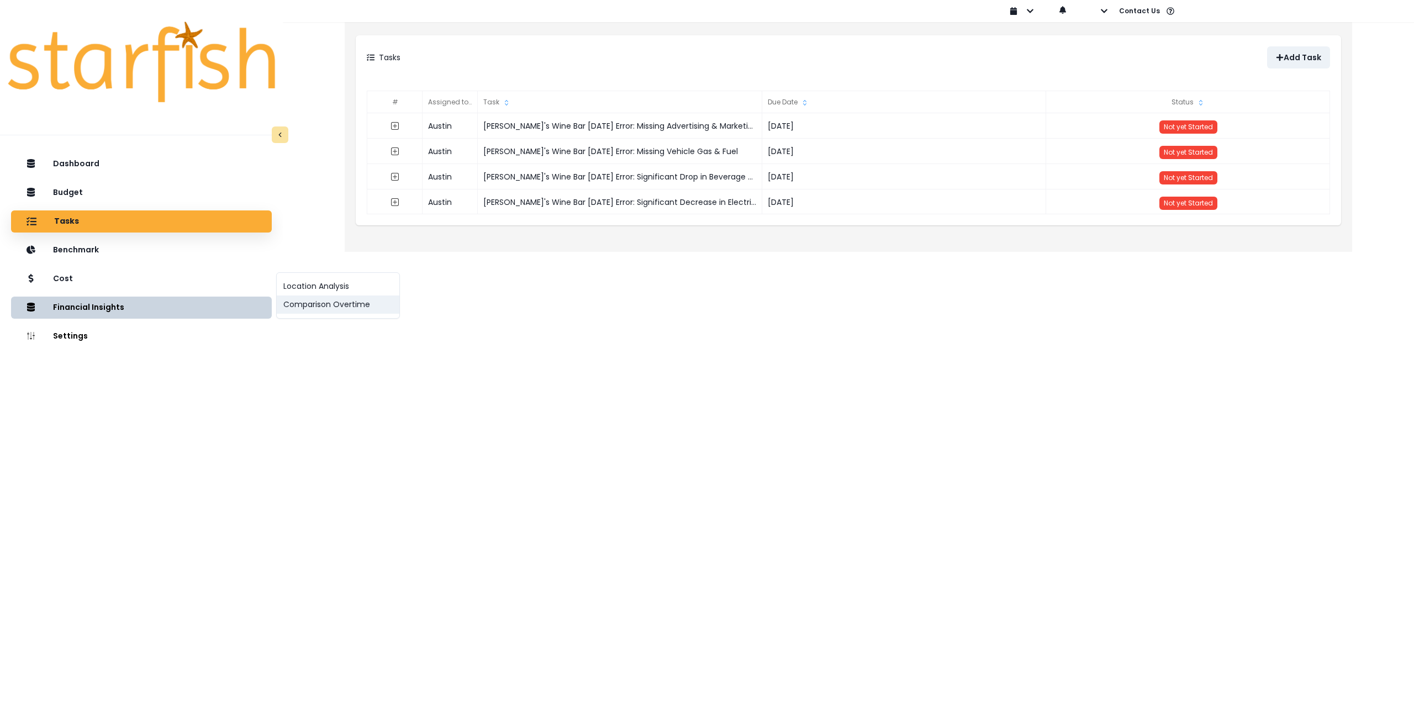
click at [314, 309] on button "Comparison Overtime" at bounding box center [338, 305] width 123 height 18
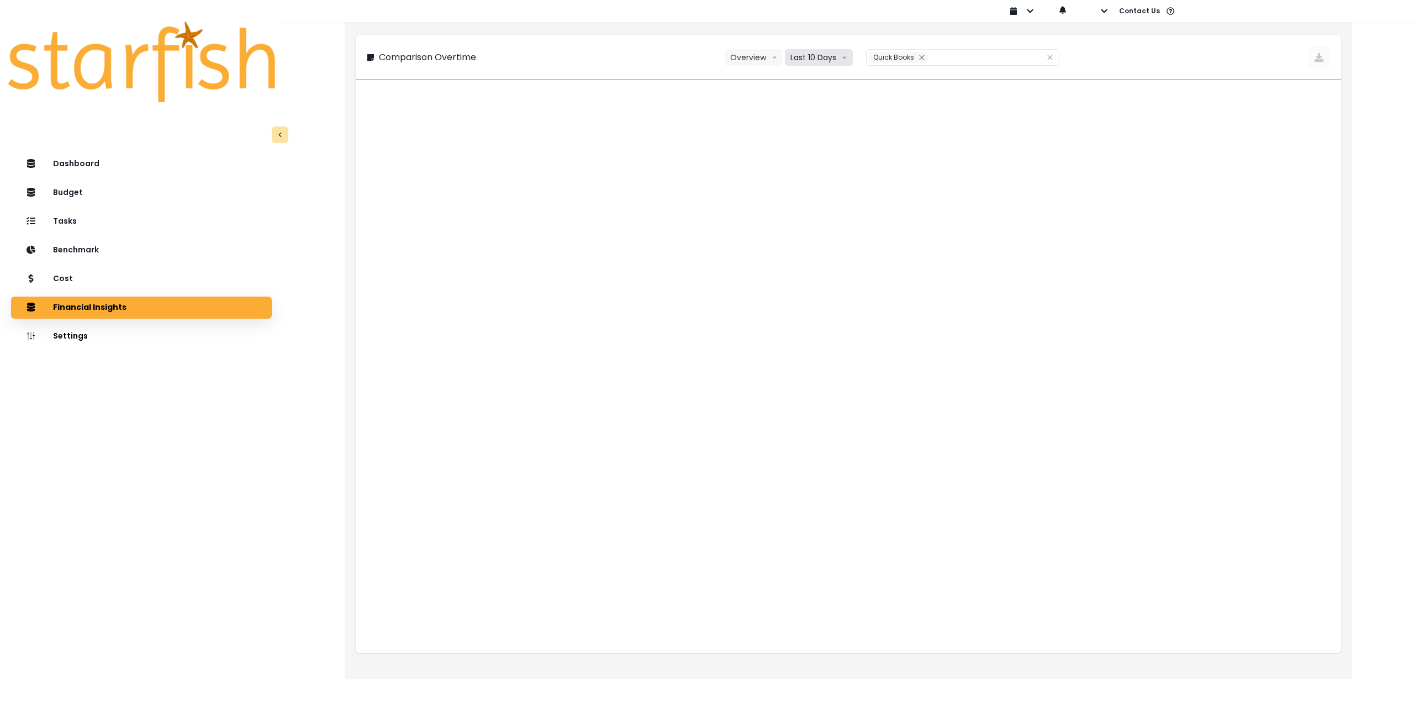
click at [588, 62] on button "Last 10 Days" at bounding box center [819, 57] width 68 height 17
click at [588, 115] on span "Last 15 Months" at bounding box center [819, 118] width 54 height 11
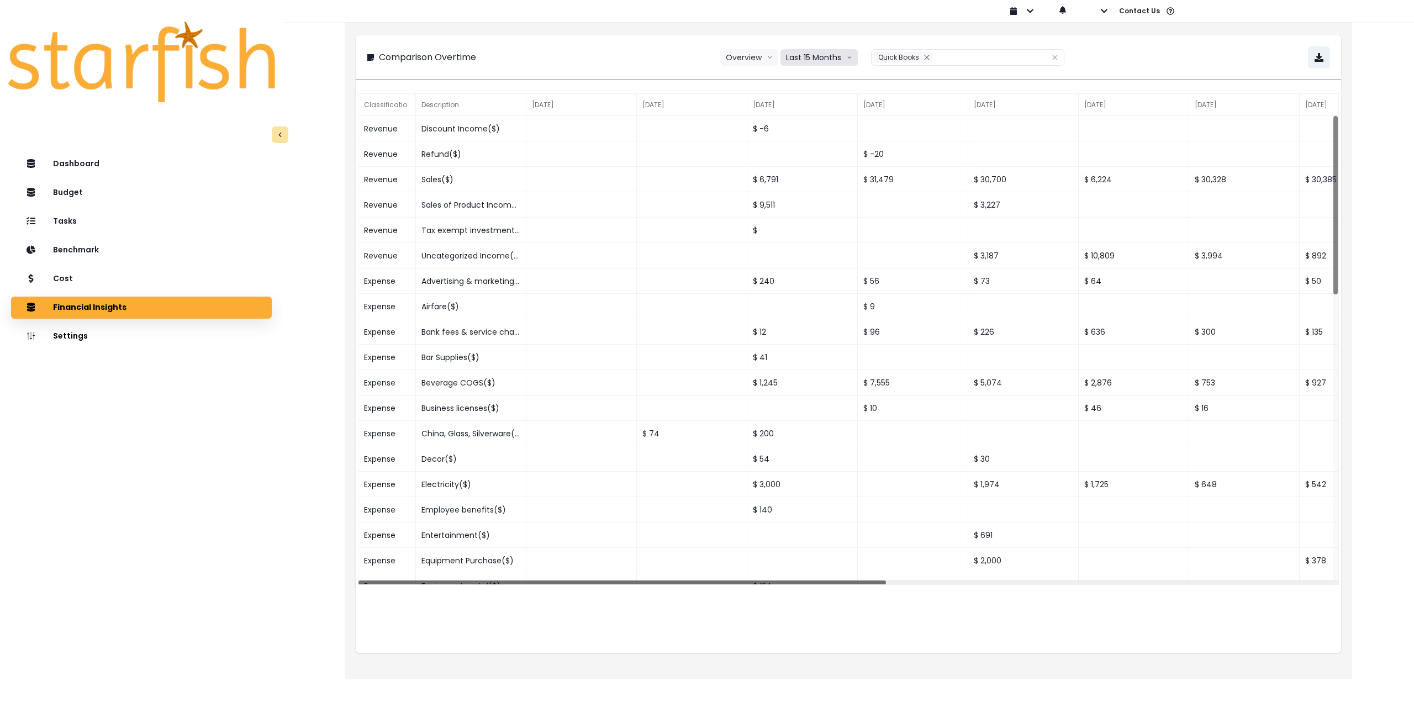
drag, startPoint x: 820, startPoint y: 587, endPoint x: 576, endPoint y: 591, distance: 243.6
click at [574, 593] on div "Classification Description [DATE] [DATE] [DATE] [DATE] [DATE] [DATE] [DATE] [DA…" at bounding box center [848, 372] width 985 height 562
drag, startPoint x: 574, startPoint y: 583, endPoint x: 465, endPoint y: 583, distance: 109.9
click at [476, 583] on div at bounding box center [623, 582] width 528 height 6
click at [170, 281] on div "Cost" at bounding box center [141, 278] width 243 height 23
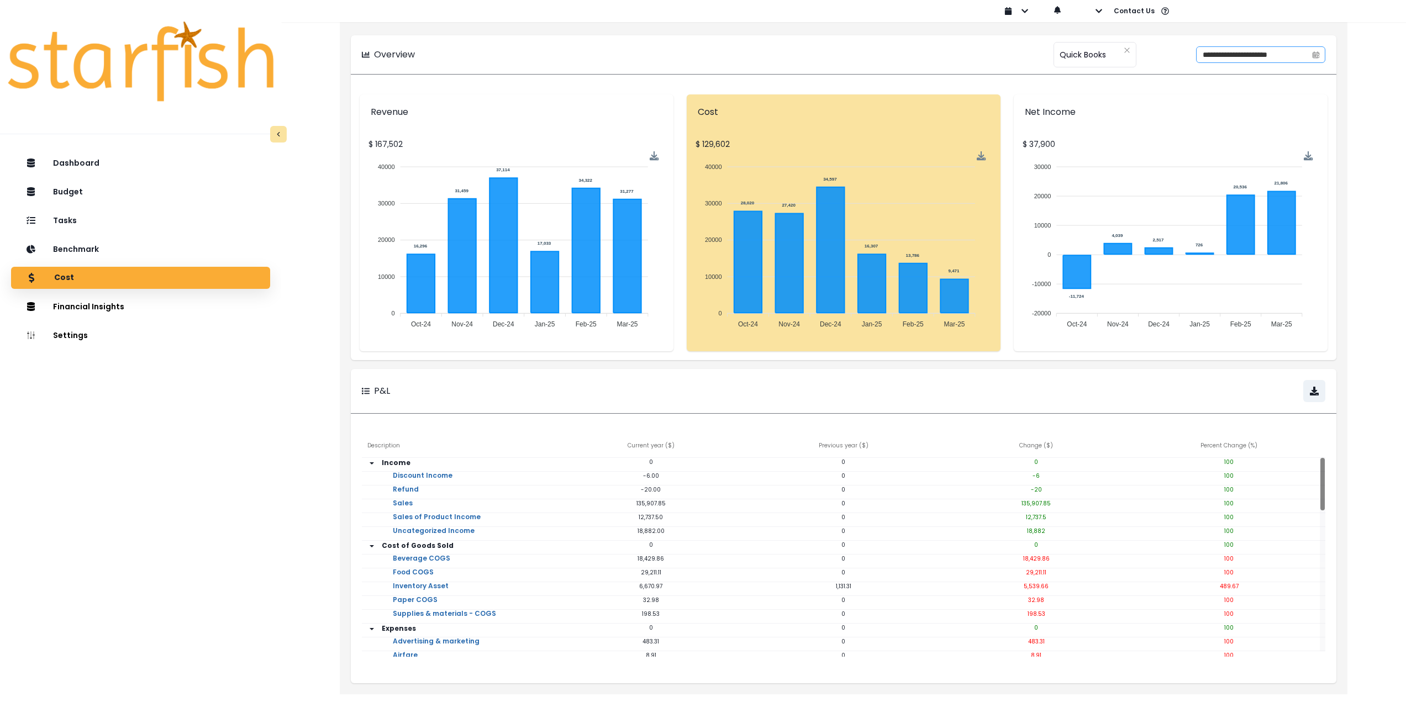
click at [588, 53] on icon "calendar" at bounding box center [1316, 55] width 8 height 8
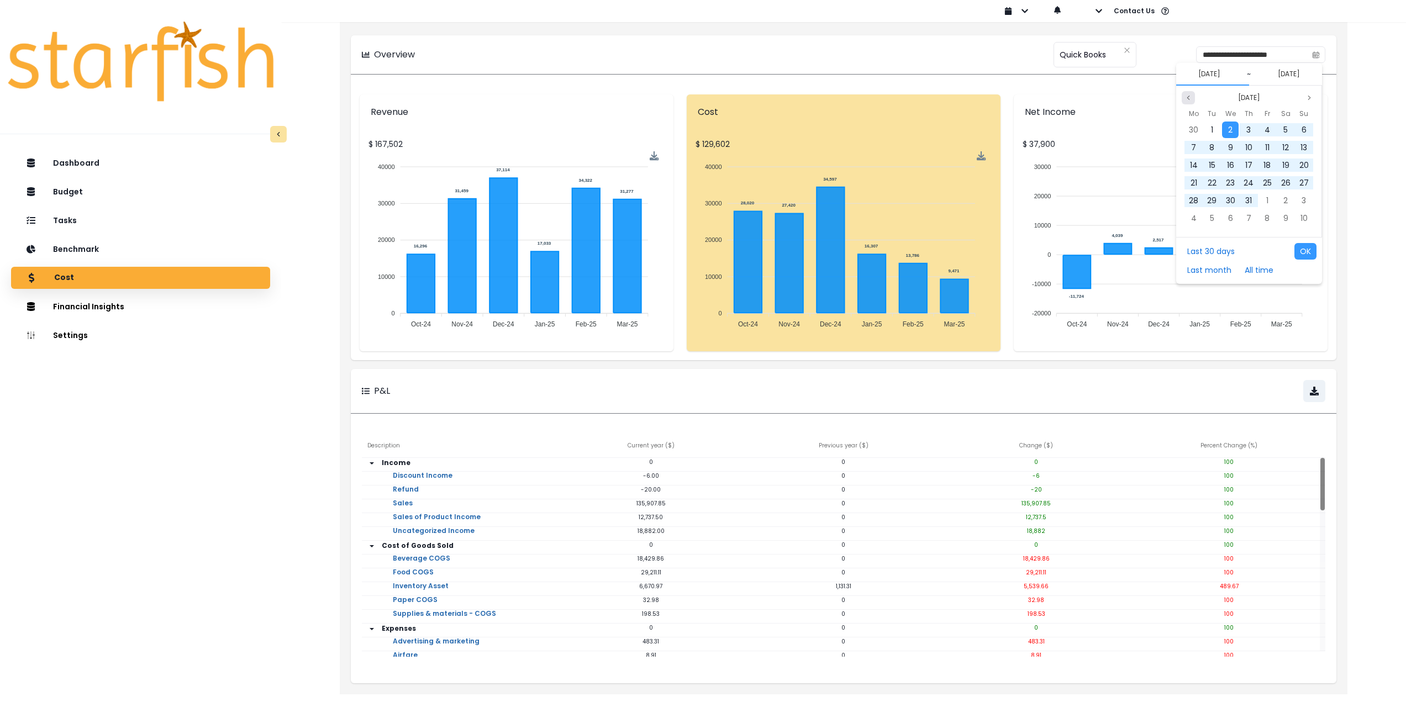
click at [588, 97] on icon "page previous" at bounding box center [1188, 97] width 7 height 7
click at [588, 96] on icon "page previous" at bounding box center [1188, 97] width 7 height 7
click at [588, 96] on icon "page previous" at bounding box center [1188, 98] width 2 height 4
click at [588, 96] on icon "page previous" at bounding box center [1188, 97] width 7 height 7
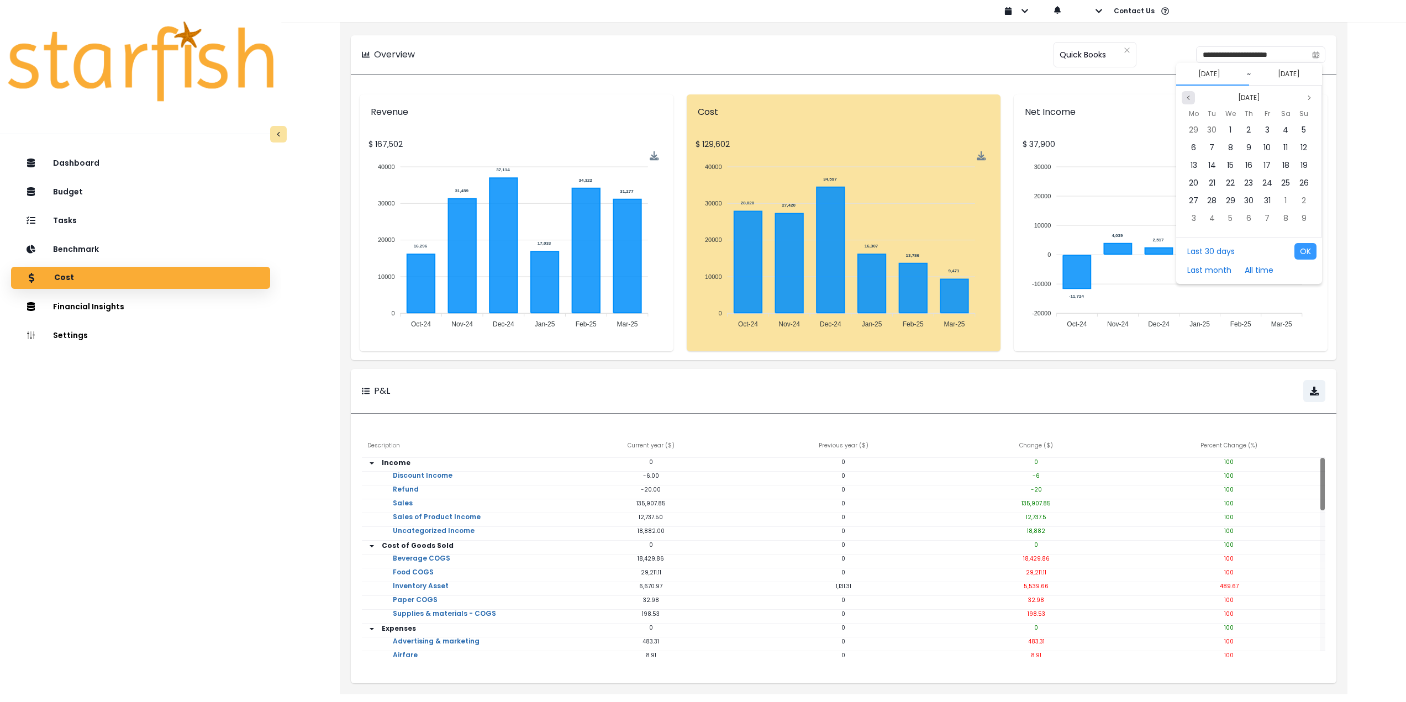
click at [588, 96] on icon "page previous" at bounding box center [1188, 97] width 7 height 7
click at [588, 131] on div "1" at bounding box center [1248, 130] width 17 height 17
click at [588, 99] on button "Previous month" at bounding box center [1188, 97] width 13 height 13
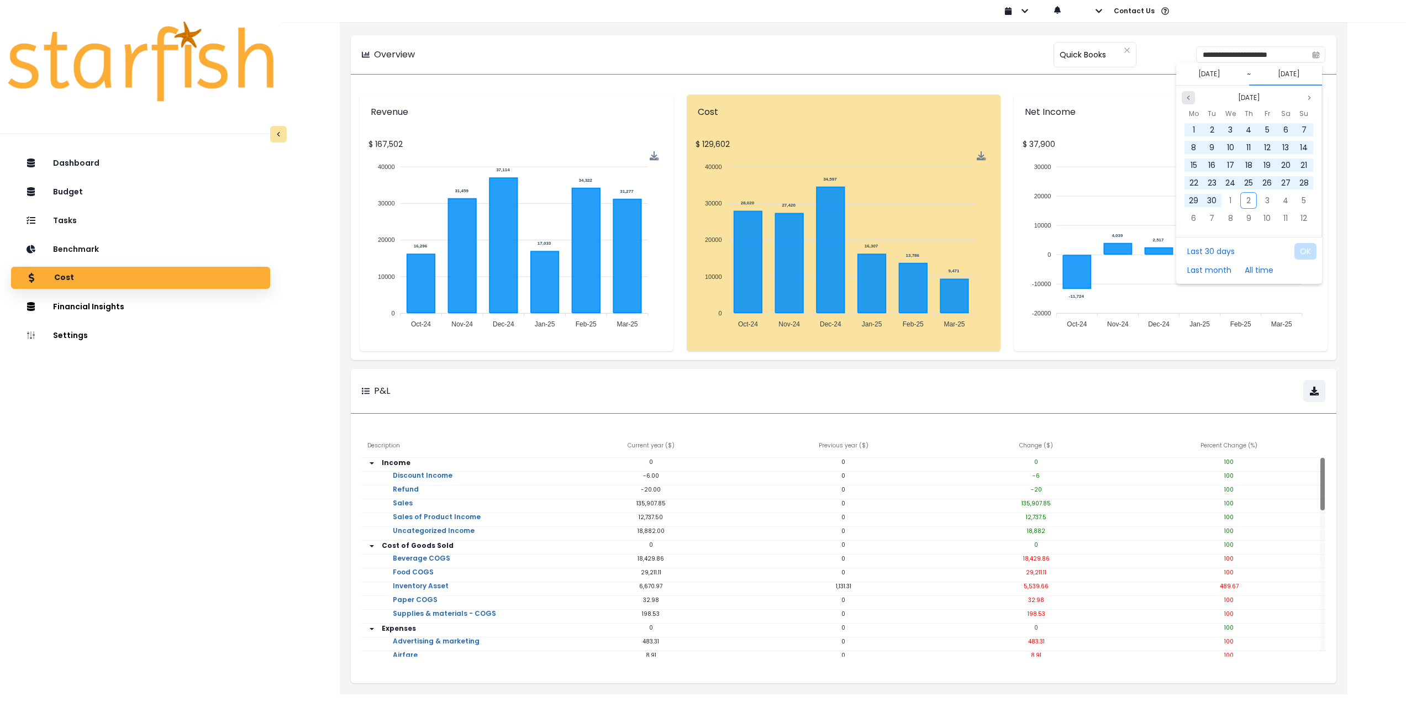
click at [588, 99] on button "Previous month" at bounding box center [1188, 97] width 13 height 13
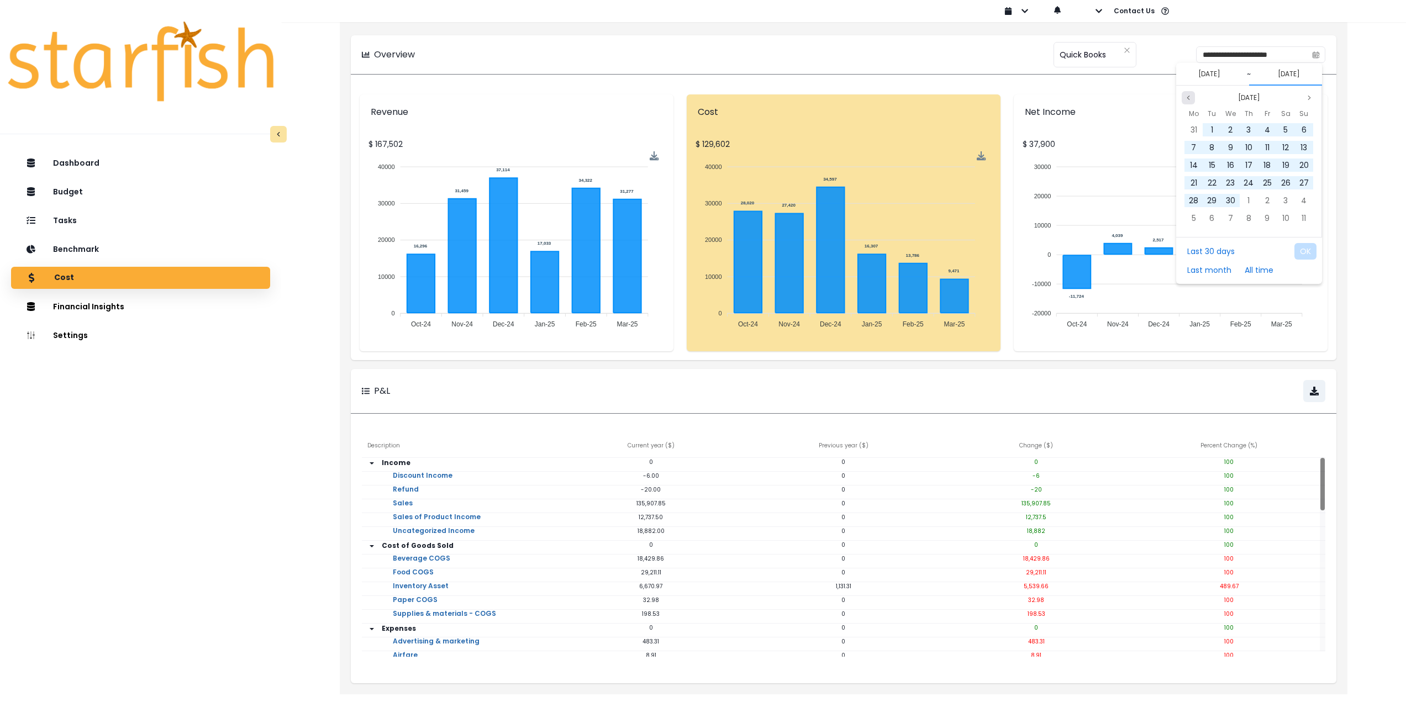
click at [588, 99] on button "Previous month" at bounding box center [1188, 97] width 13 height 13
click at [588, 98] on icon "page next" at bounding box center [1309, 97] width 7 height 7
click at [588, 201] on span "28" at bounding box center [1266, 200] width 9 height 11
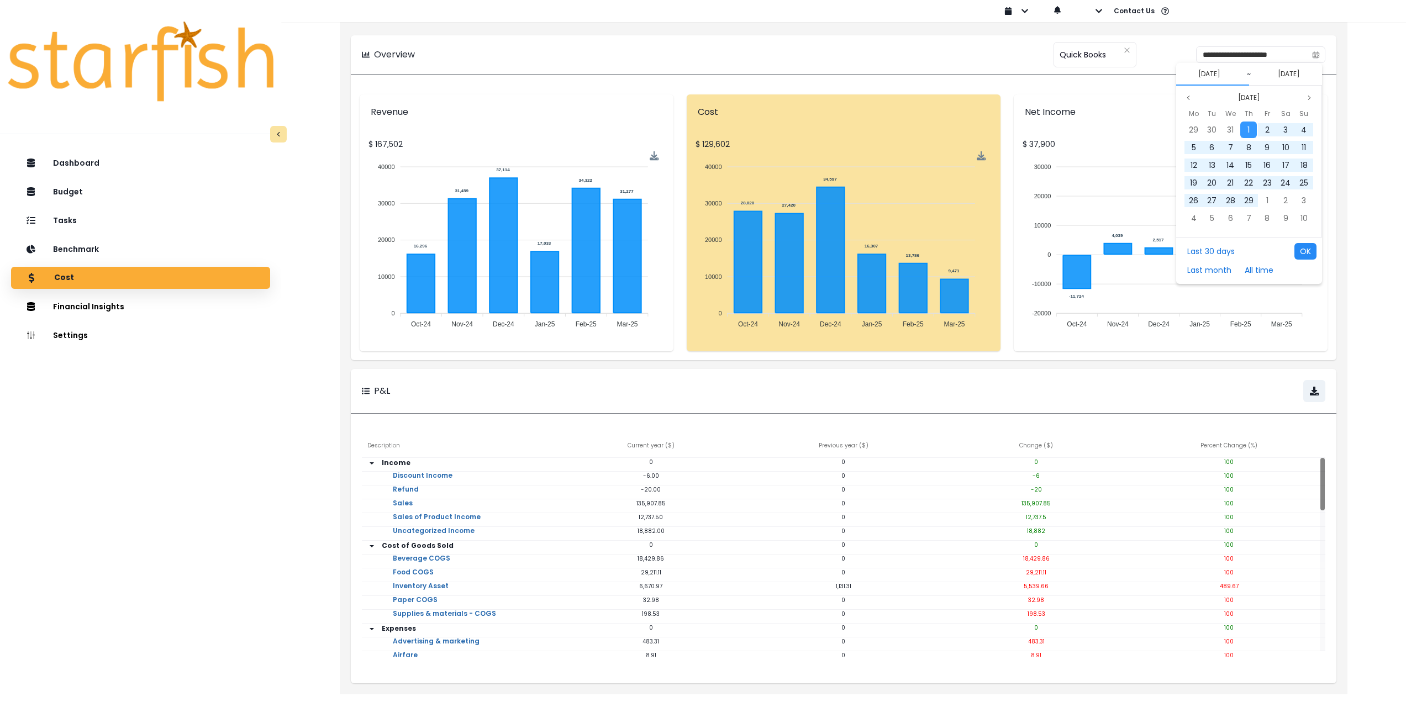
click at [588, 256] on button "OK" at bounding box center [1305, 251] width 22 height 17
type input "**********"
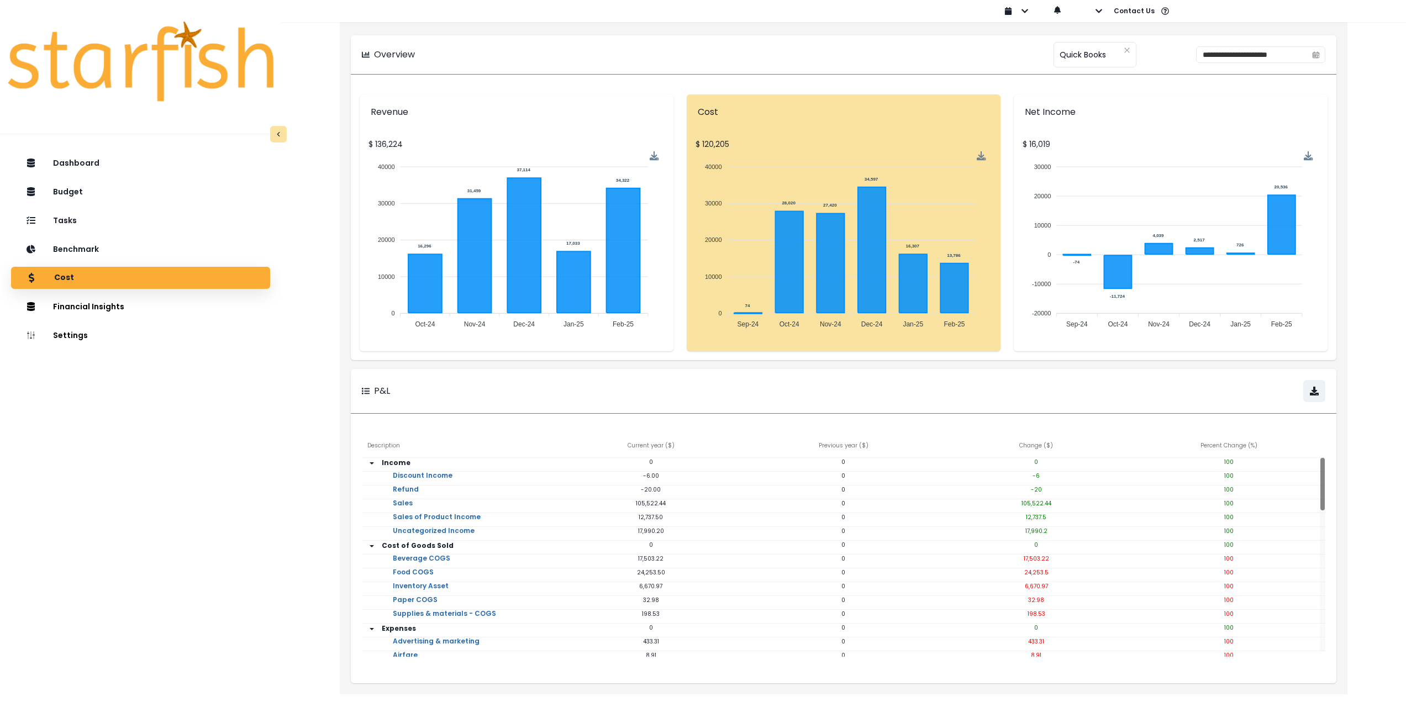
click at [221, 277] on div "Cost" at bounding box center [140, 277] width 241 height 23
click at [193, 304] on button "Financial Insights" at bounding box center [140, 307] width 259 height 22
click at [315, 303] on button "Comparison Overtime" at bounding box center [336, 303] width 123 height 18
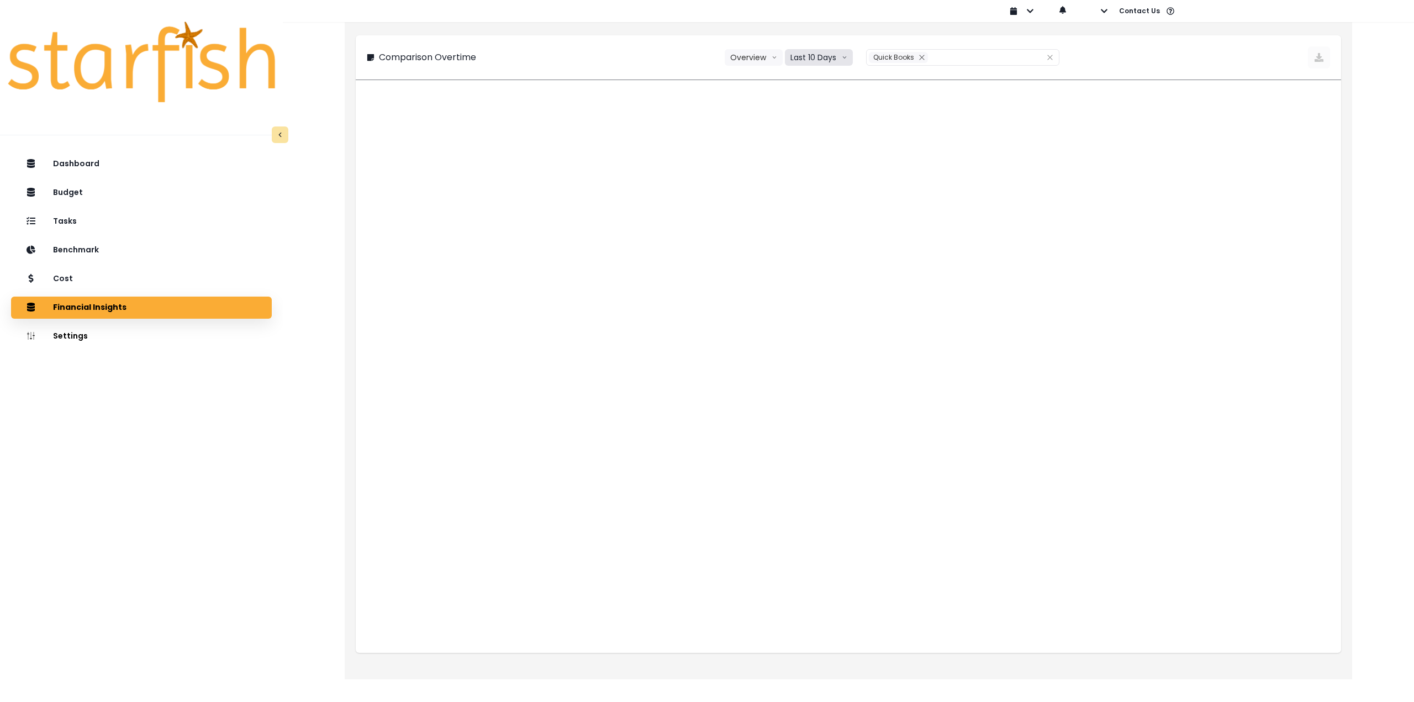
click at [588, 59] on button "Last 10 Days" at bounding box center [819, 57] width 68 height 17
click at [588, 117] on span "Last 15 Months" at bounding box center [819, 118] width 54 height 11
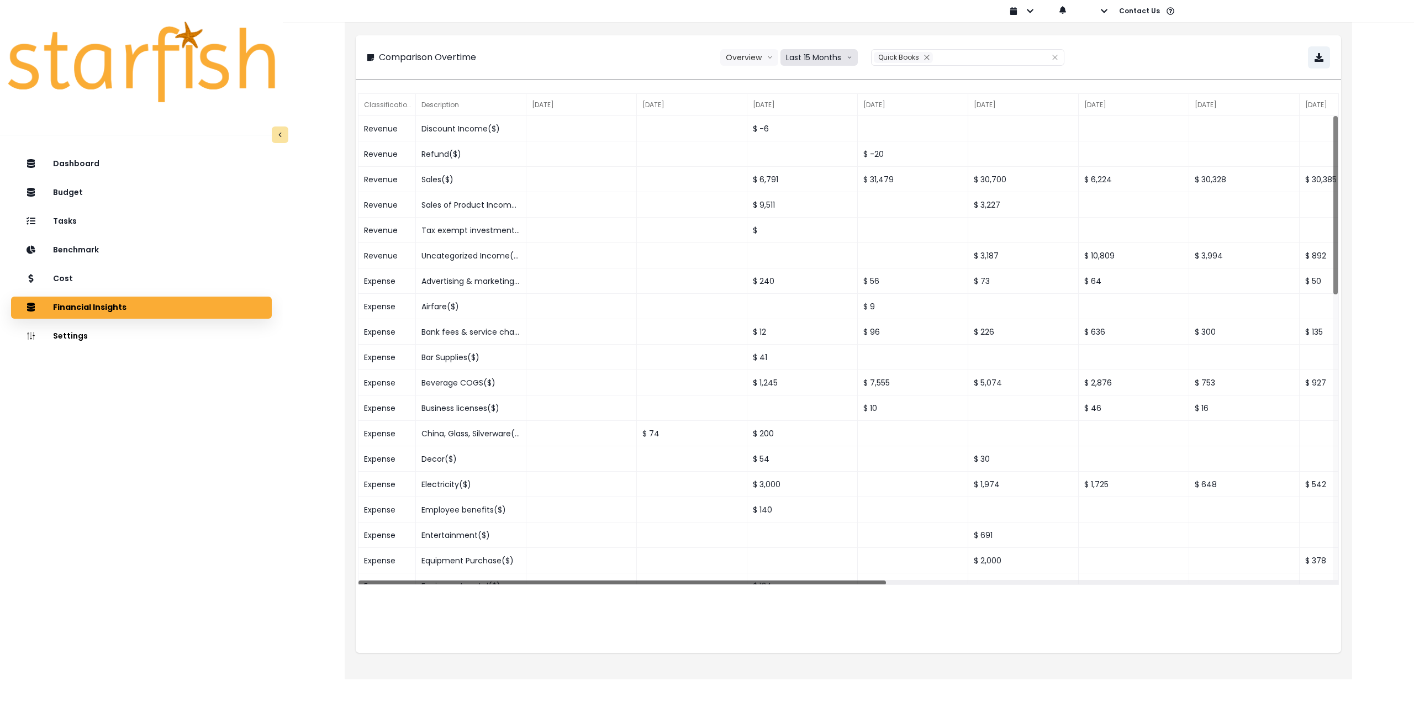
drag, startPoint x: 777, startPoint y: 586, endPoint x: 547, endPoint y: 587, distance: 229.8
click at [549, 588] on div "Classification Description [DATE] [DATE] [DATE] [DATE] [DATE] [DATE] [DATE] [DA…" at bounding box center [848, 372] width 985 height 562
click at [588, 55] on button "button" at bounding box center [1319, 57] width 22 height 22
click at [171, 547] on div "Dashboard Budget Tasks Benchmark Cost Financial Insights Location Analysis Comp…" at bounding box center [141, 460] width 283 height 619
click at [588, 60] on button "Last 15 Months" at bounding box center [819, 57] width 77 height 17
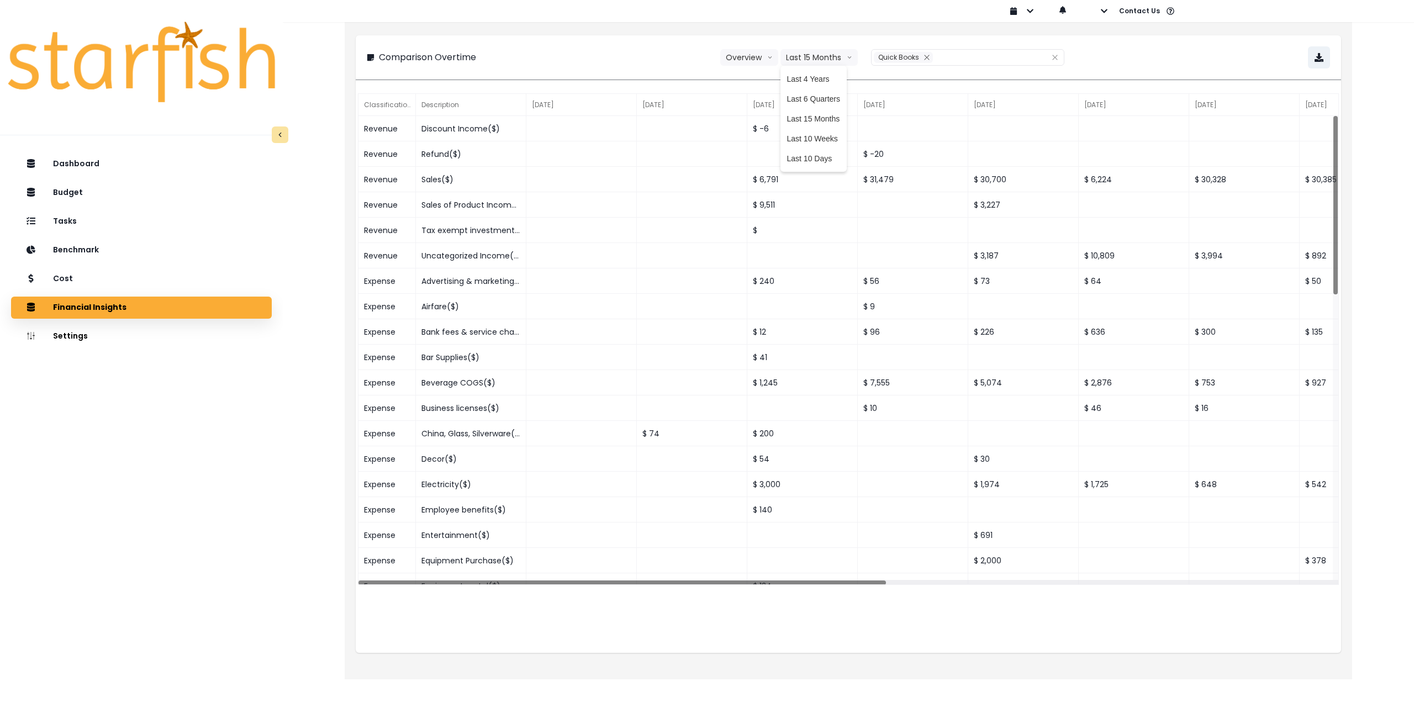
click at [223, 449] on div "Dashboard Budget Tasks Benchmark Cost Financial Insights Location Analysis Comp…" at bounding box center [141, 460] width 283 height 619
drag, startPoint x: 762, startPoint y: 586, endPoint x: 419, endPoint y: 579, distance: 343.6
click at [487, 573] on div "Revenue Discount Income($) $ -6 Revenue Refund($) $ -20 Revenue Sales($) $ 6,79…" at bounding box center [849, 351] width 980 height 470
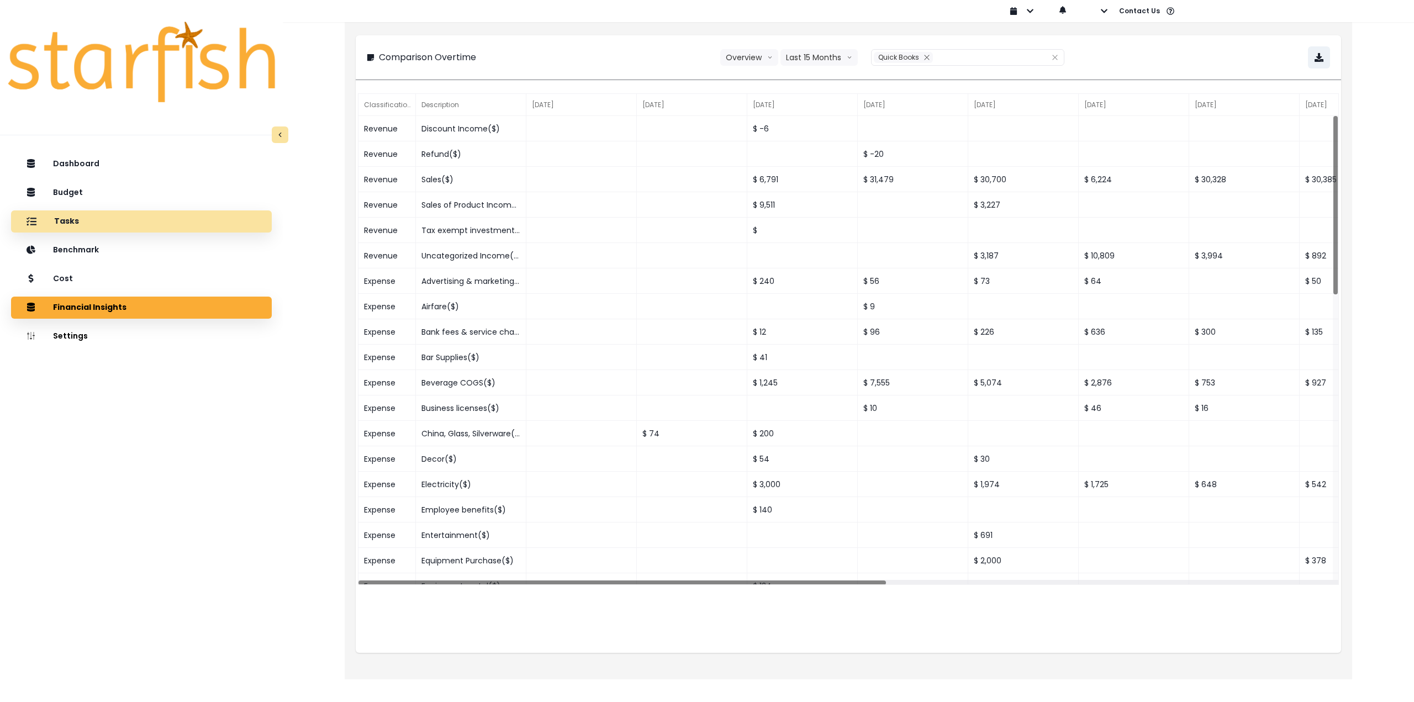
click at [103, 224] on div "Tasks" at bounding box center [141, 221] width 243 height 23
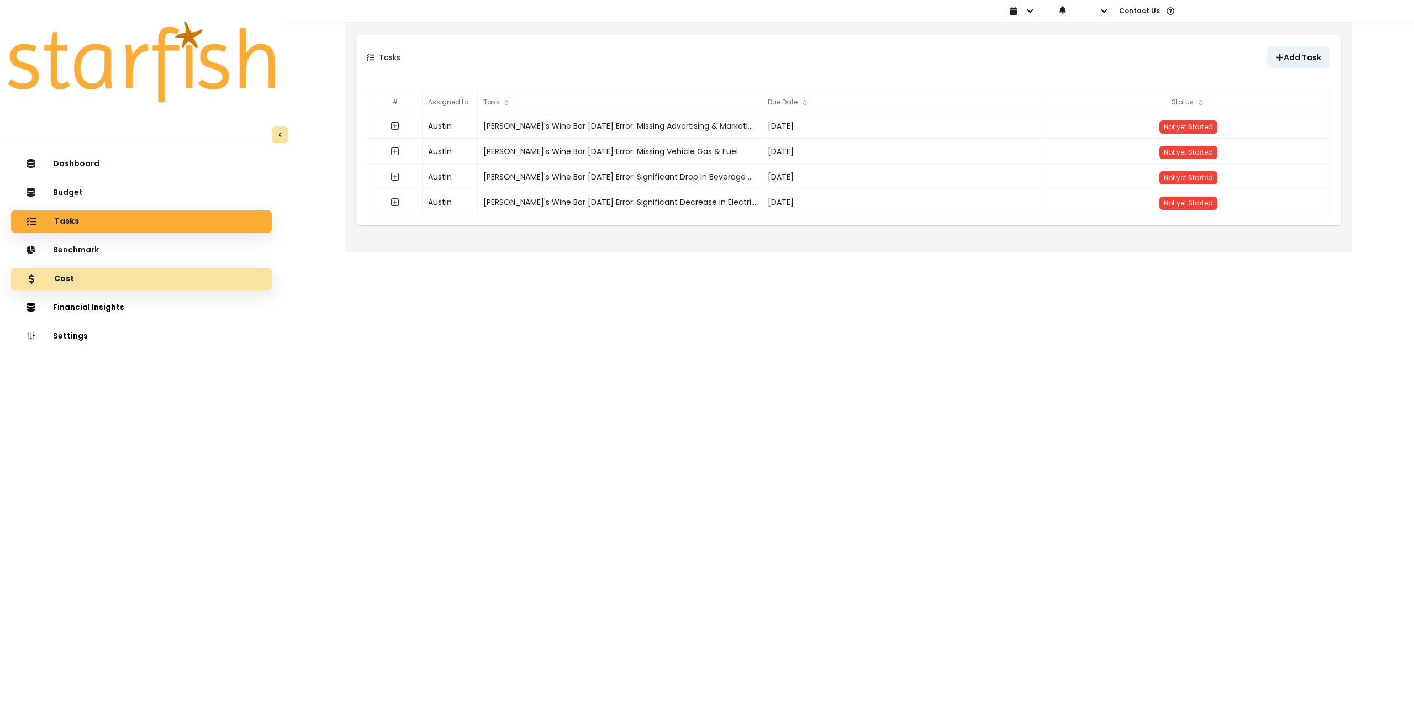
click at [130, 278] on div "Cost" at bounding box center [141, 278] width 243 height 23
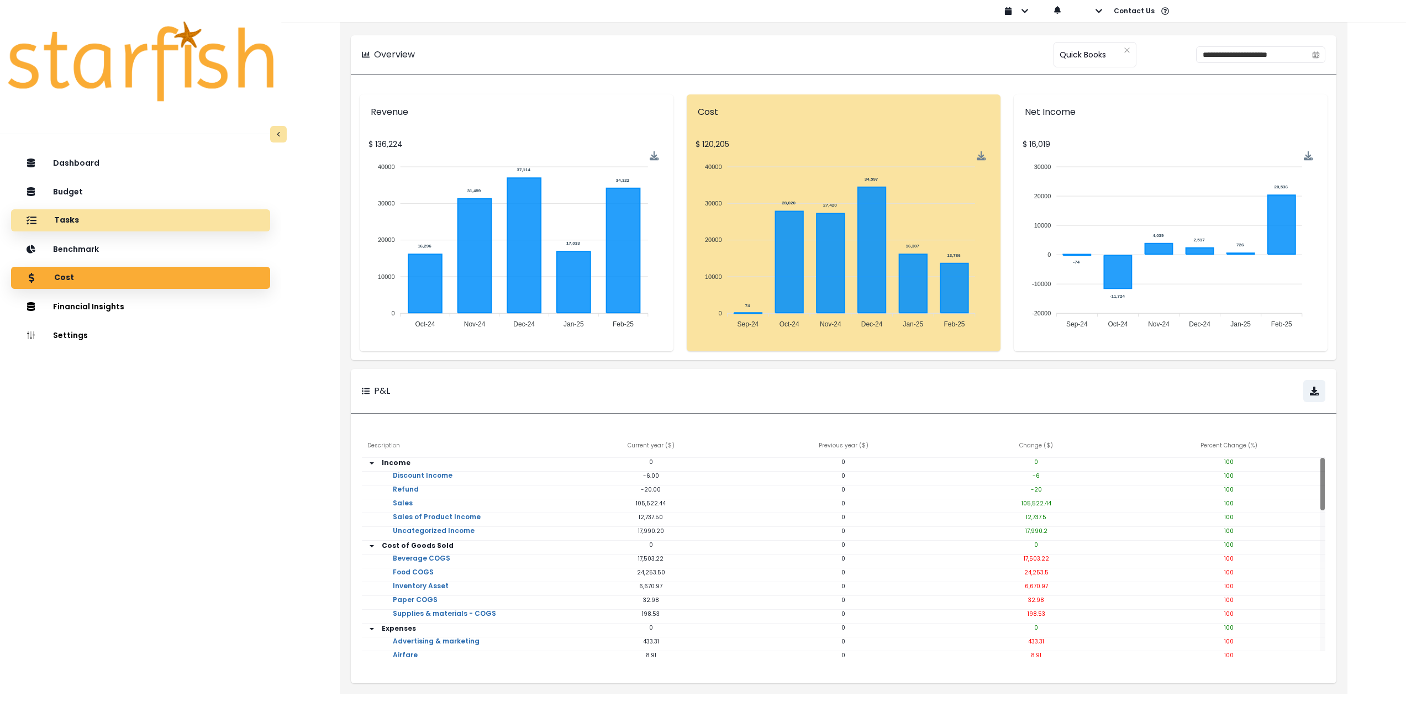
click at [163, 216] on div "Tasks" at bounding box center [140, 220] width 241 height 23
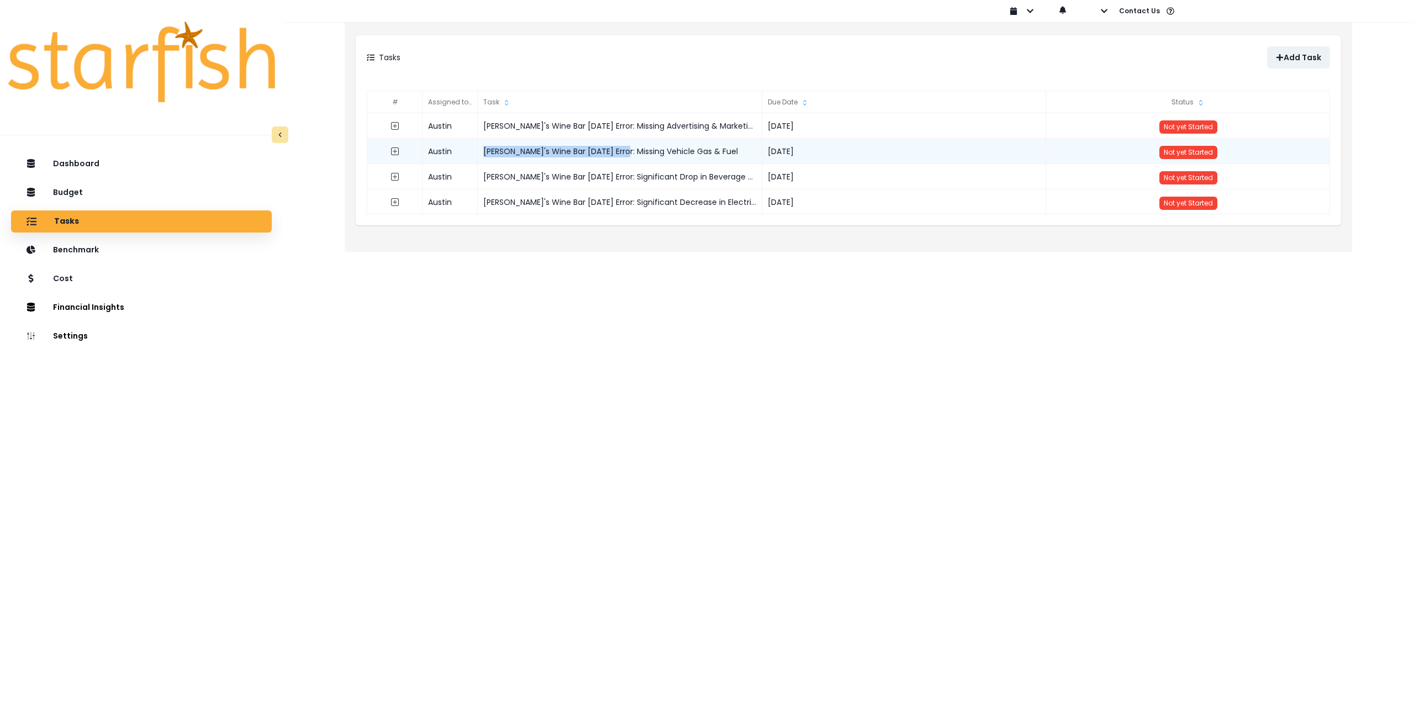
drag, startPoint x: 625, startPoint y: 151, endPoint x: 469, endPoint y: 150, distance: 156.3
click at [469, 139] on div "Austin Buddy's Wine Bar [DATE] Error: Missing Vehicle Gas & Fuel [DATE] Not yet…" at bounding box center [848, 139] width 963 height 0
copy div "[PERSON_NAME]'s Wine Bar [DATE] Error"
click at [588, 55] on p "Add Task" at bounding box center [1303, 57] width 38 height 9
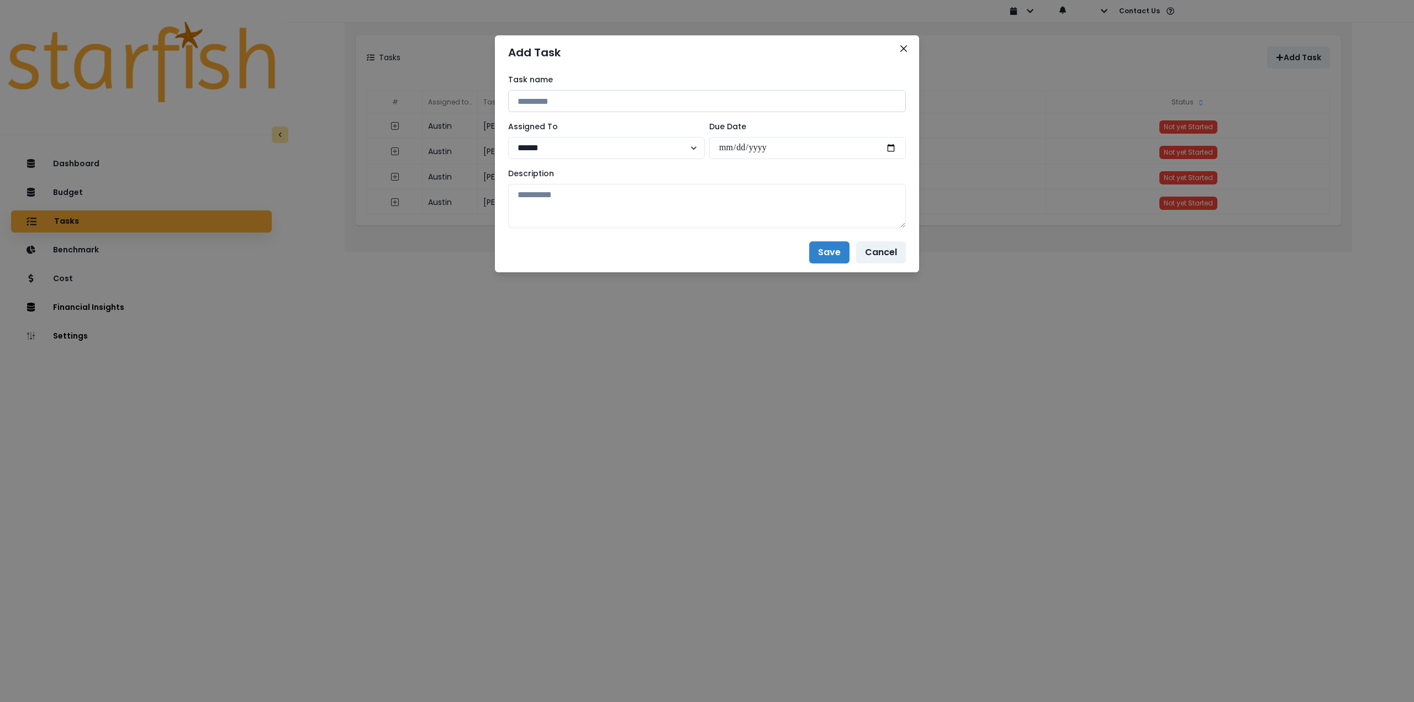
click at [542, 104] on input at bounding box center [707, 101] width 398 height 22
paste input "**********"
drag, startPoint x: 692, startPoint y: 103, endPoint x: 665, endPoint y: 102, distance: 27.1
click at [588, 102] on input "**********" at bounding box center [707, 101] width 398 height 22
type input "**********"
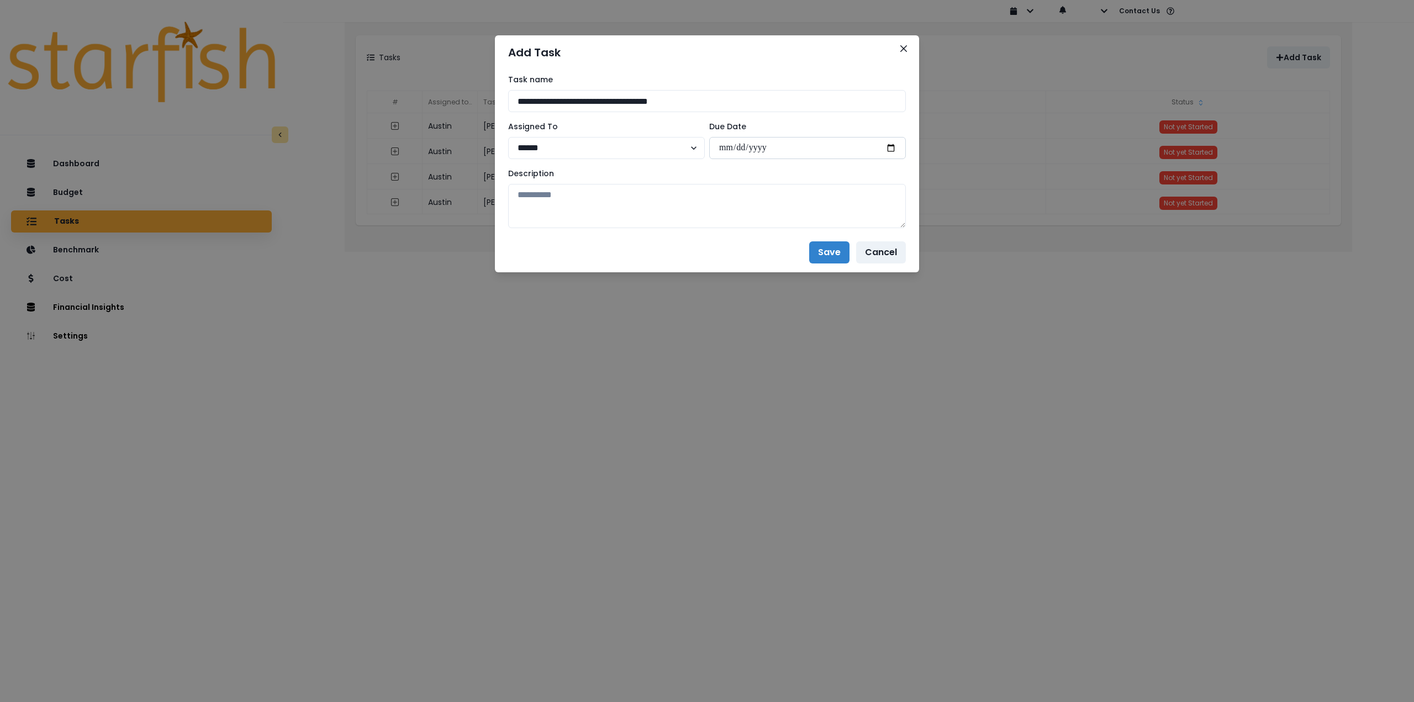
click at [588, 143] on input "date" at bounding box center [807, 148] width 197 height 22
type input "**********"
click at [578, 197] on textarea at bounding box center [707, 206] width 398 height 44
paste textarea "**********"
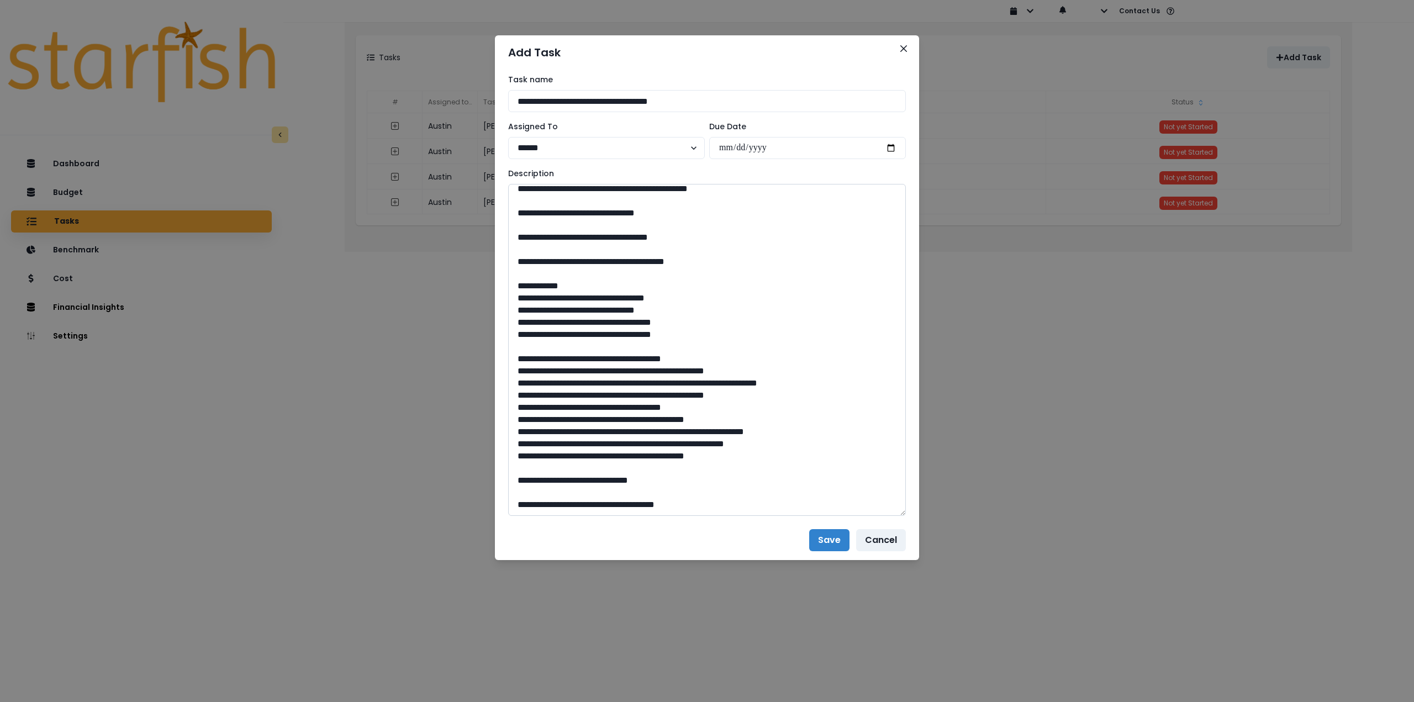
scroll to position [372, 0]
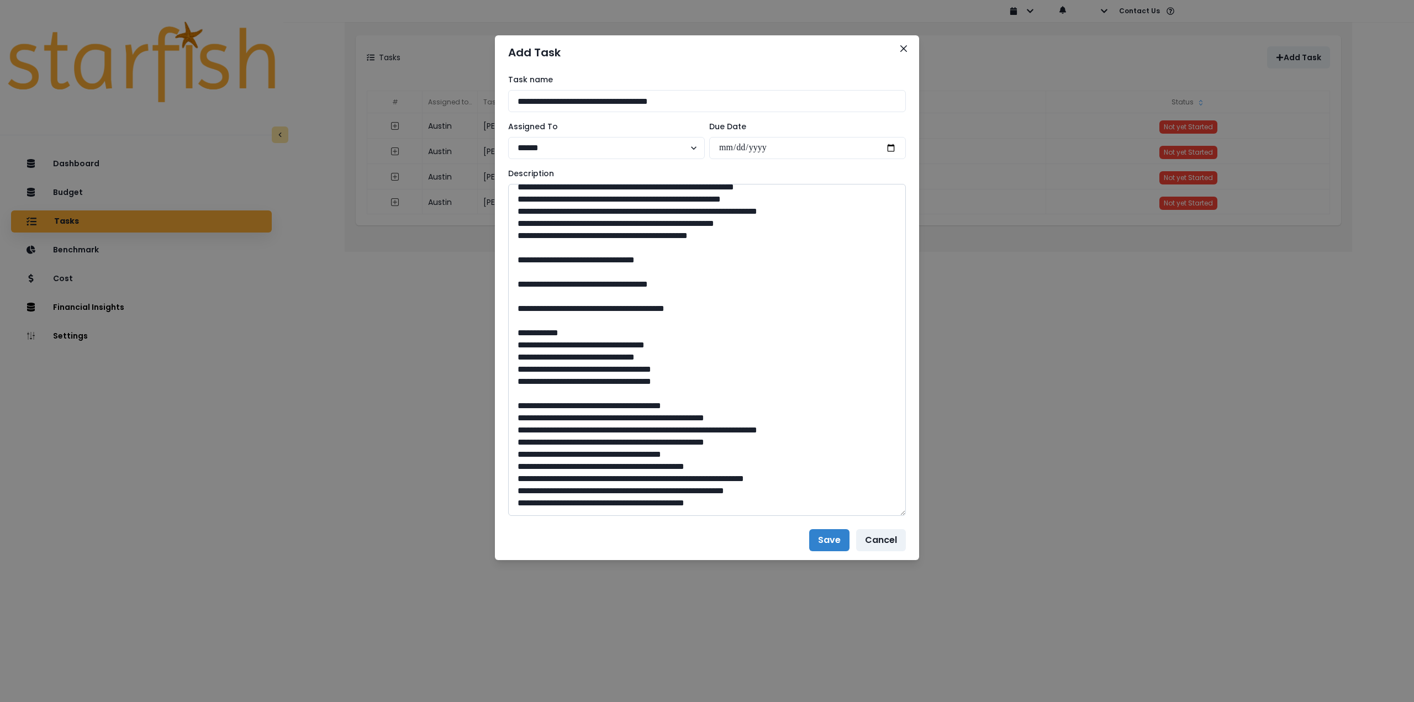
drag, startPoint x: 904, startPoint y: 223, endPoint x: 843, endPoint y: 561, distance: 343.9
click at [588, 516] on textarea at bounding box center [707, 350] width 398 height 332
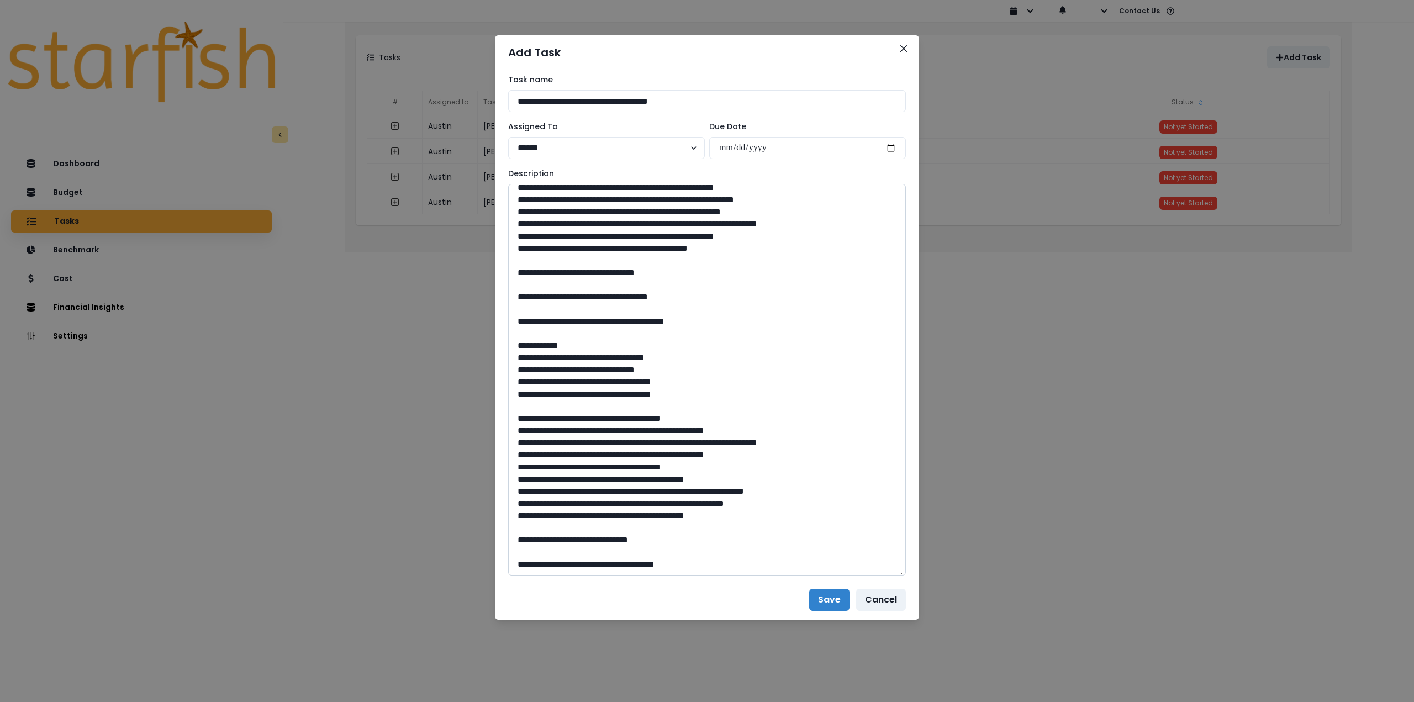
click at [541, 319] on textarea at bounding box center [707, 380] width 398 height 392
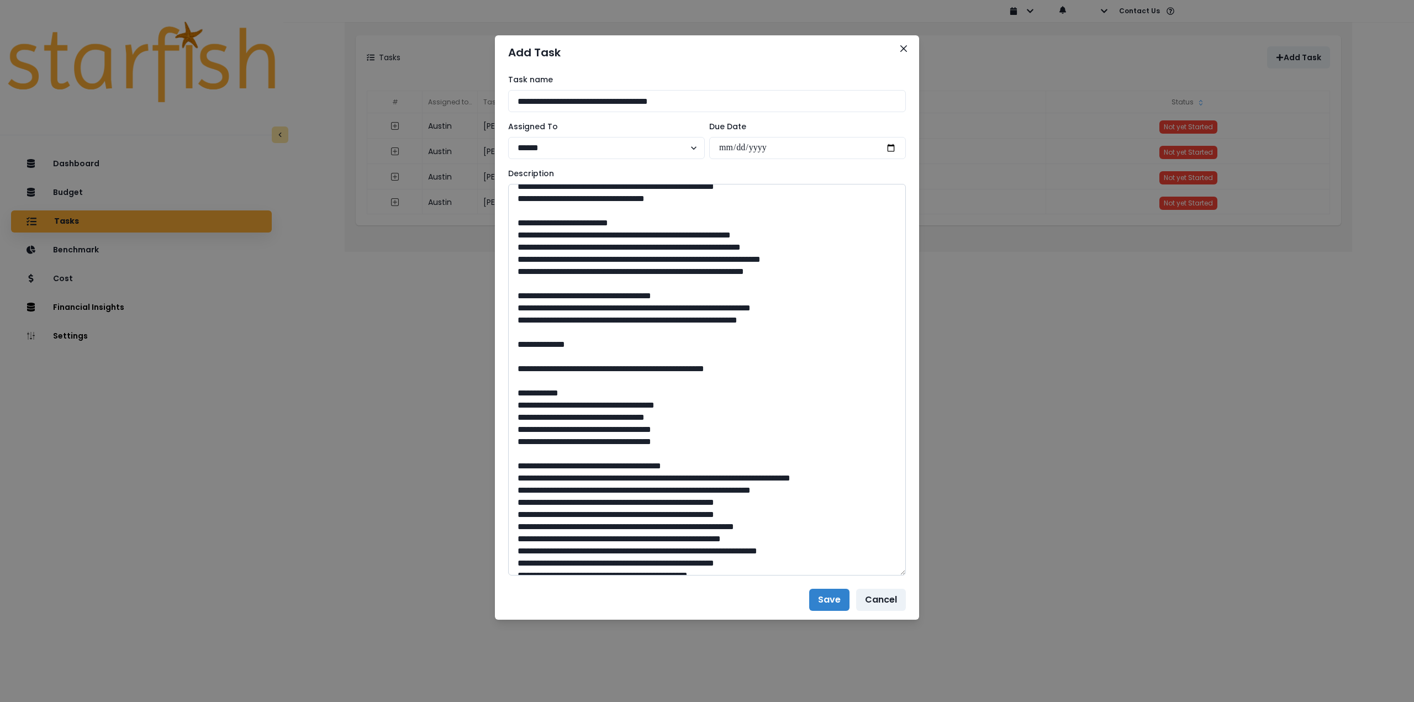
scroll to position [0, 0]
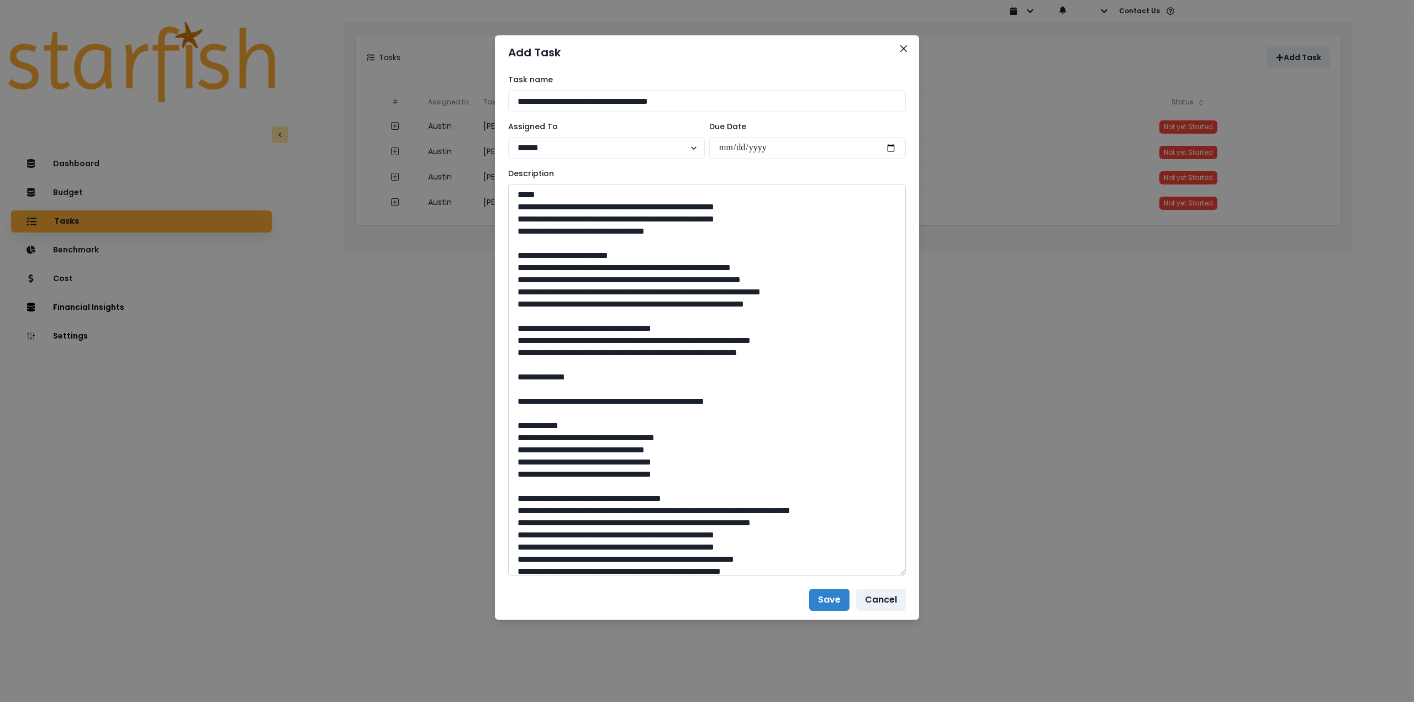
click at [588, 381] on textarea at bounding box center [707, 380] width 398 height 392
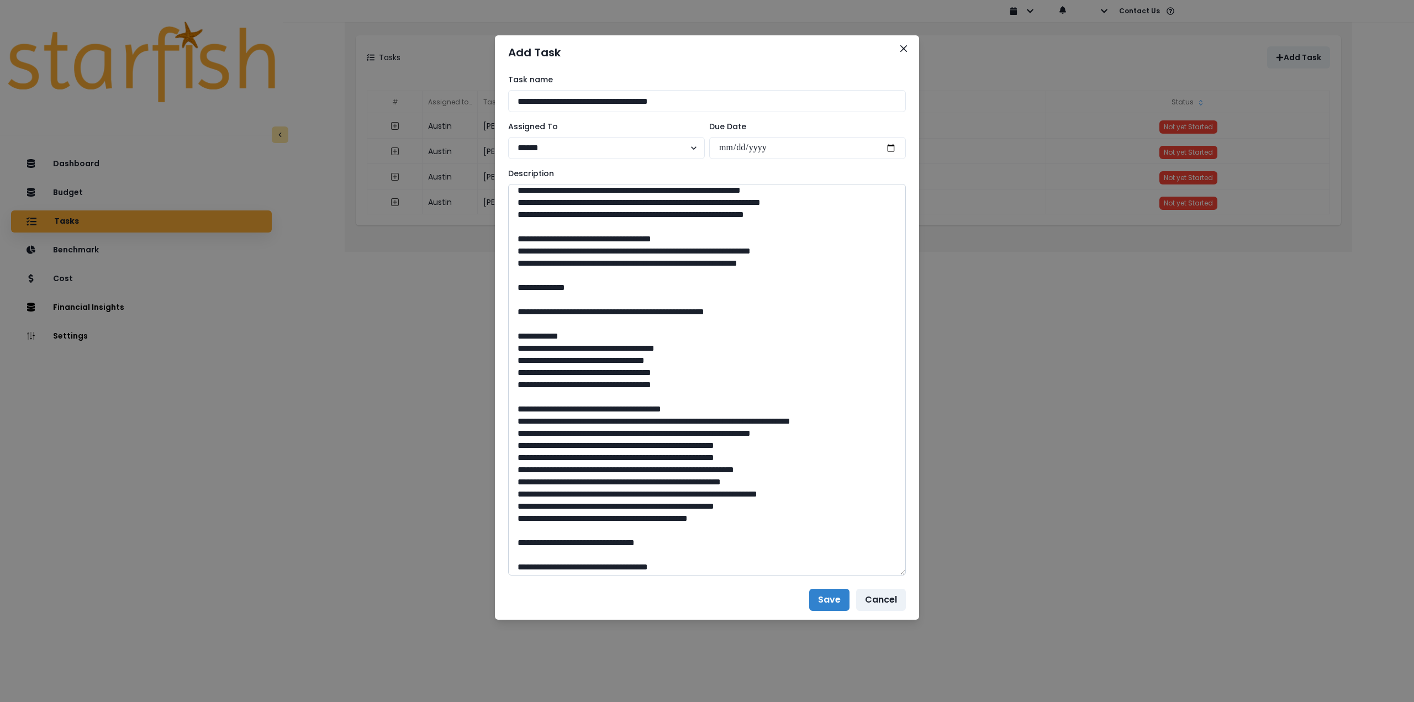
scroll to position [372, 0]
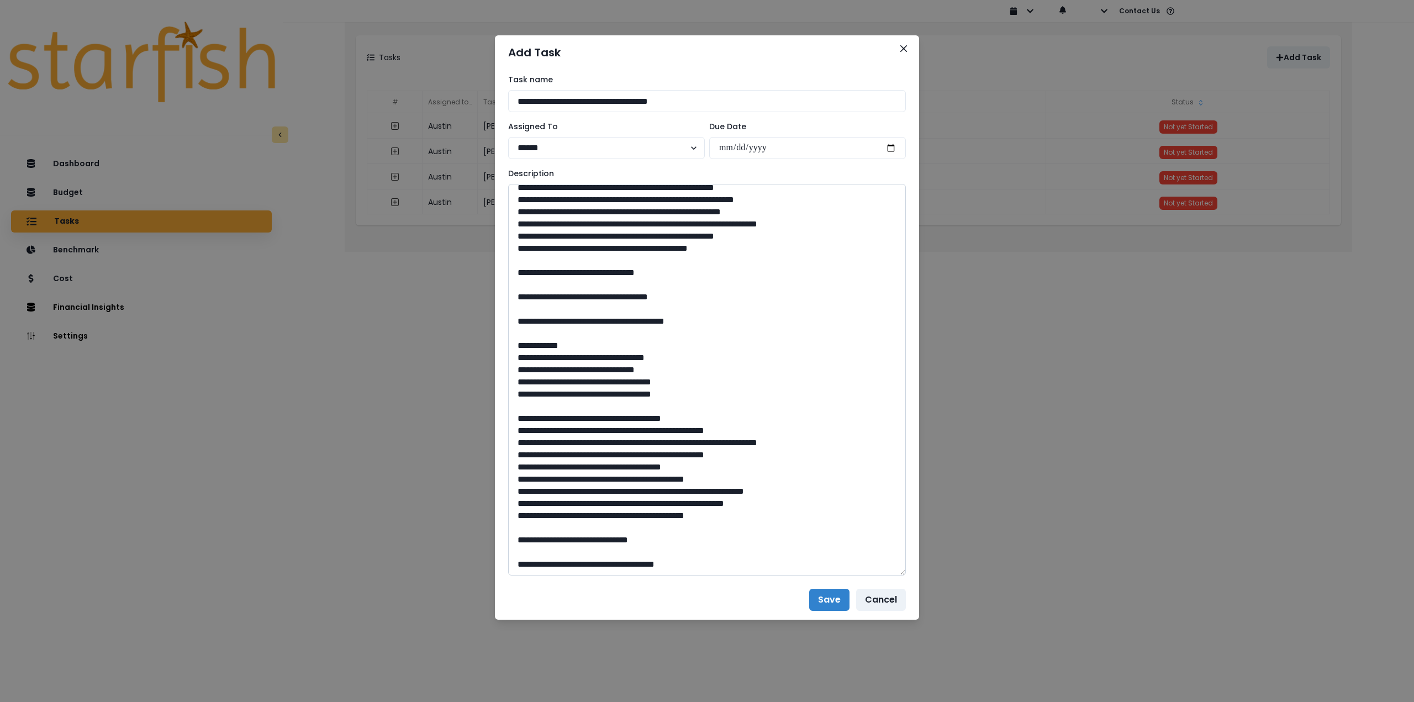
click at [588, 563] on textarea at bounding box center [707, 380] width 398 height 392
type textarea "**********"
click at [588, 604] on button "Save" at bounding box center [829, 600] width 40 height 22
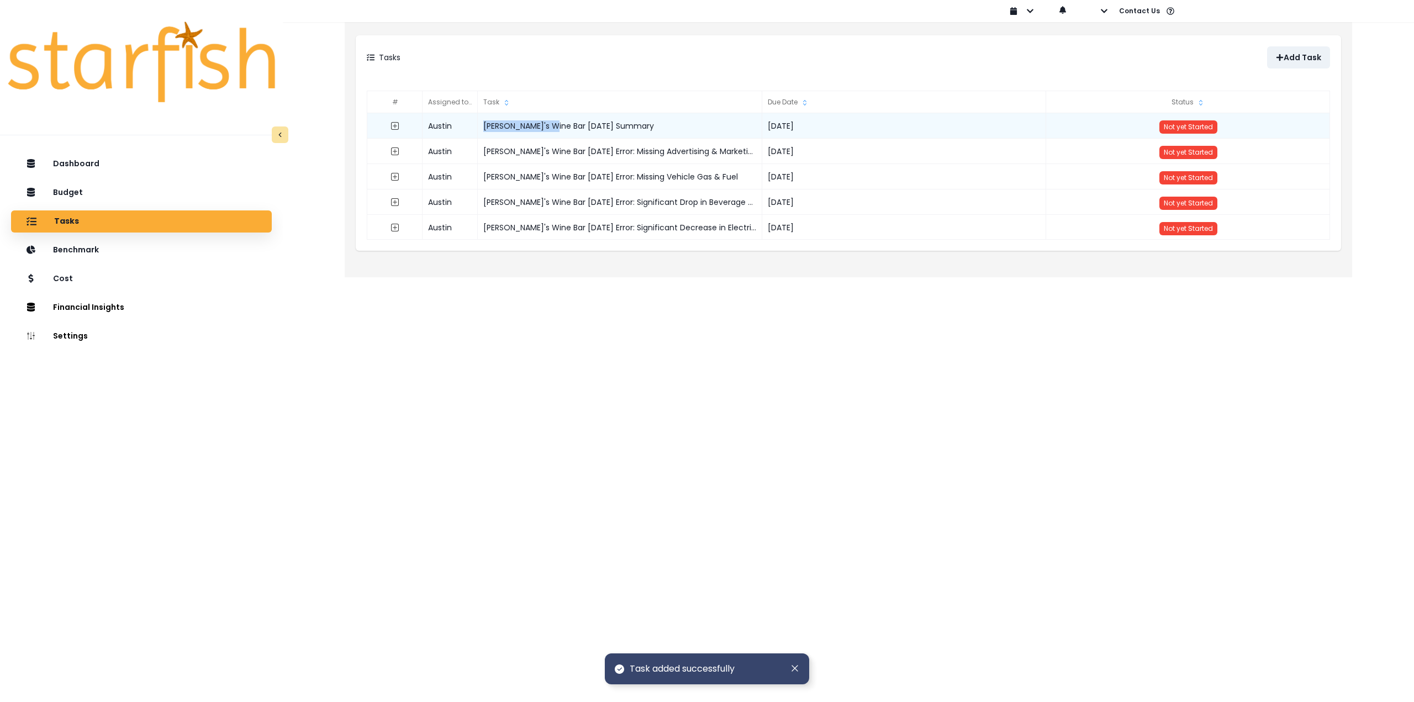
drag, startPoint x: 550, startPoint y: 124, endPoint x: 471, endPoint y: 119, distance: 78.6
click at [471, 113] on div "Austin Buddy's Wine Bar [DATE] Summary [DATE] Not yet Started" at bounding box center [848, 113] width 963 height 0
copy div "[PERSON_NAME]'s Wine Bar"
